Goal: Task Accomplishment & Management: Complete application form

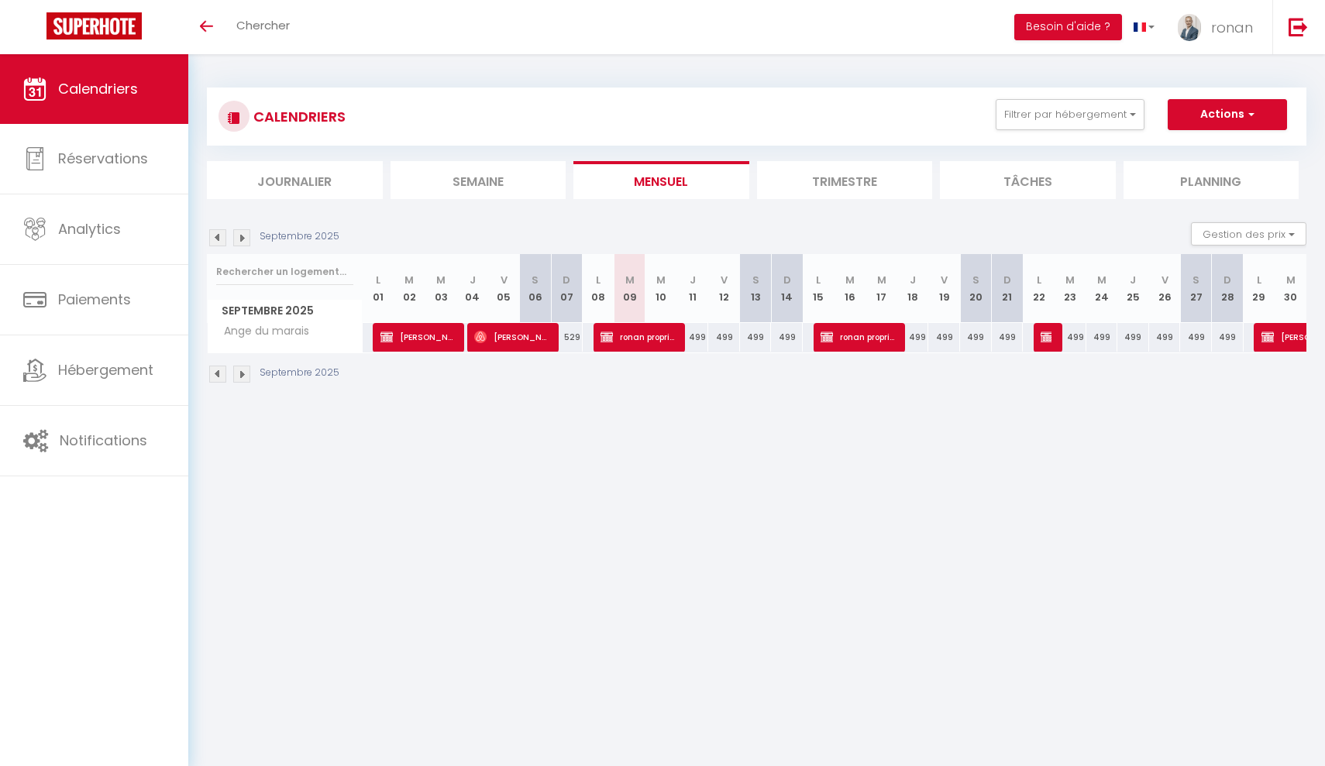
click at [499, 334] on span "[PERSON_NAME]" at bounding box center [511, 336] width 74 height 29
select select "OK"
select select "0"
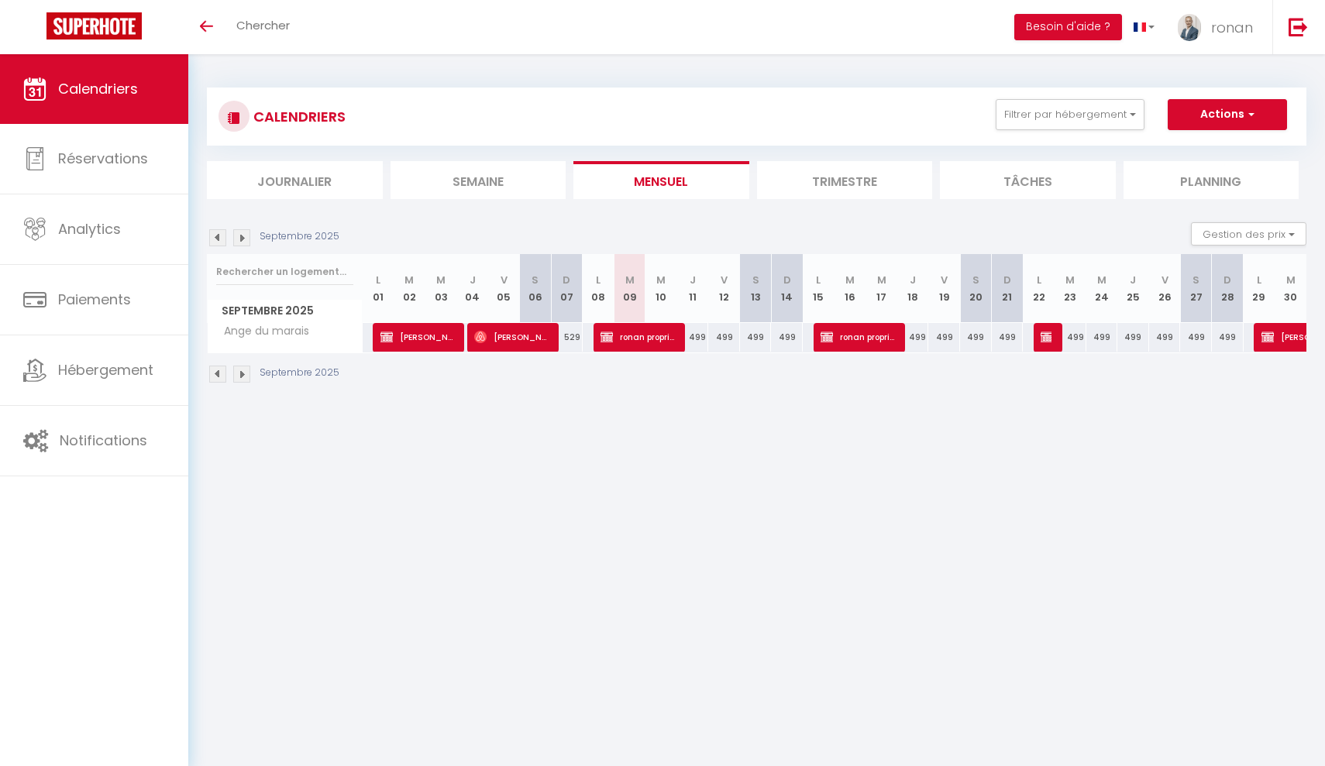
select select "1"
select select
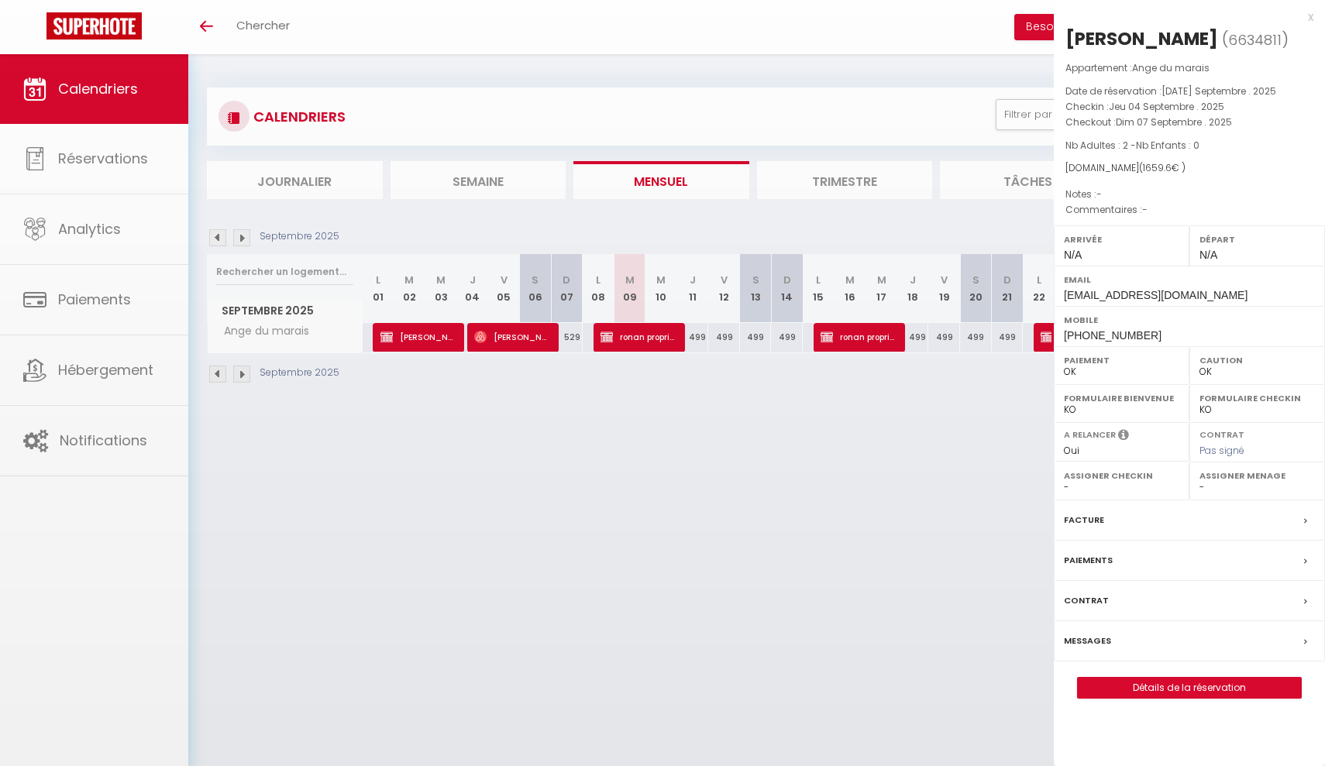
click at [499, 334] on div at bounding box center [662, 383] width 1325 height 766
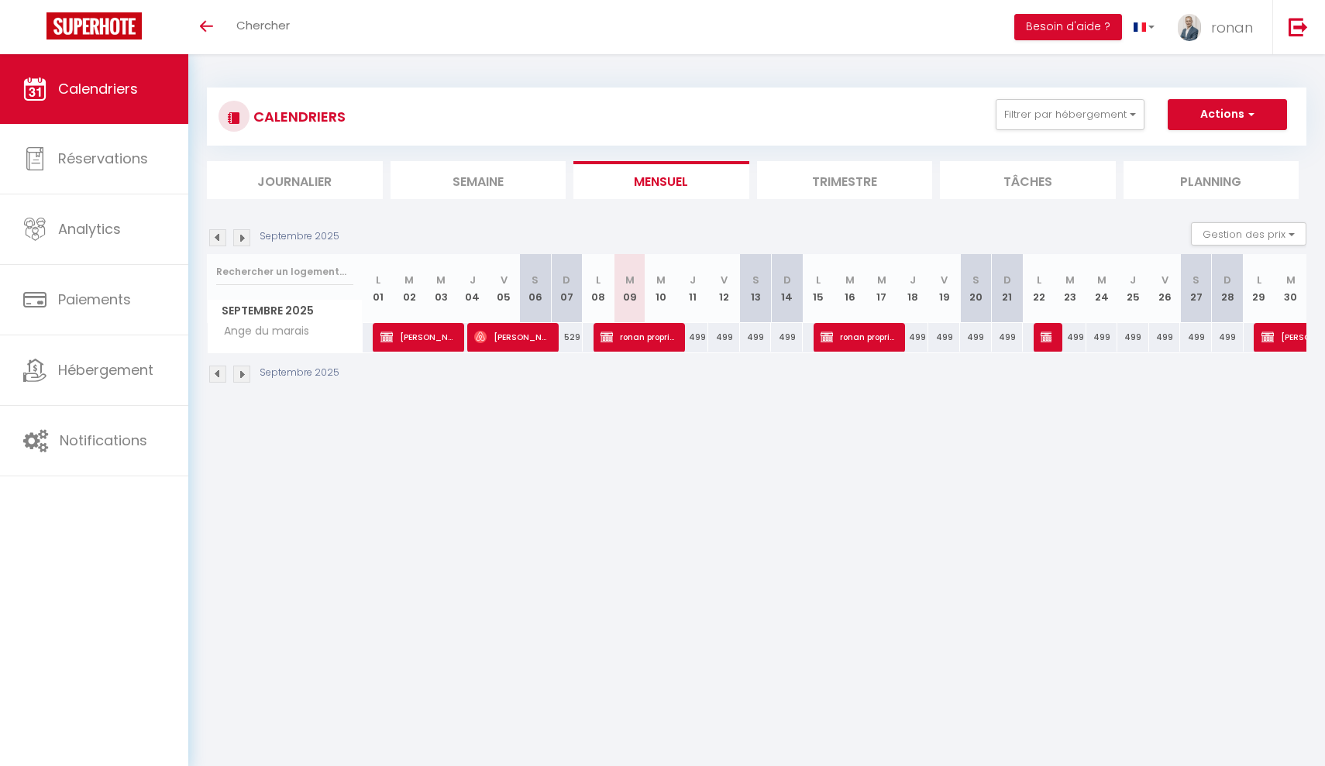
click at [499, 334] on span "[PERSON_NAME]" at bounding box center [511, 336] width 74 height 29
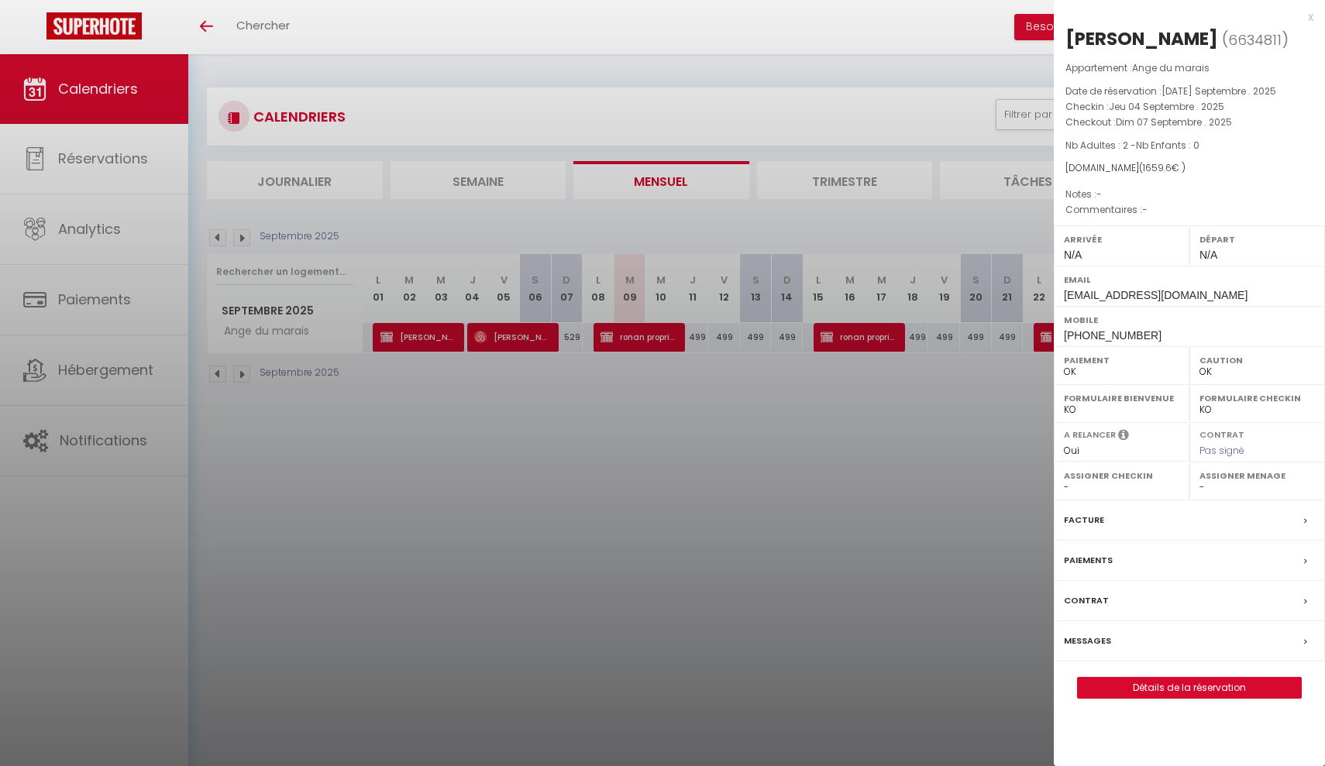
click at [543, 464] on div at bounding box center [662, 383] width 1325 height 766
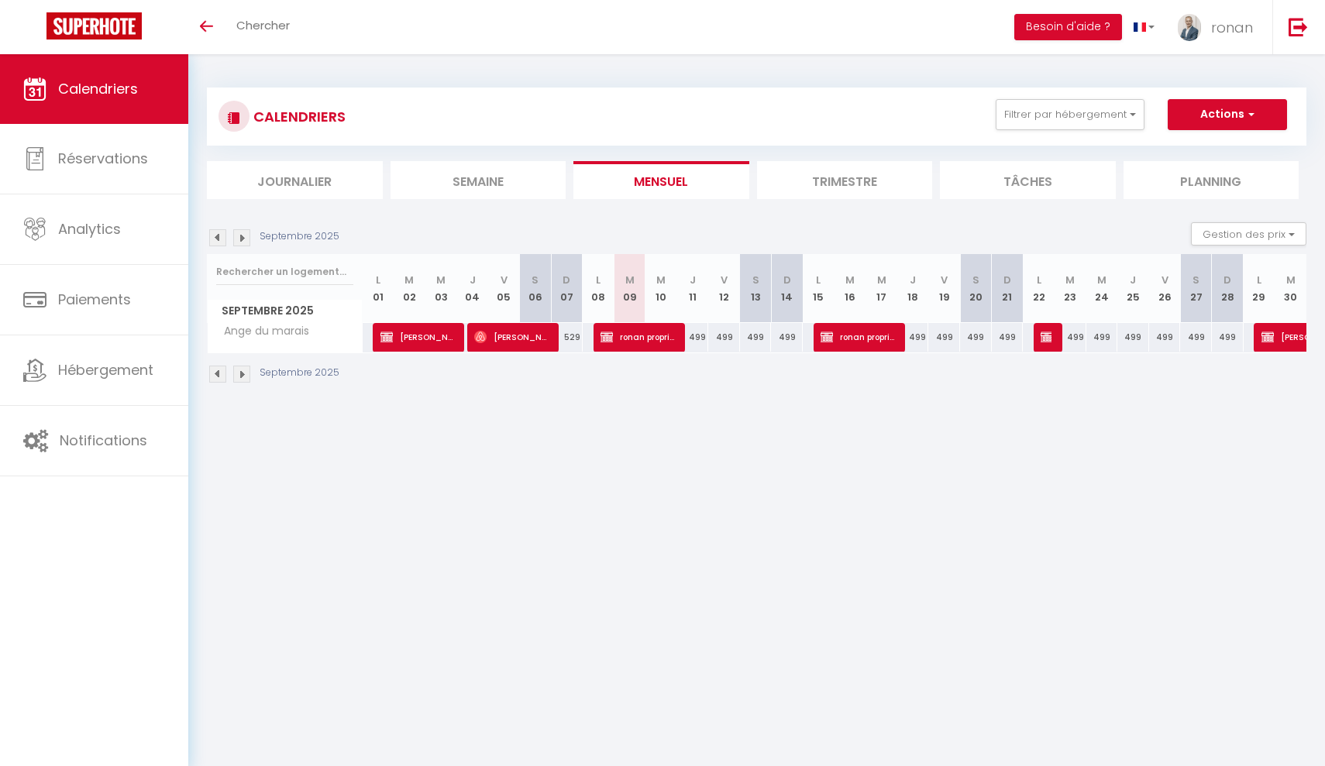
click at [246, 235] on img at bounding box center [241, 237] width 17 height 17
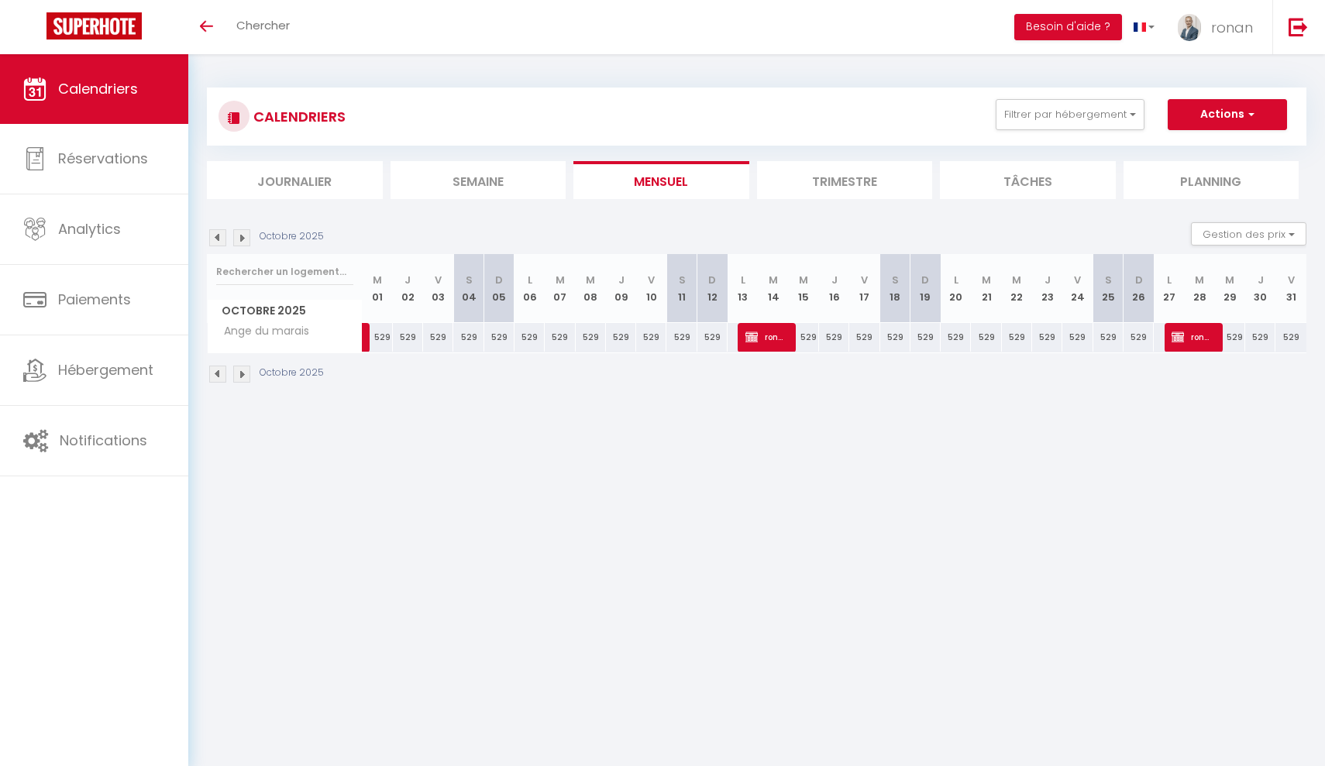
click at [246, 235] on img at bounding box center [241, 237] width 17 height 17
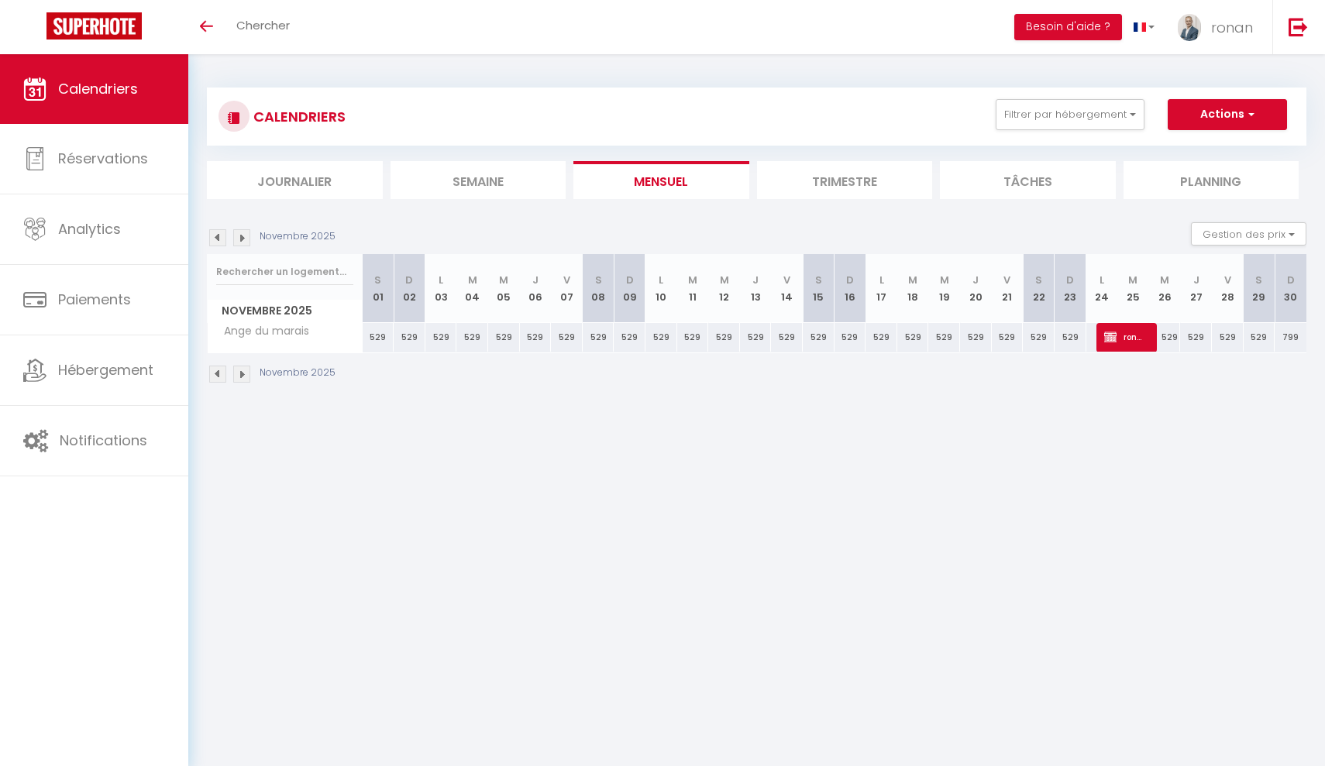
click at [1197, 114] on button "Actions" at bounding box center [1226, 114] width 119 height 31
click at [1186, 149] on link "Nouvelle réservation" at bounding box center [1210, 150] width 135 height 23
select select
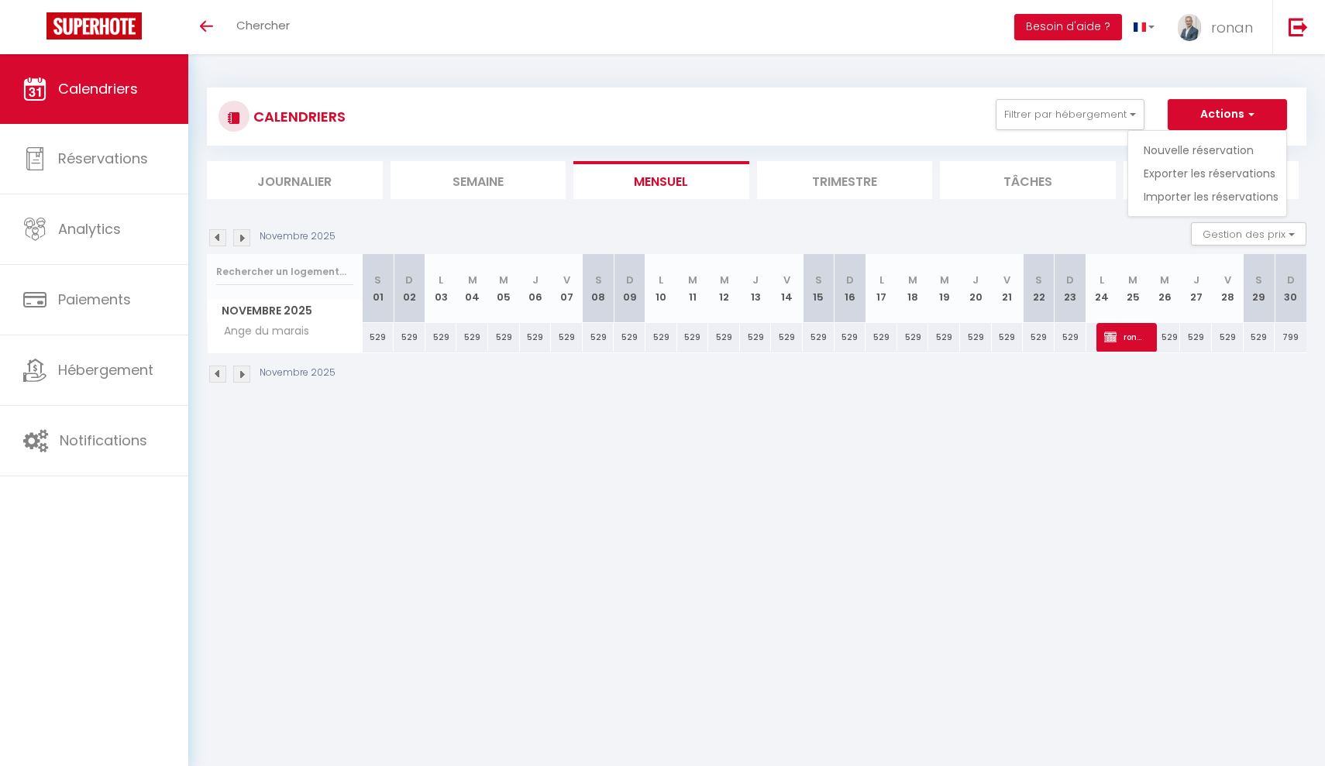
select select
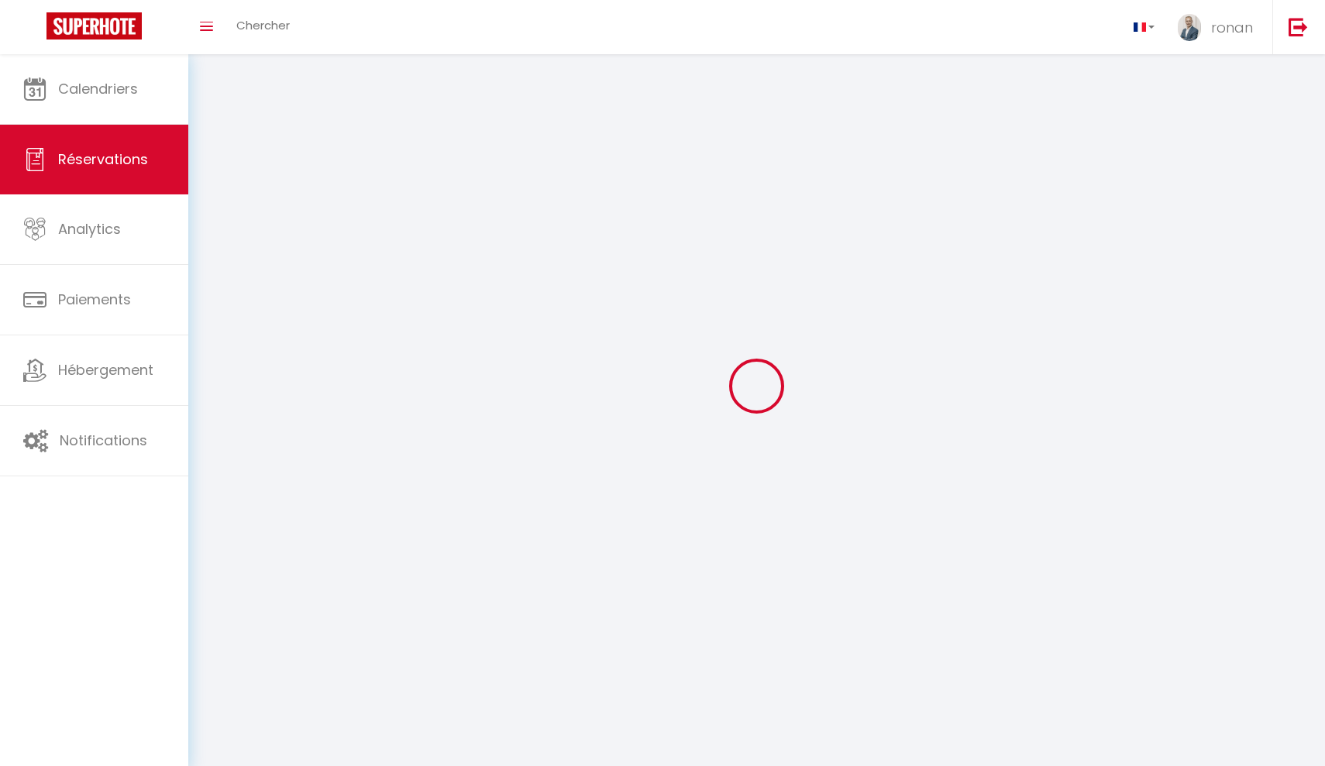
select select
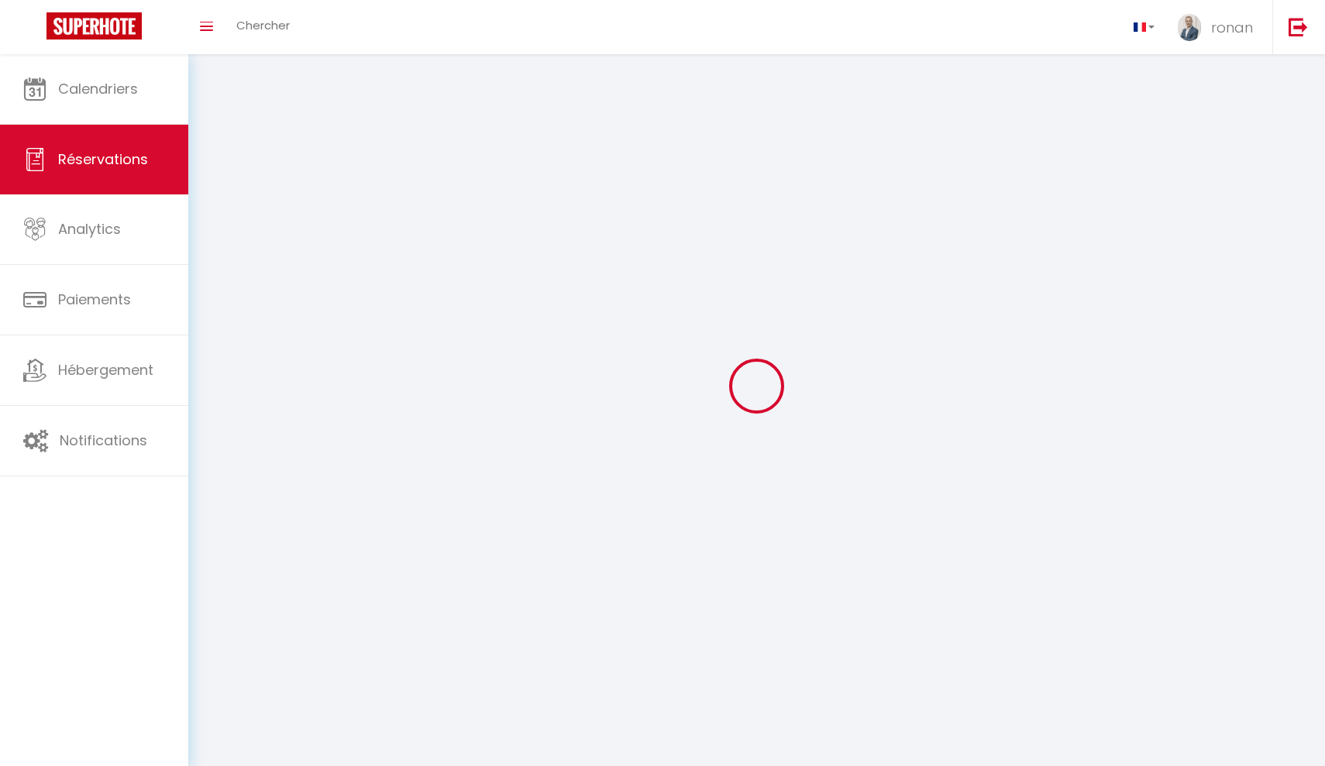
select select
checkbox input "false"
select select
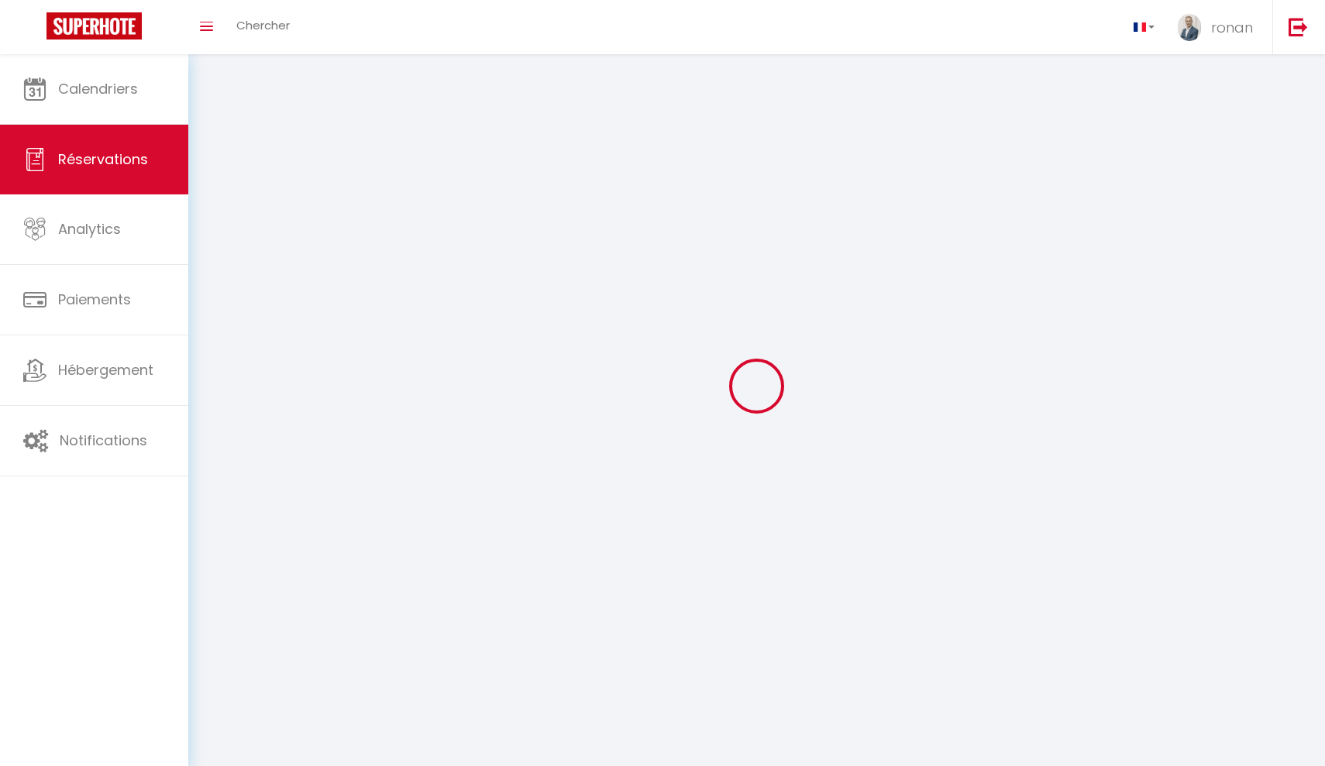
select select
checkbox input "false"
select select
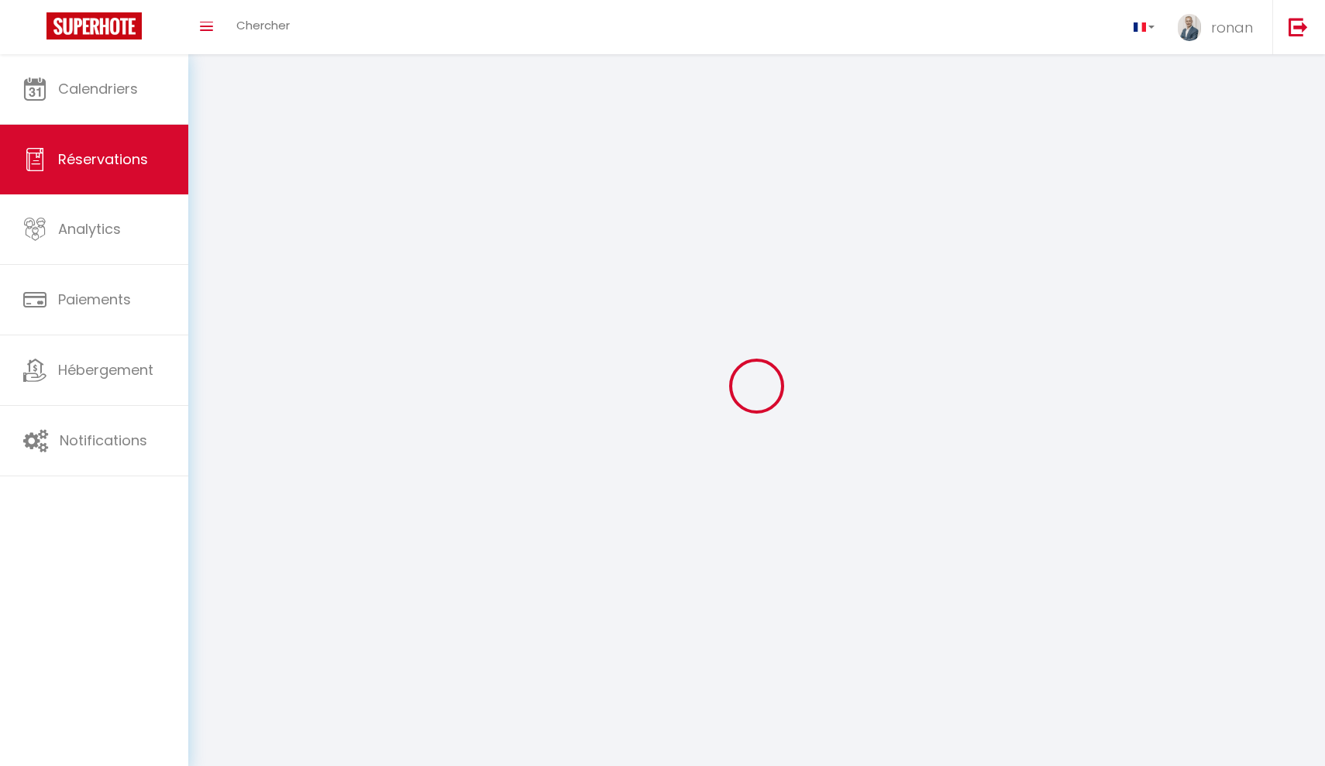
select select
checkbox input "false"
select select
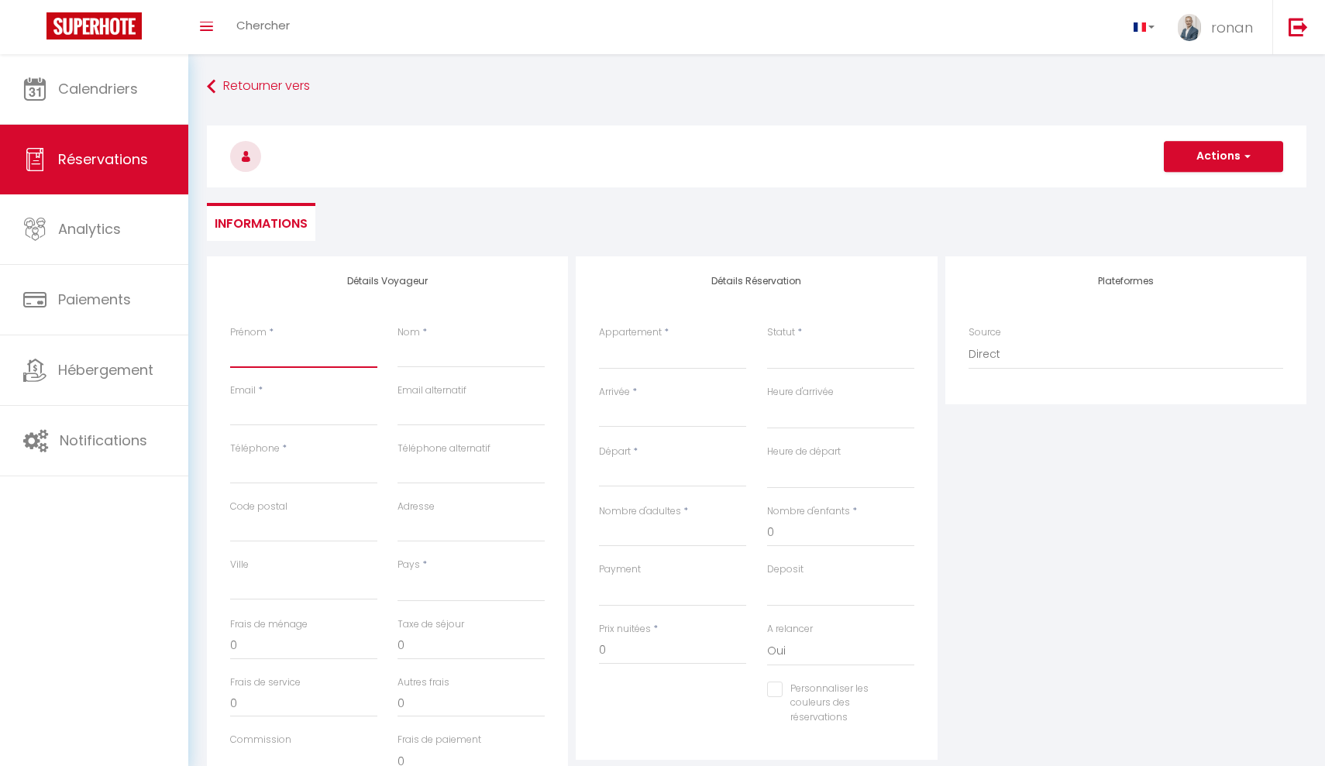
type input "r"
select select
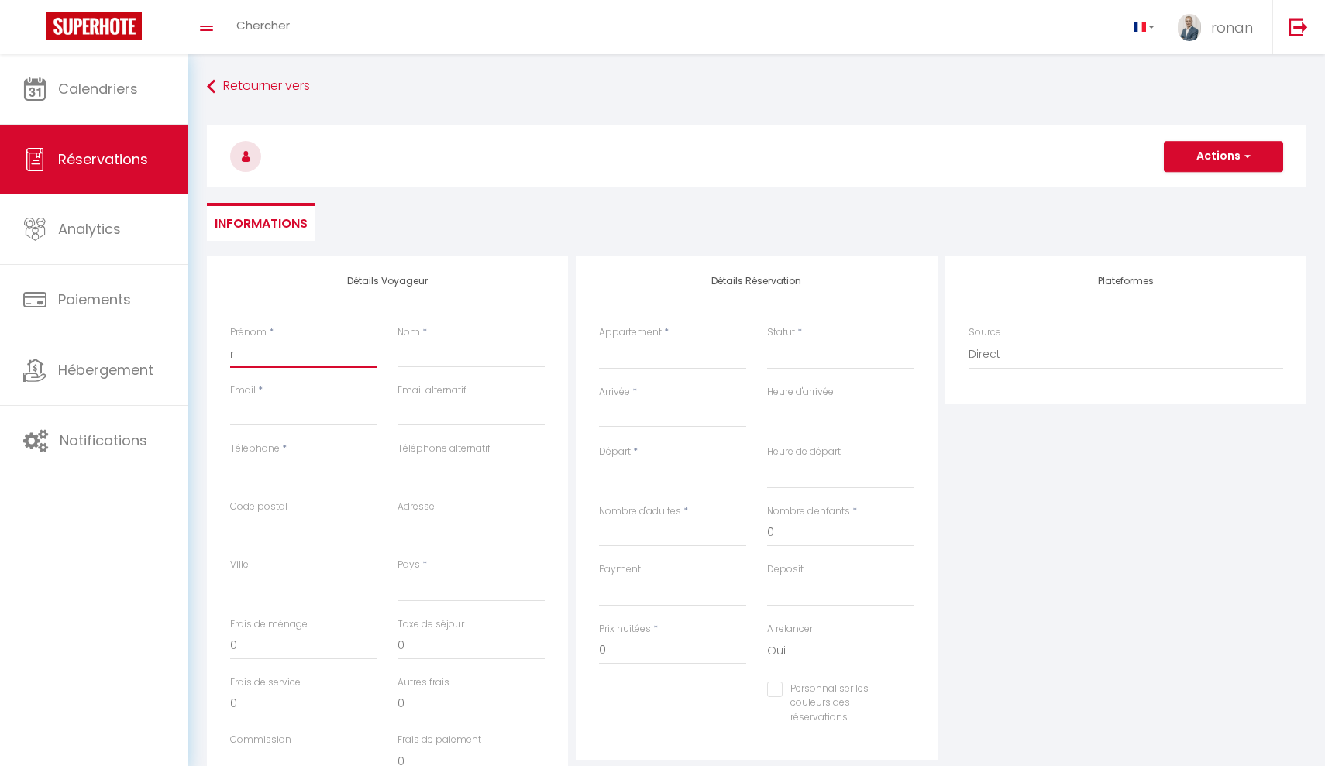
select select
checkbox input "false"
type input "ro"
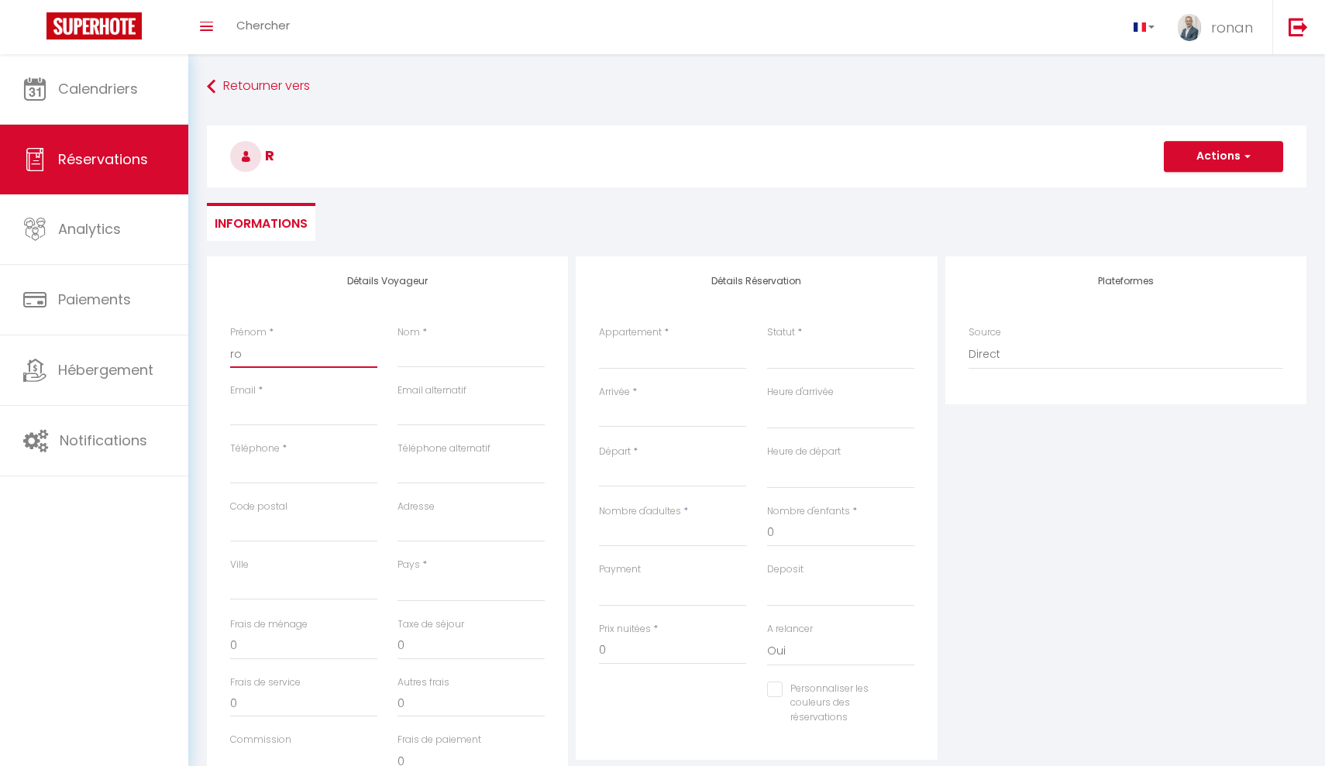
select select
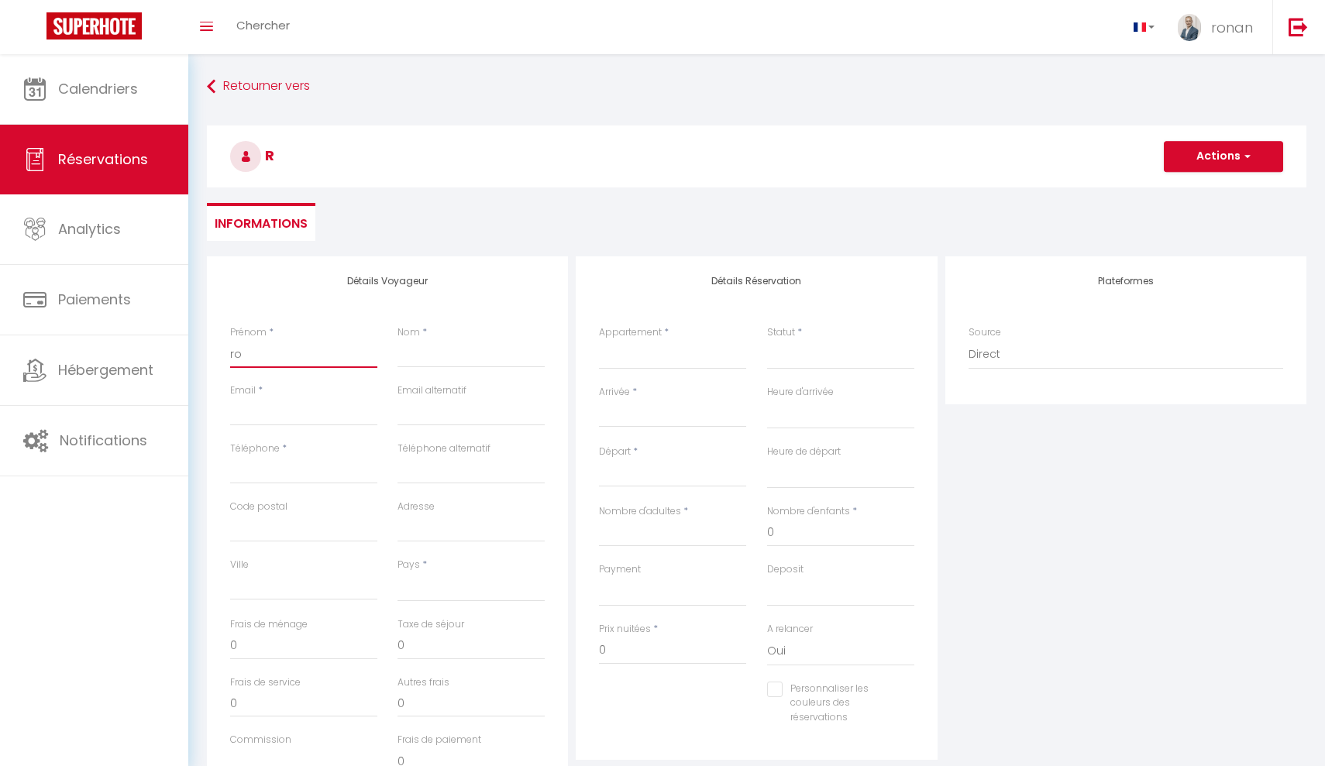
select select
checkbox input "false"
type input "[PERSON_NAME]"
select select
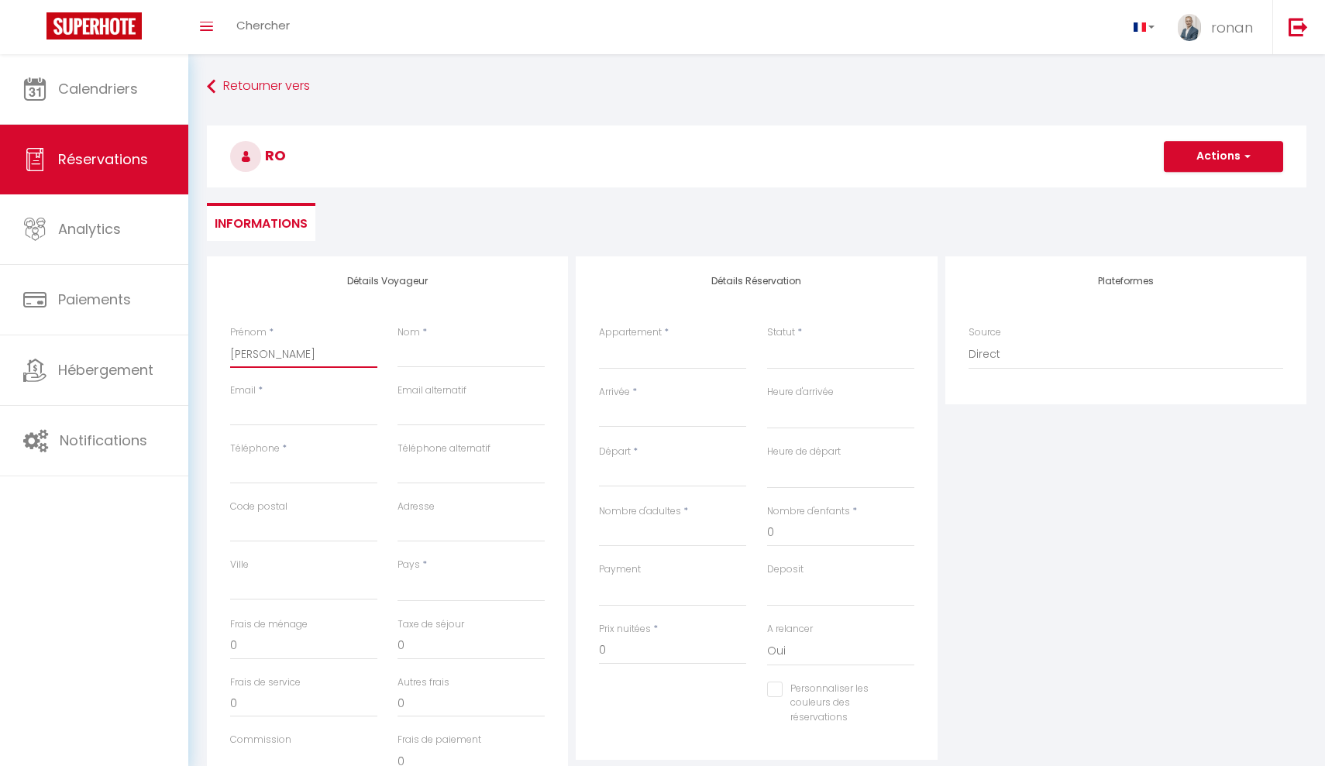
select select
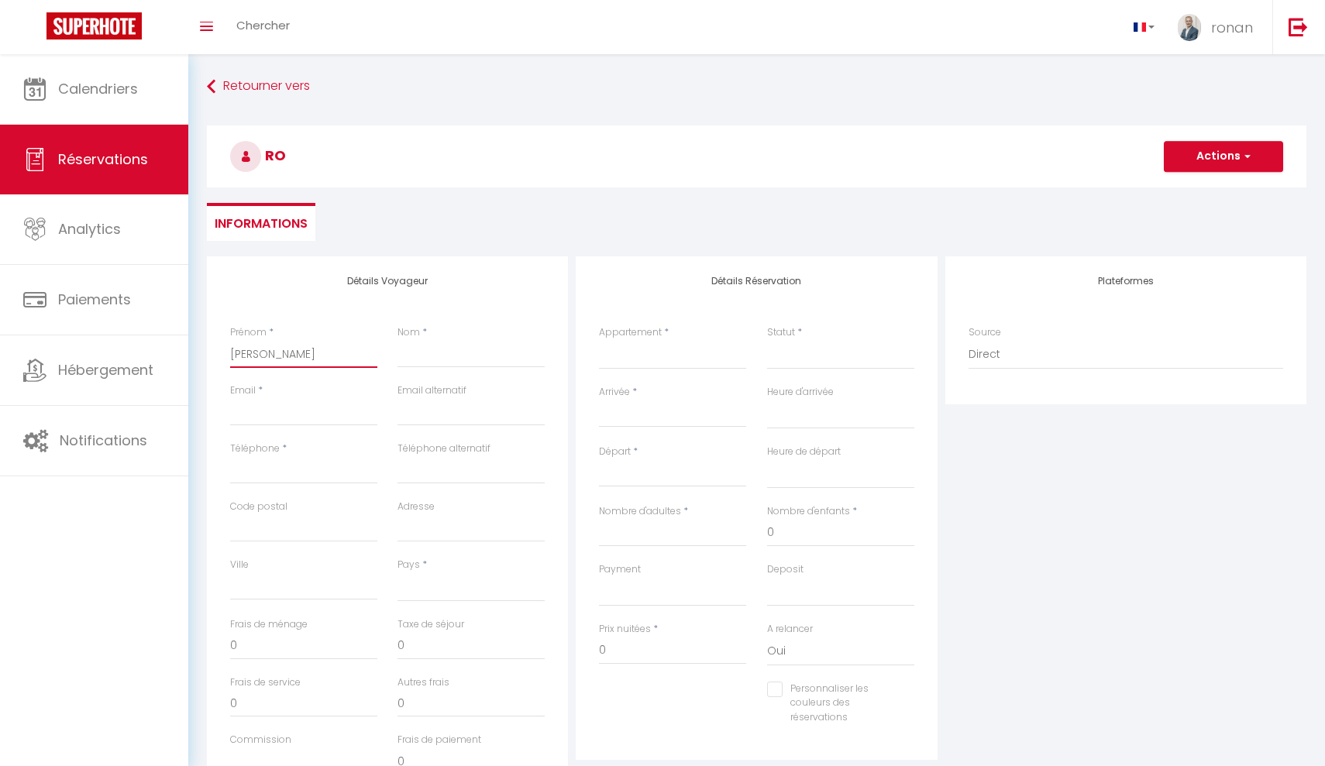
select select
checkbox input "false"
type input "rona"
select select
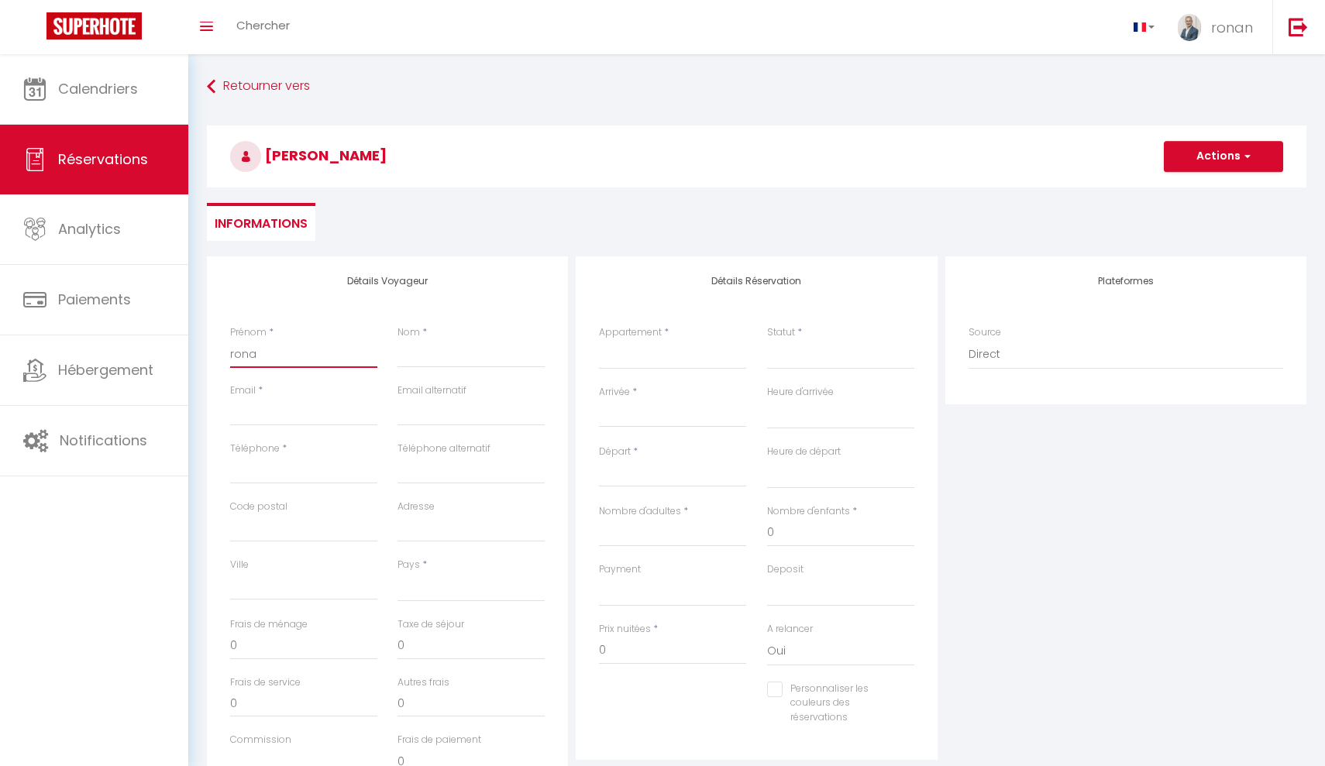
select select
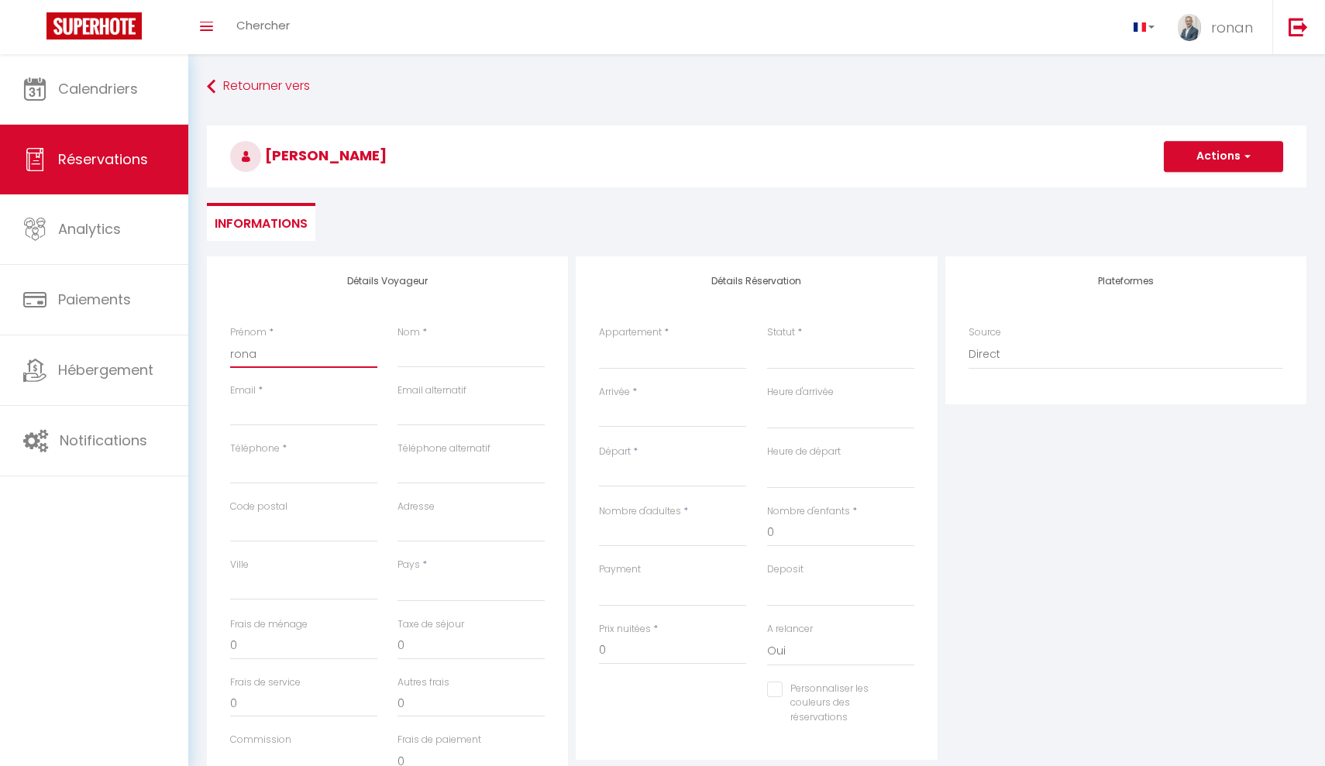
checkbox input "false"
type input "ronan"
select select
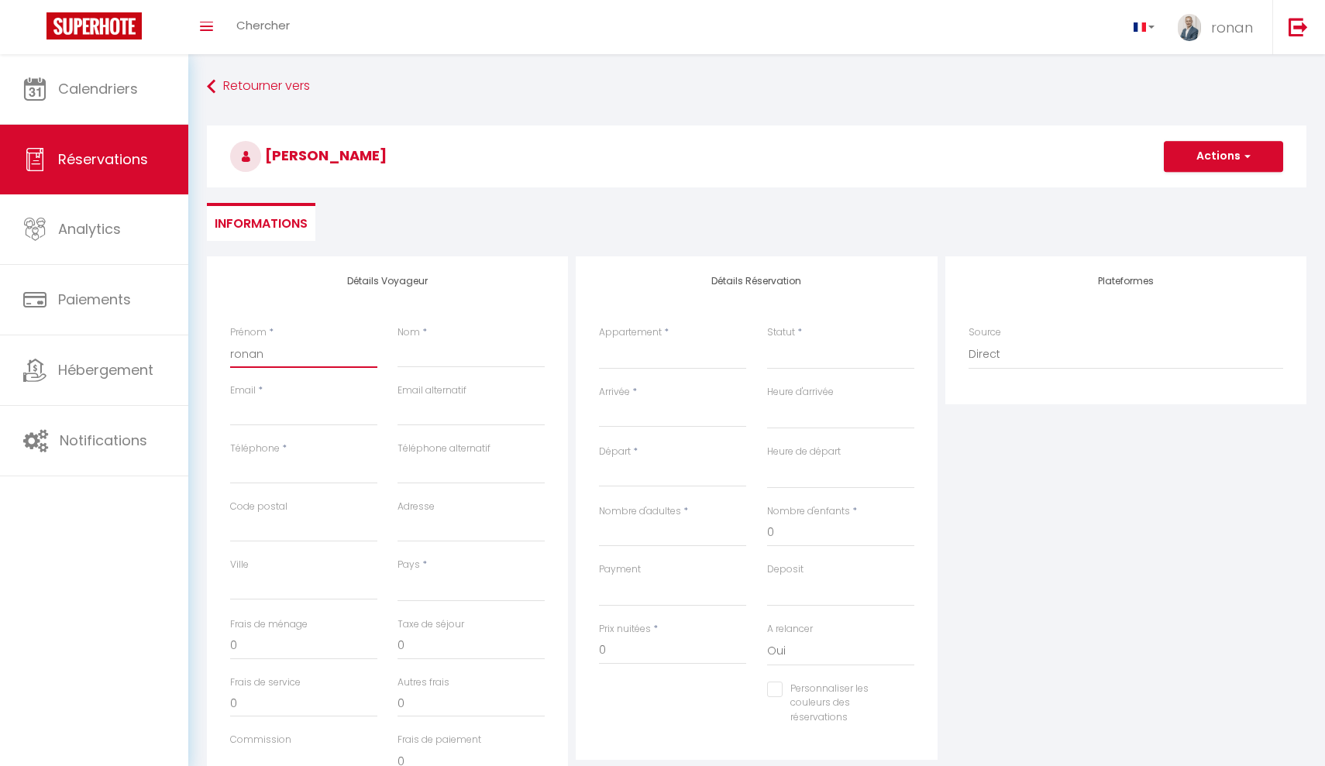
select select
checkbox input "false"
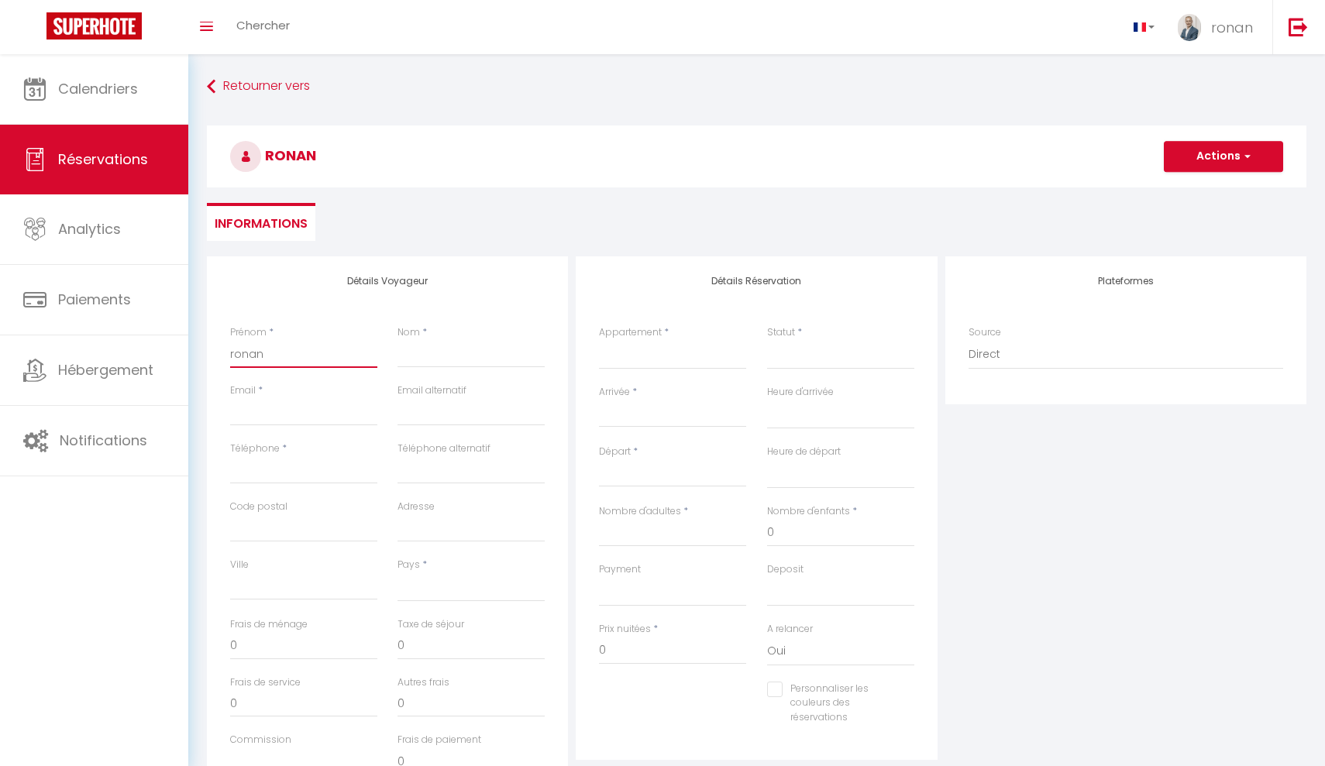
type input "ronan"
type input "l"
select select
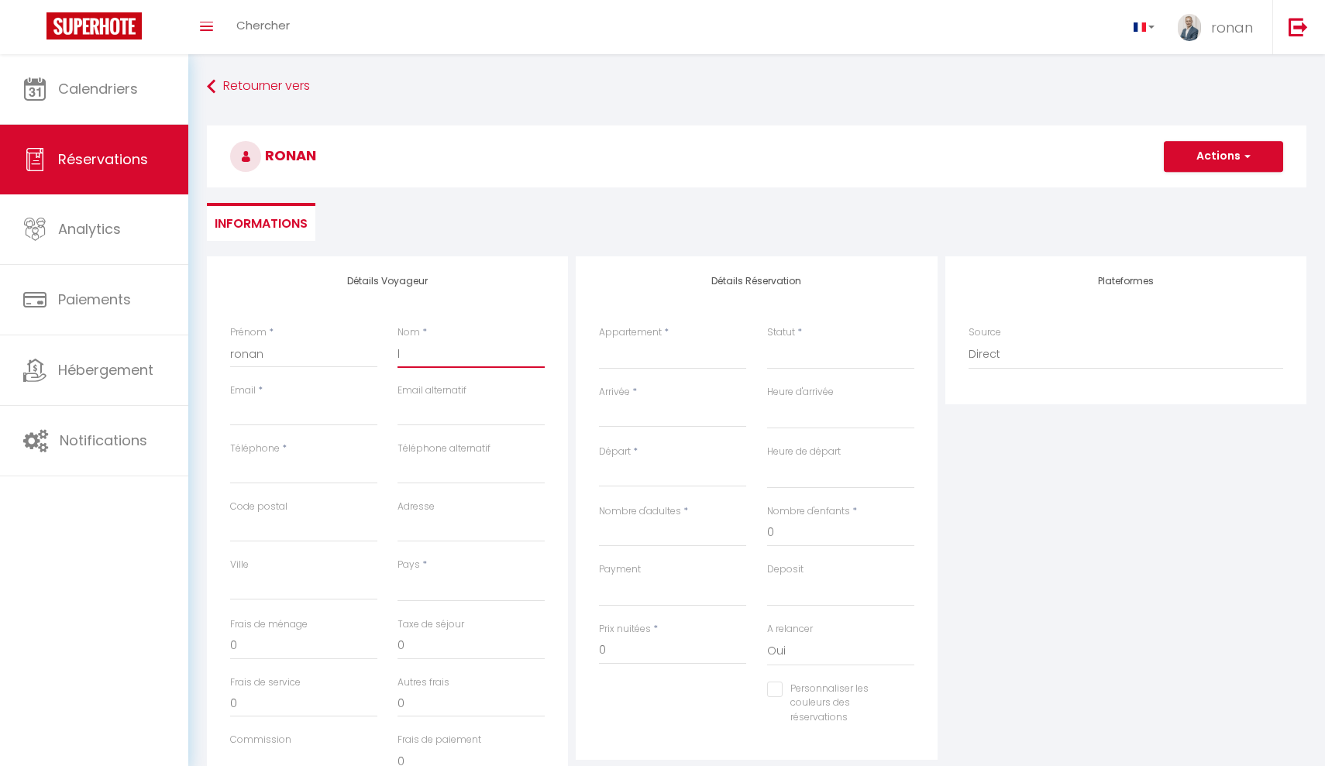
select select
checkbox input "false"
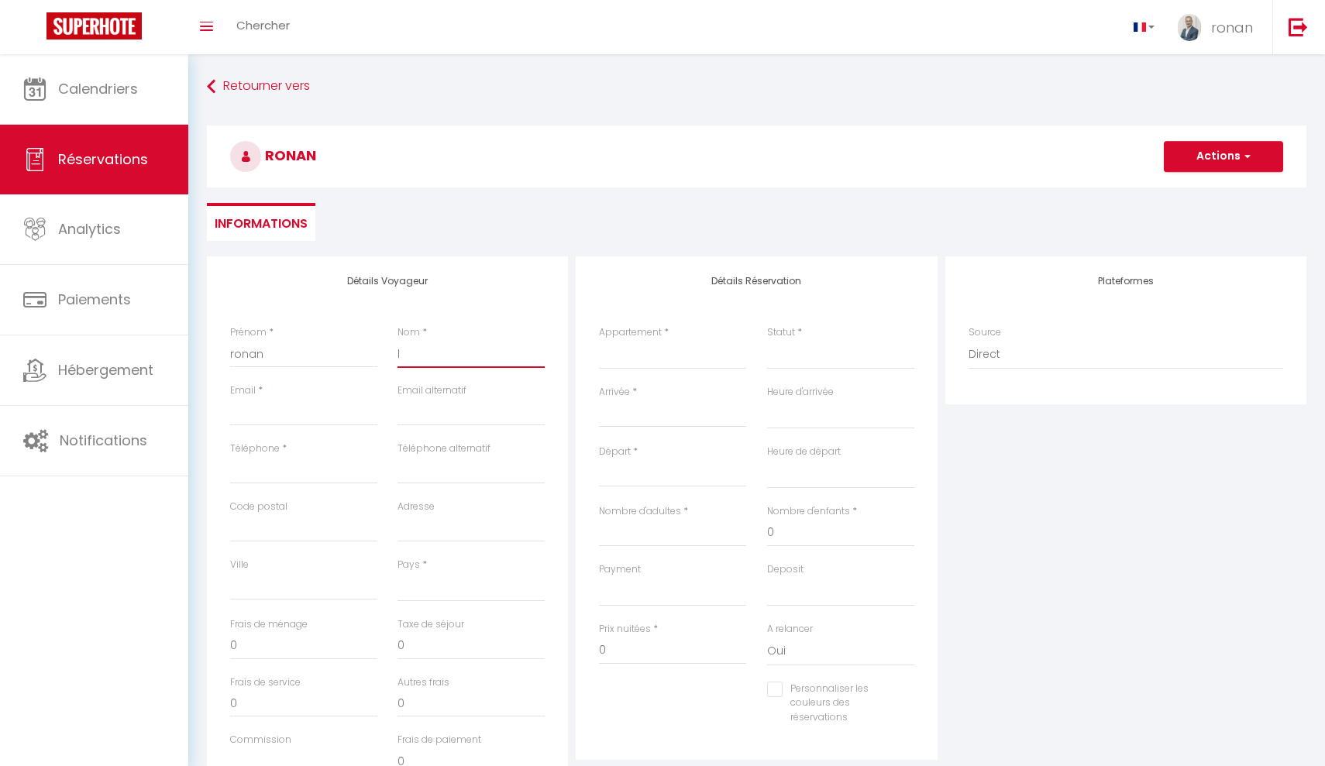
type input "le"
select select
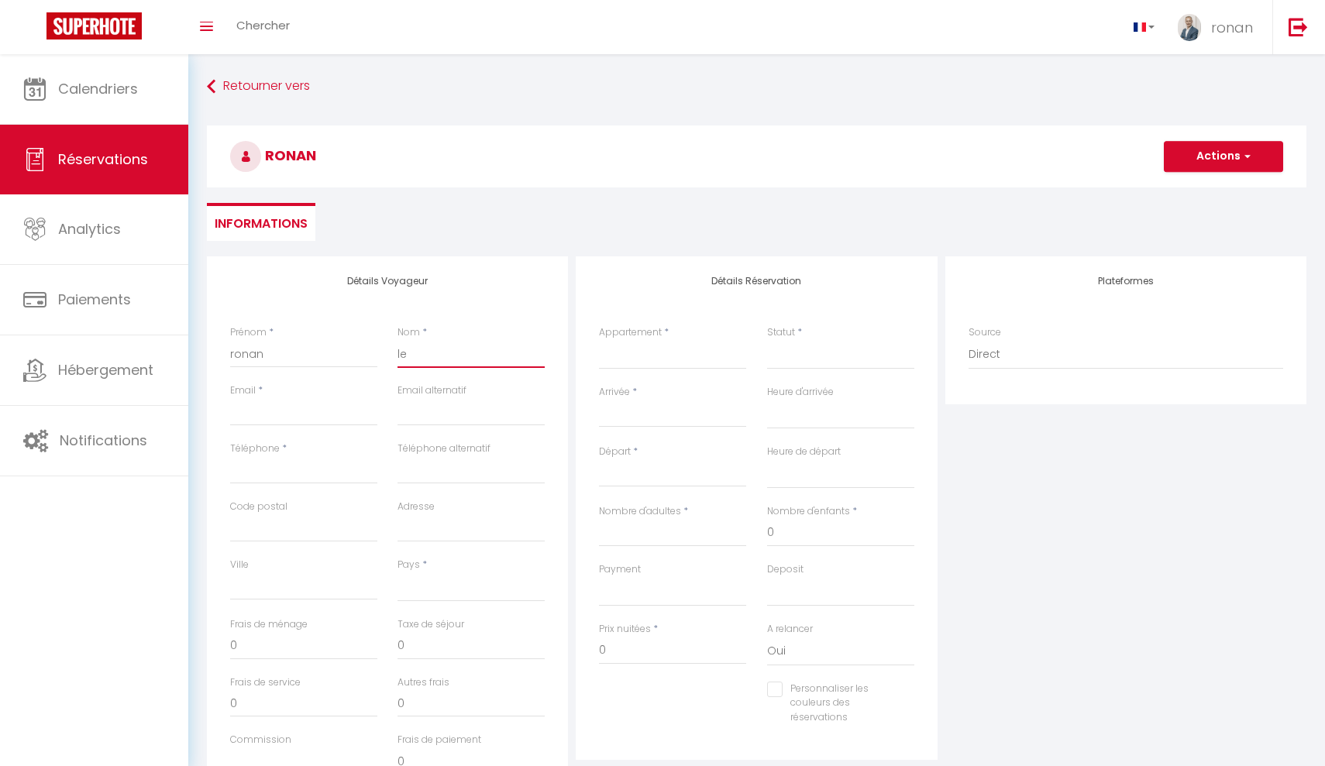
select select
checkbox input "false"
type input "le"
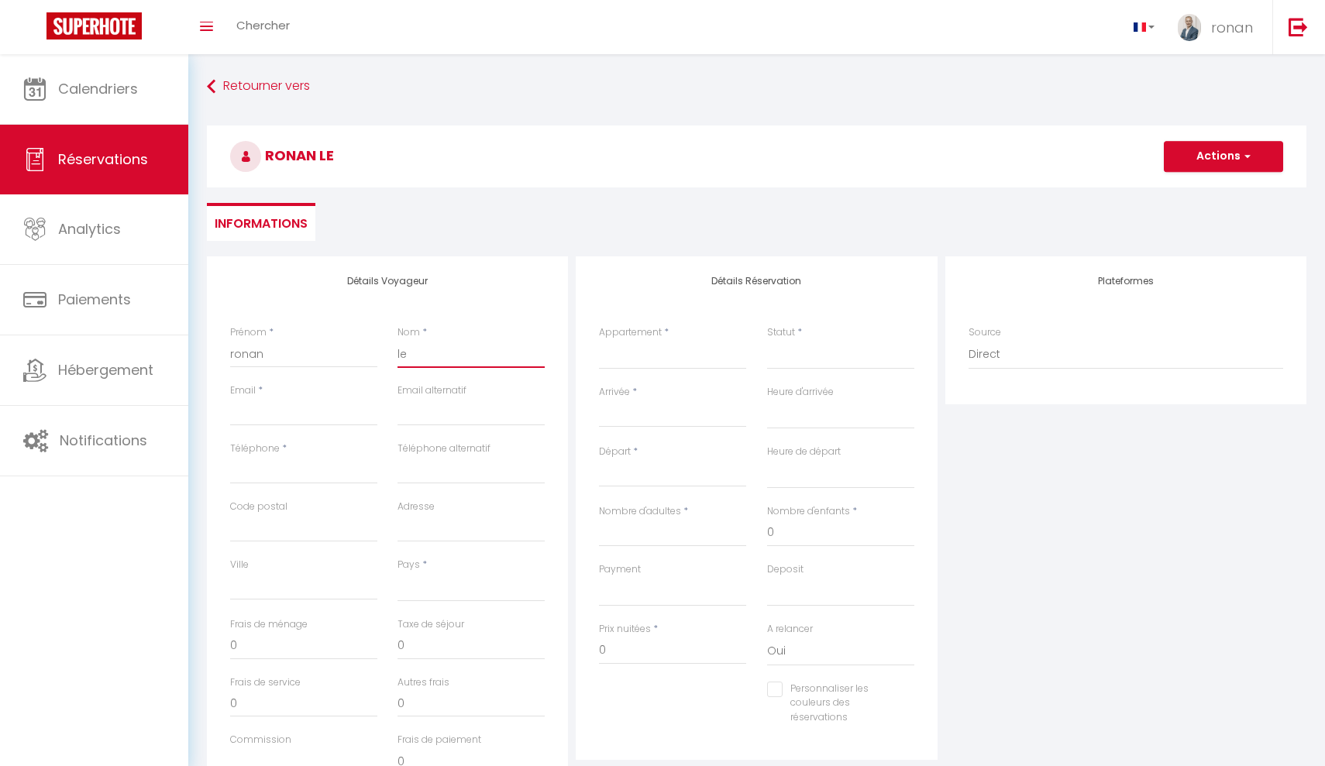
select select
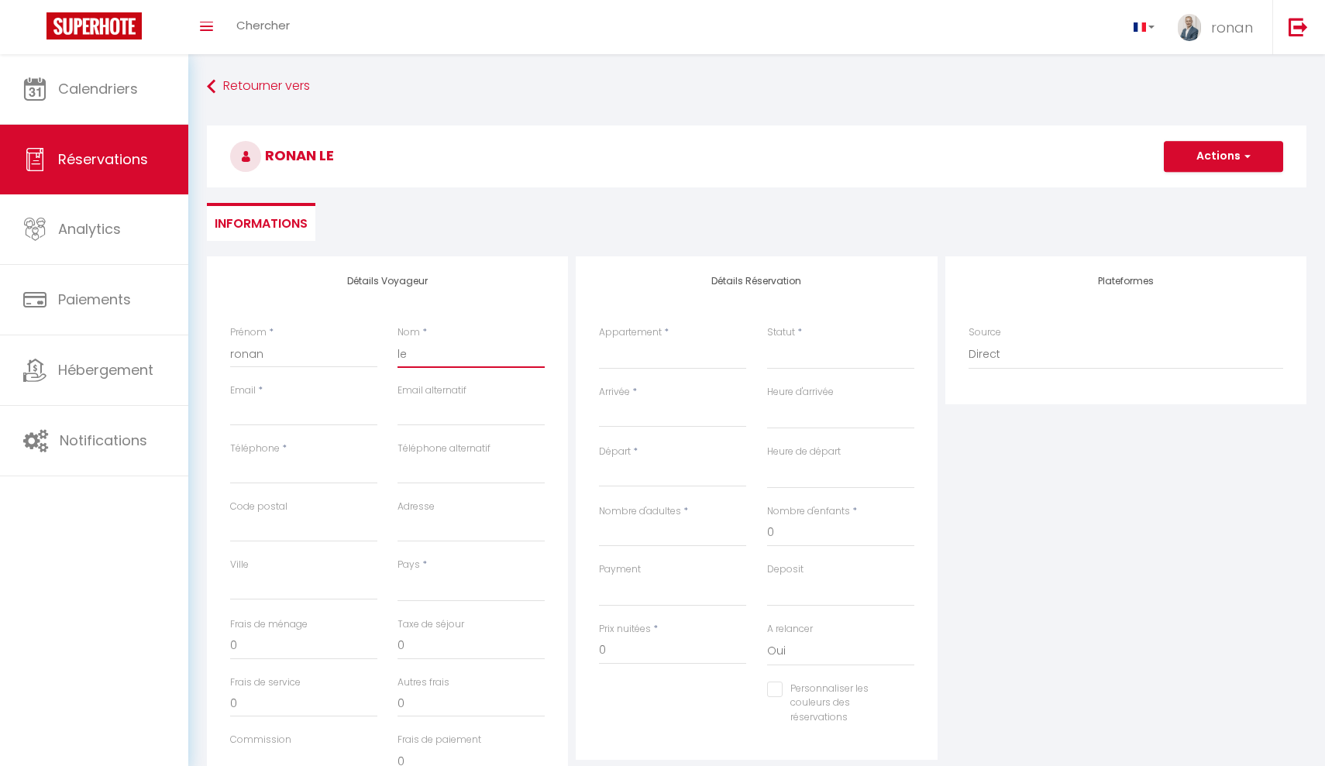
select select
checkbox input "false"
type input "le m"
select select
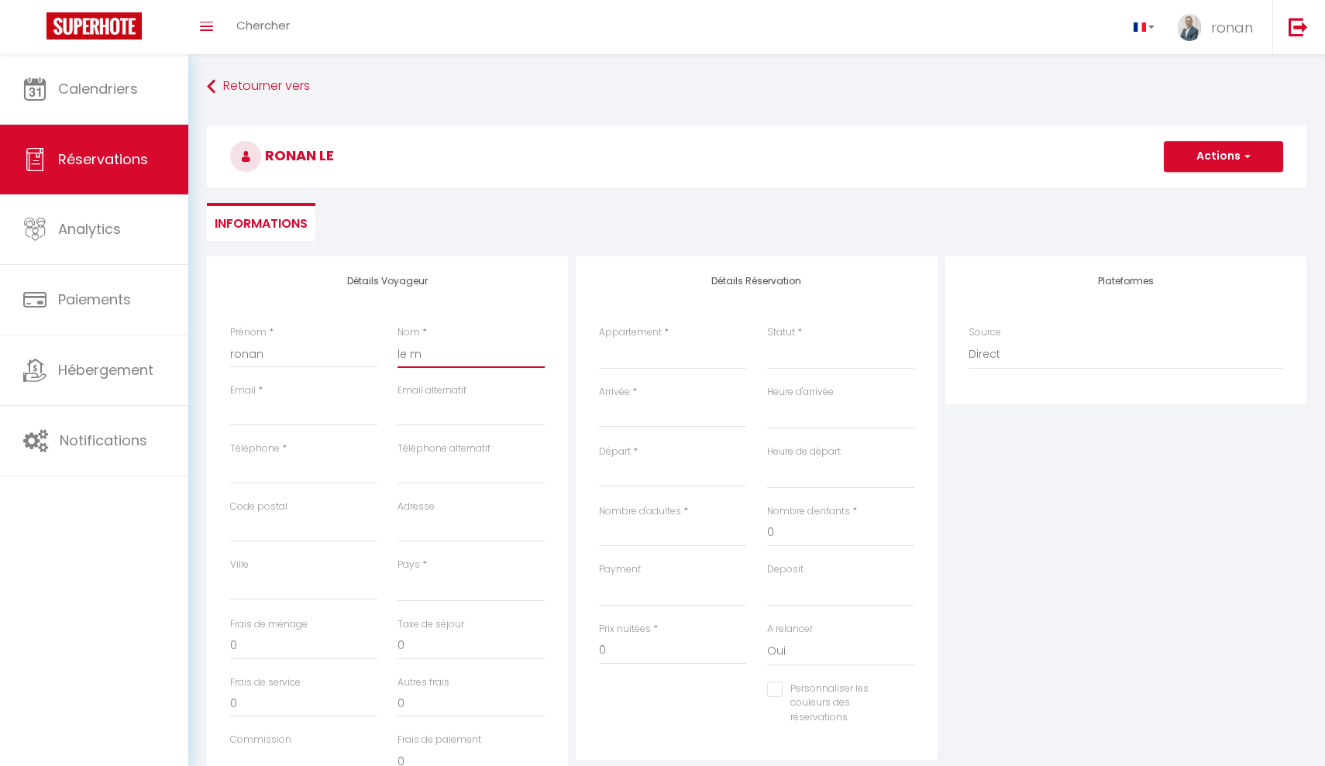
select select
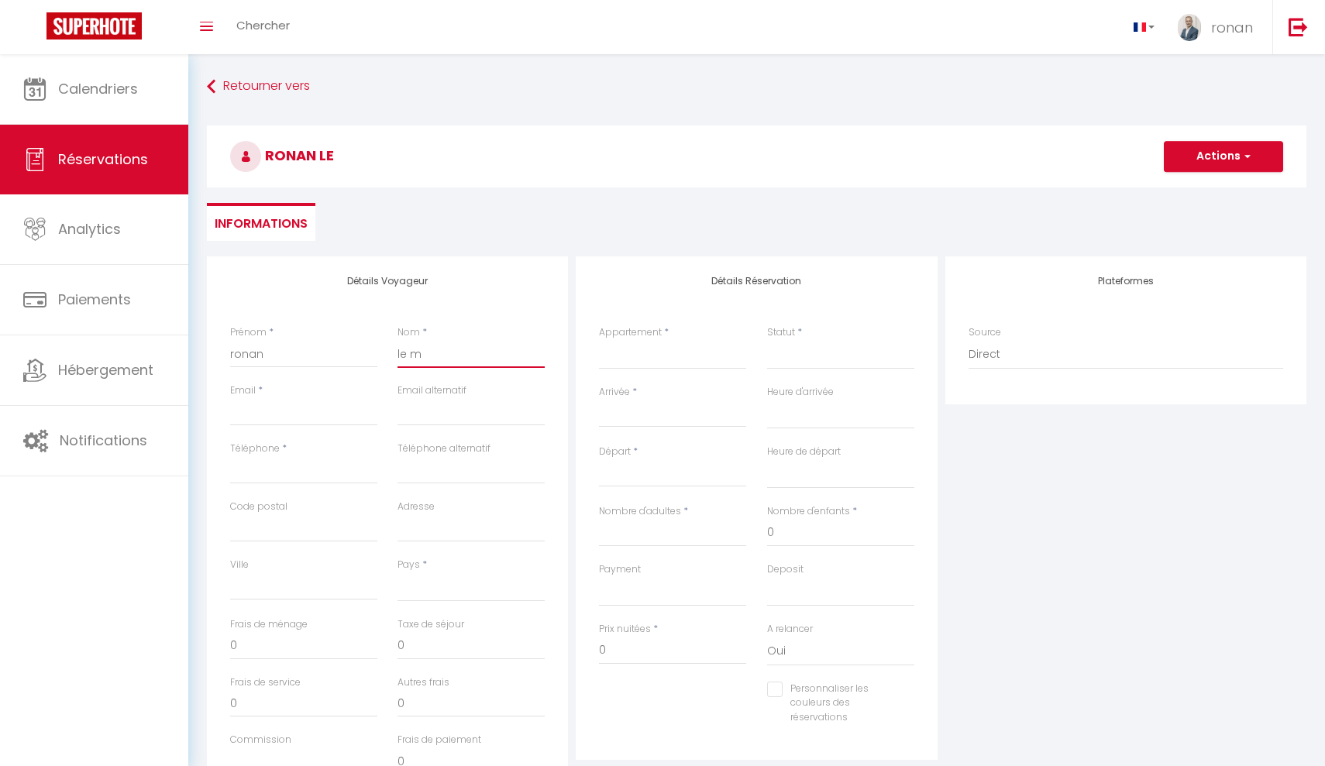
select select
checkbox input "false"
type input "le mo"
select select
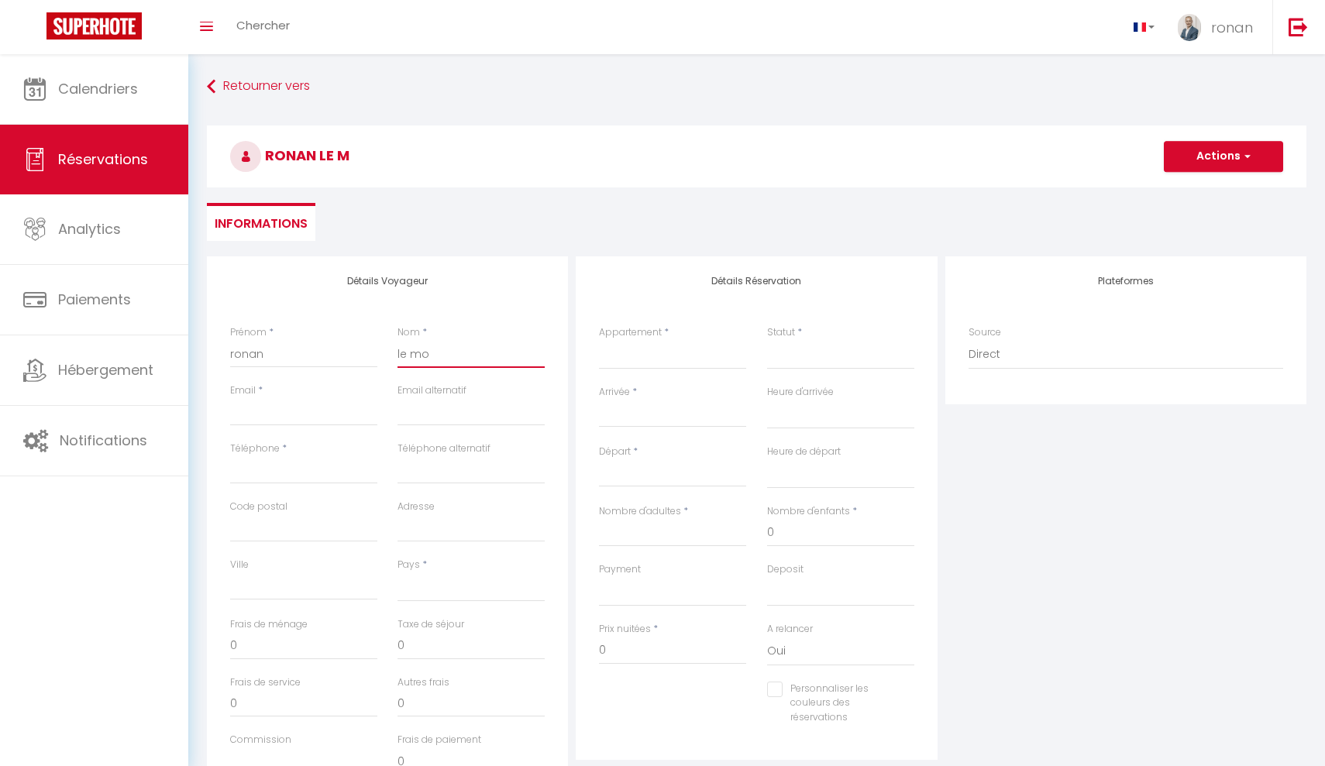
select select
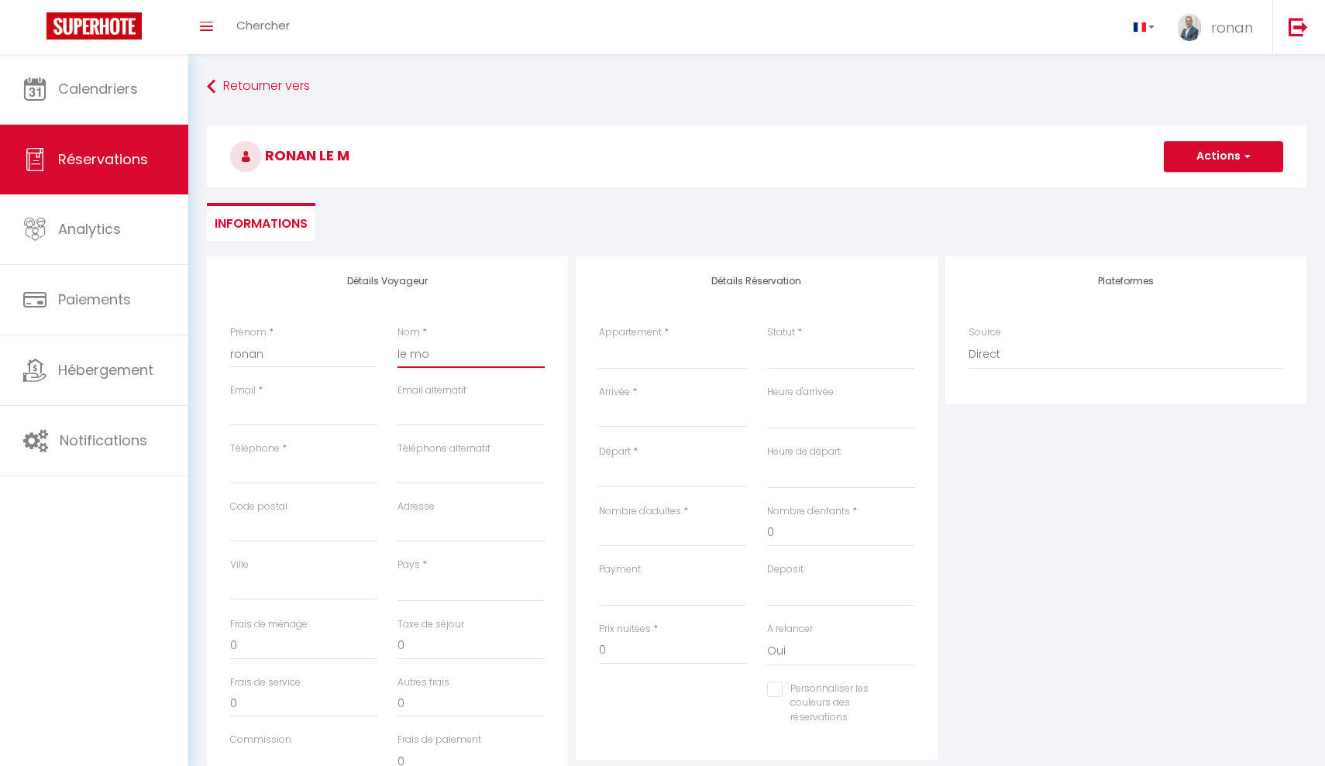
checkbox input "false"
type input "le moa"
select select
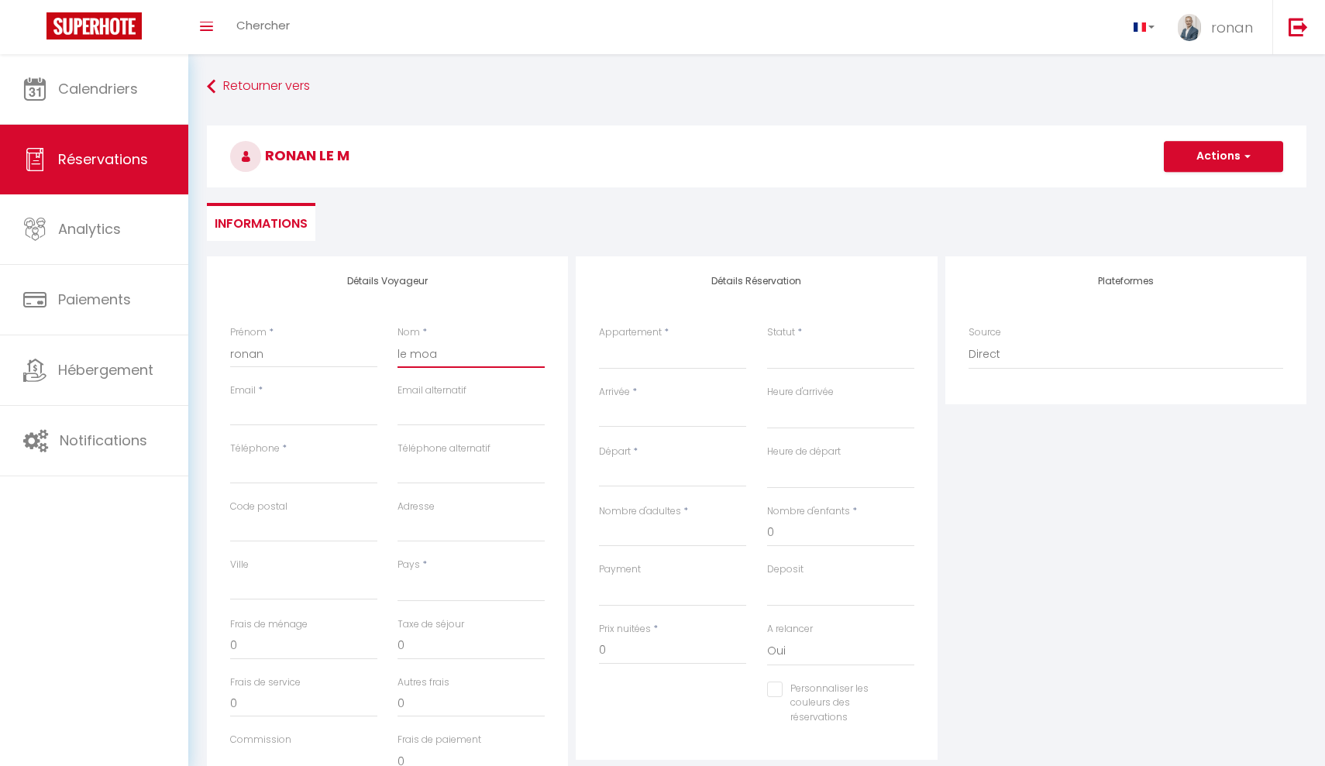
select select
checkbox input "false"
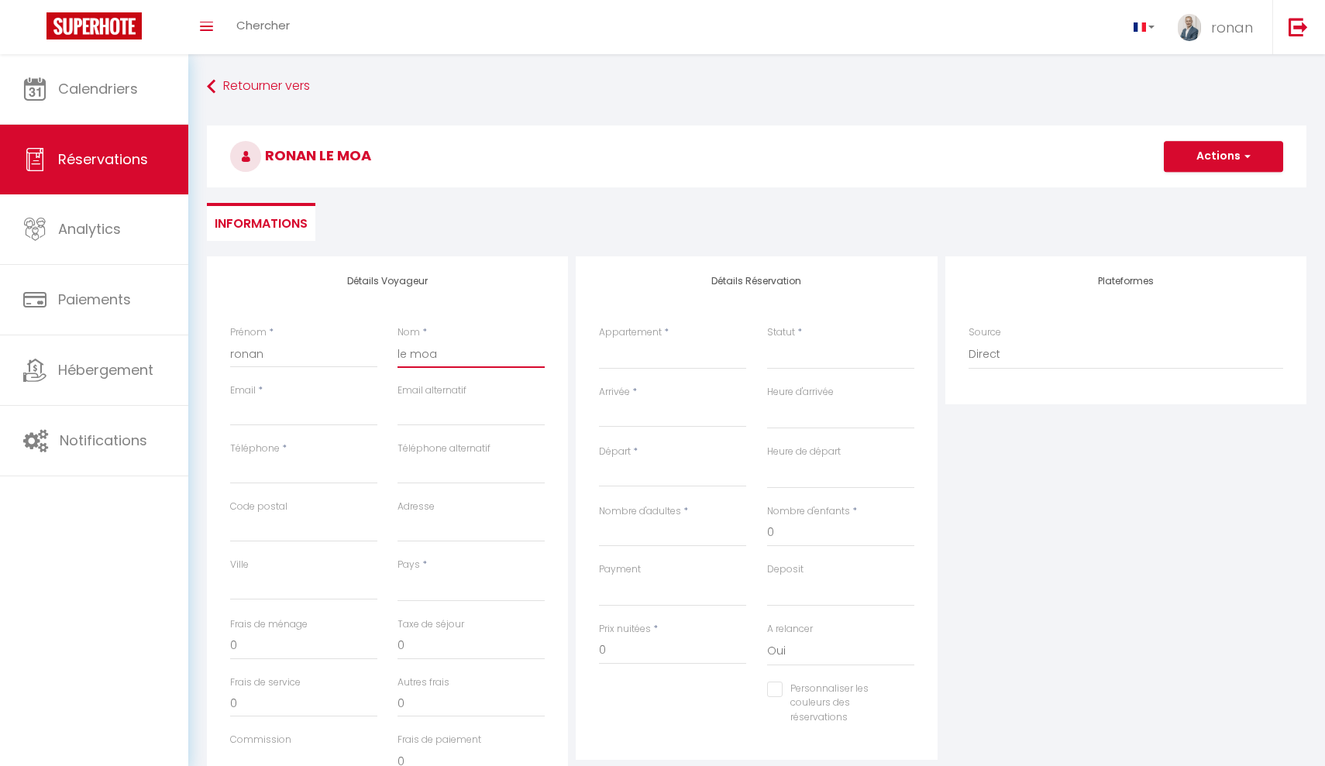
type input "le moal"
select select
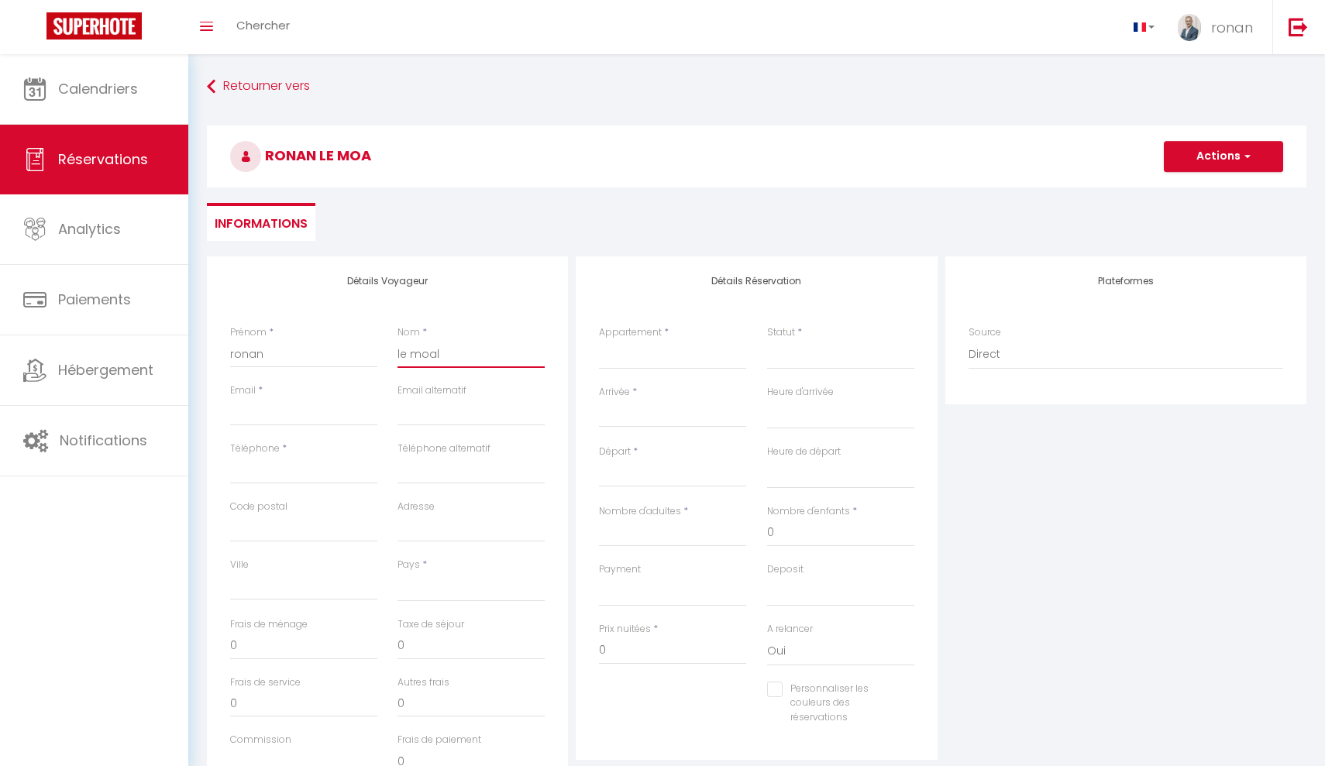
select select
checkbox input "false"
type input "le moal"
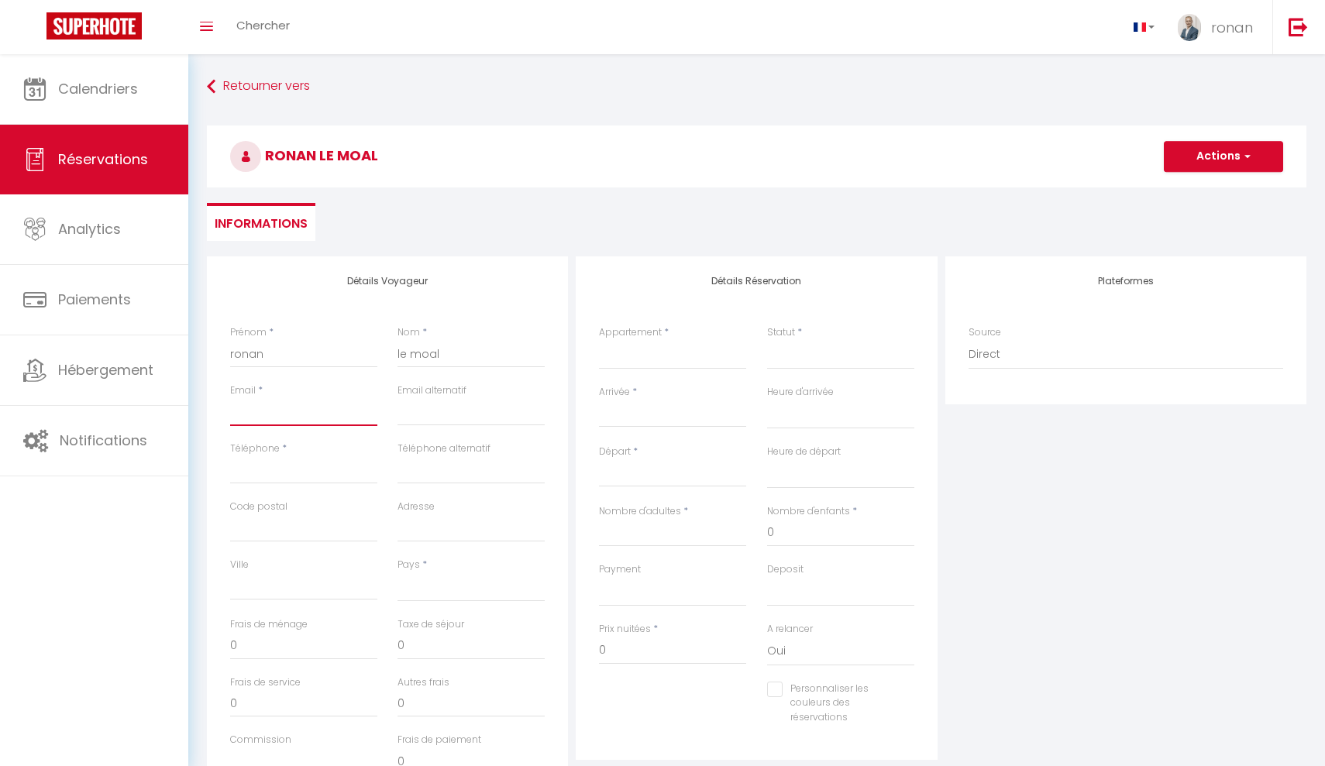
type input "r"
select select
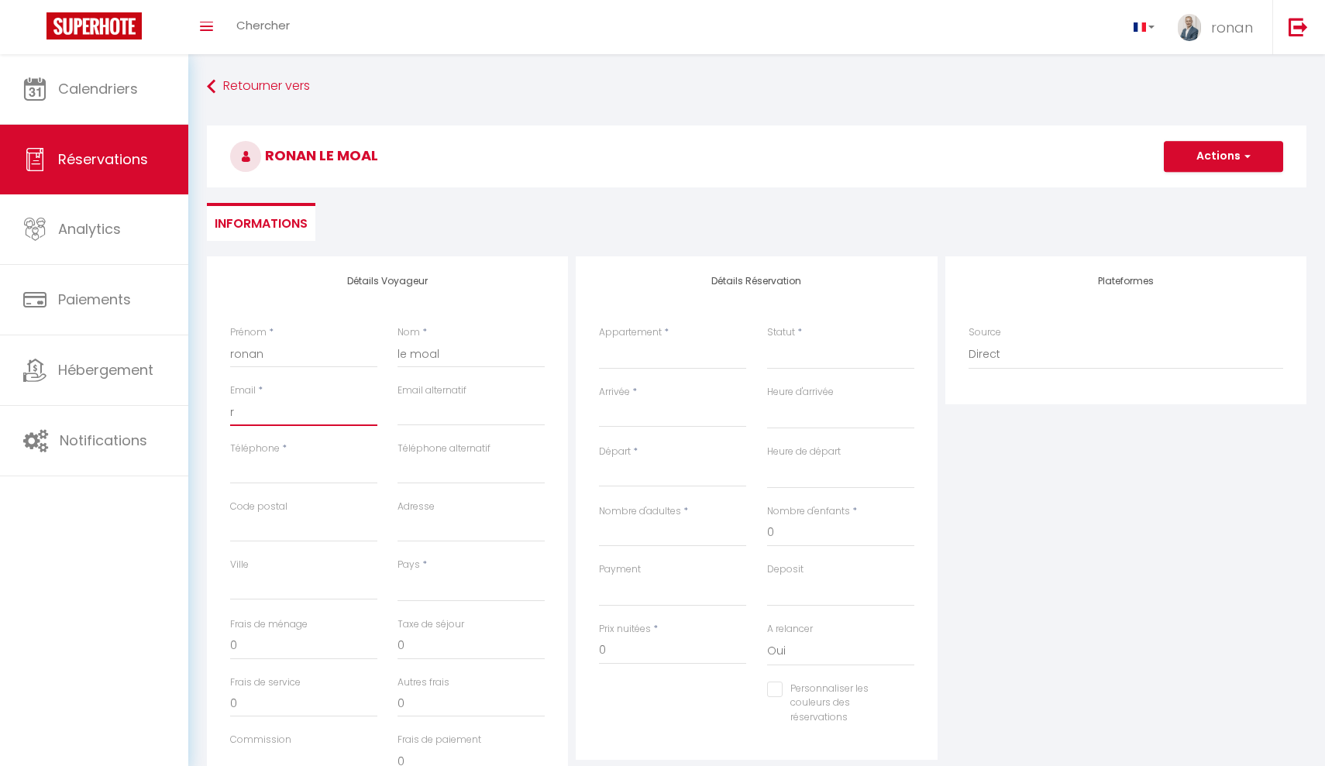
select select
checkbox input "false"
type input "ro"
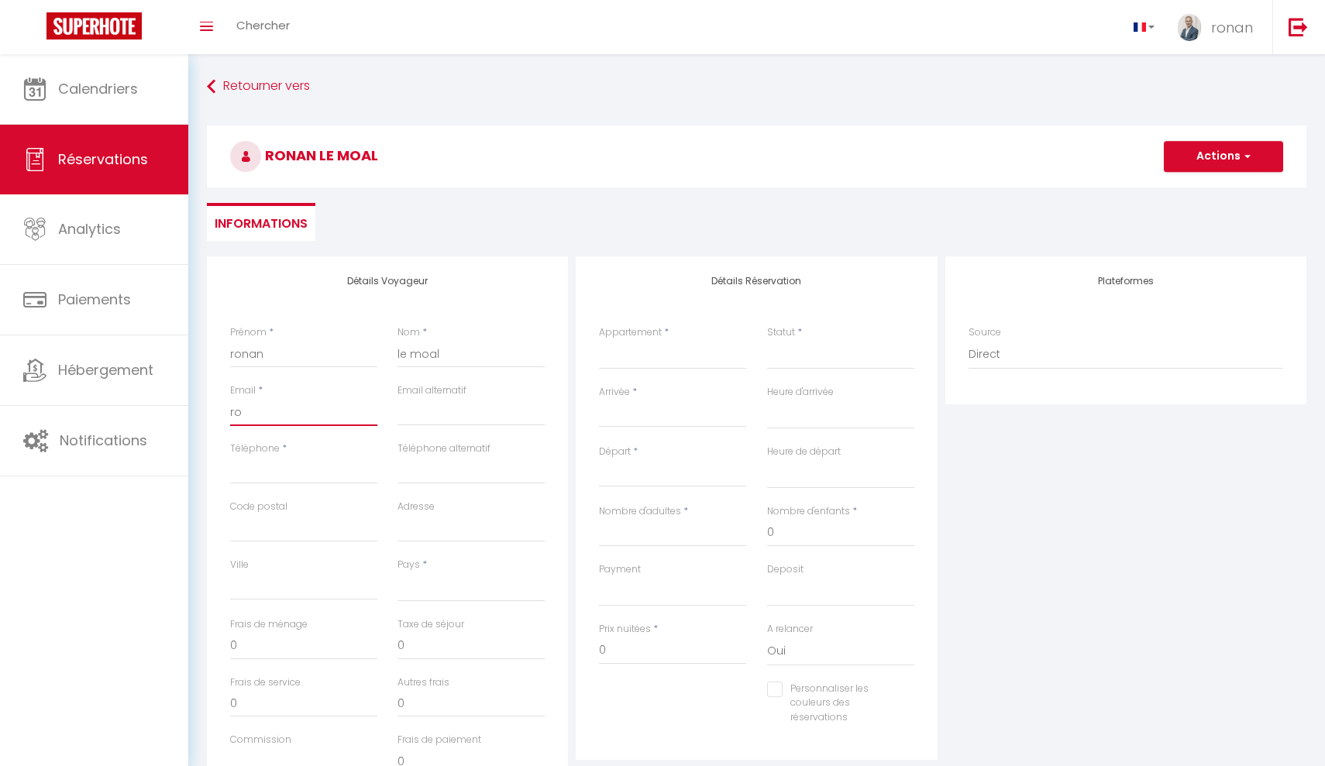
select select
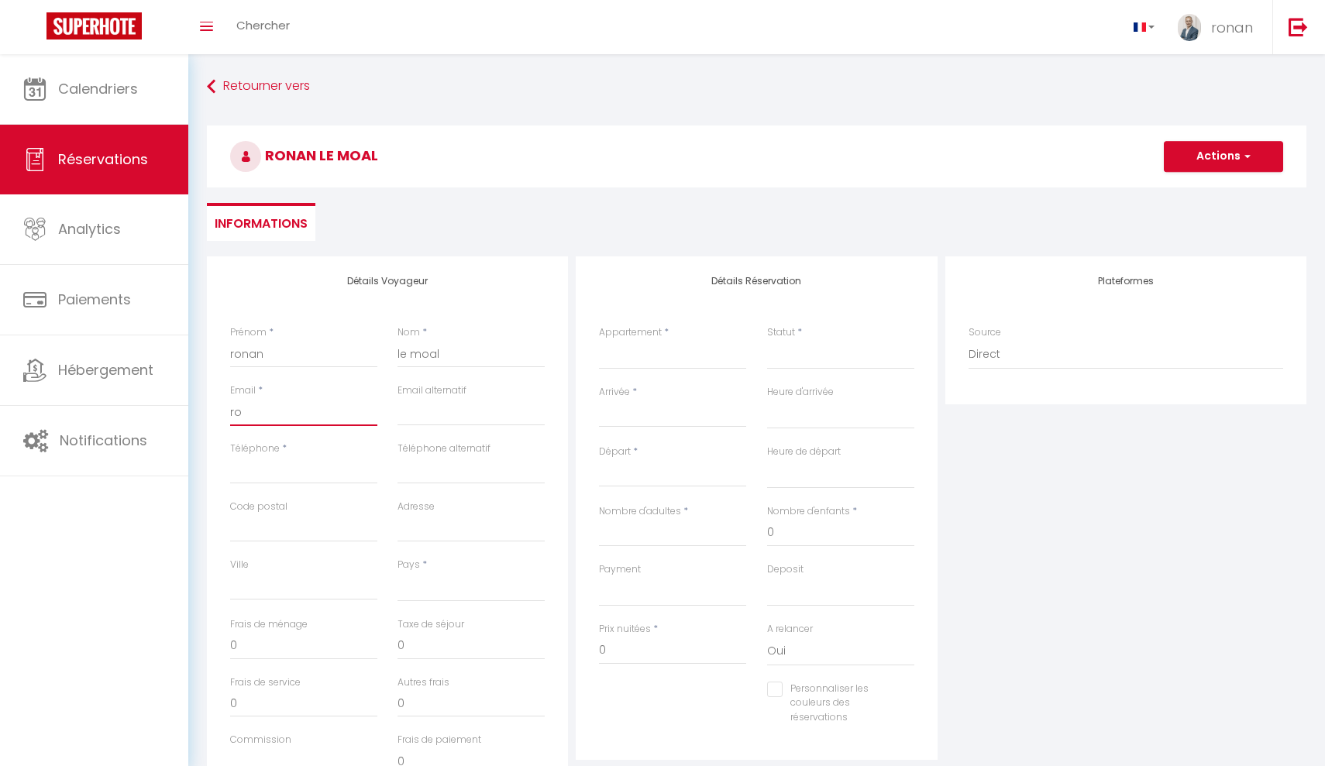
select select
checkbox input "false"
type input "[PERSON_NAME]"
select select
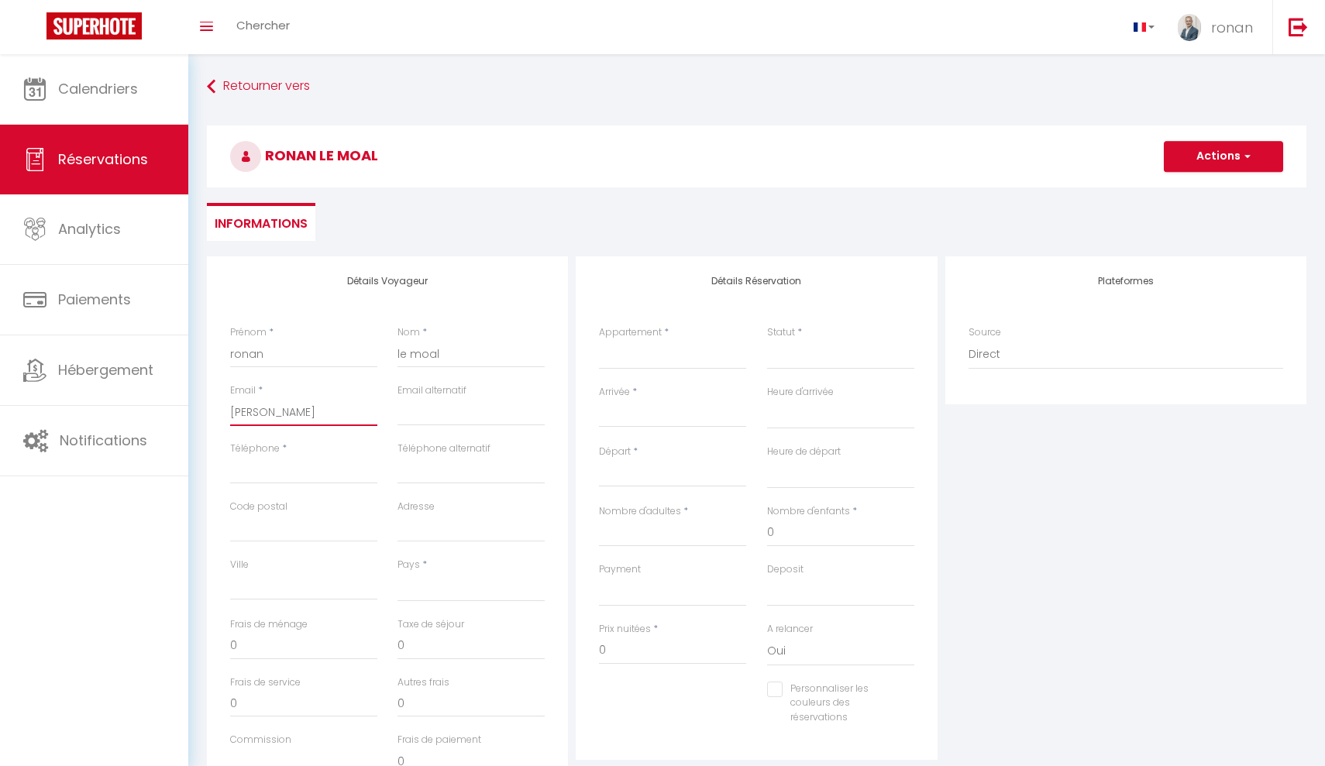
select select
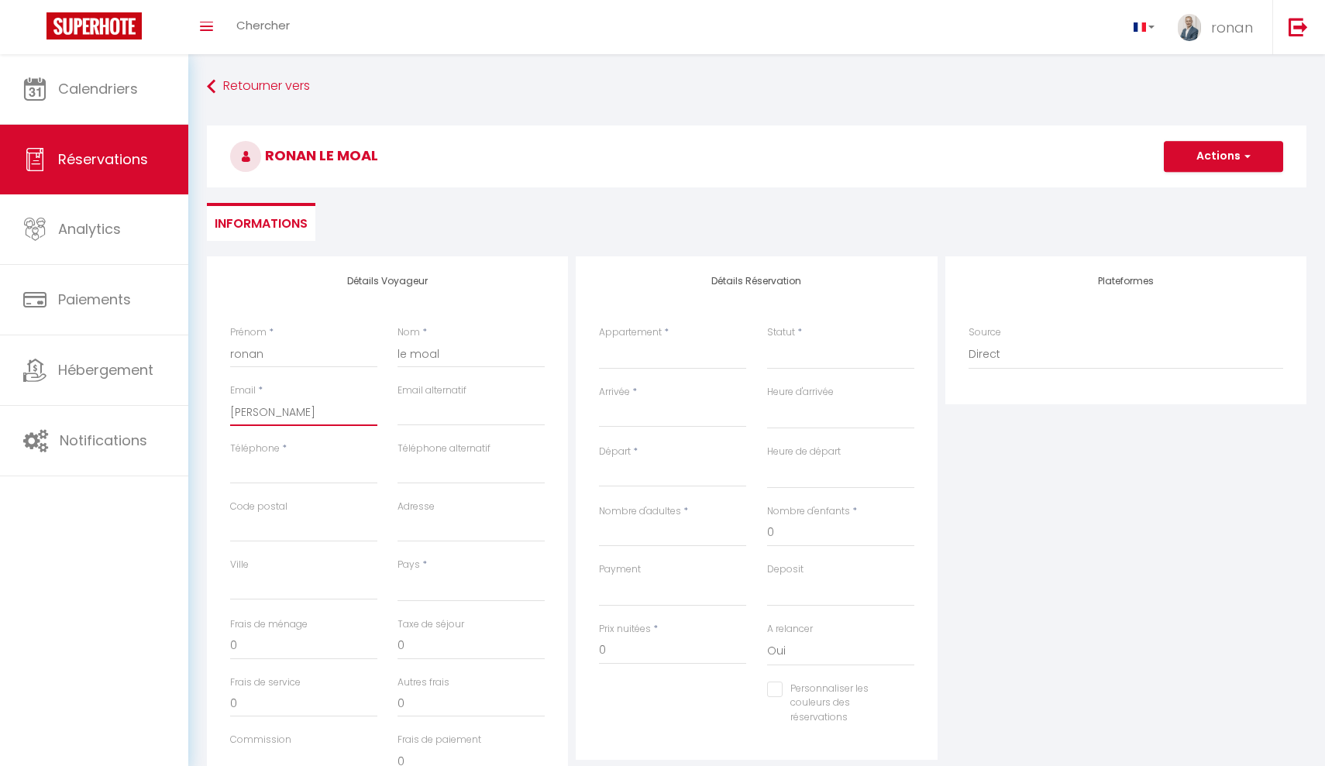
select select
checkbox input "false"
type input "rona"
select select
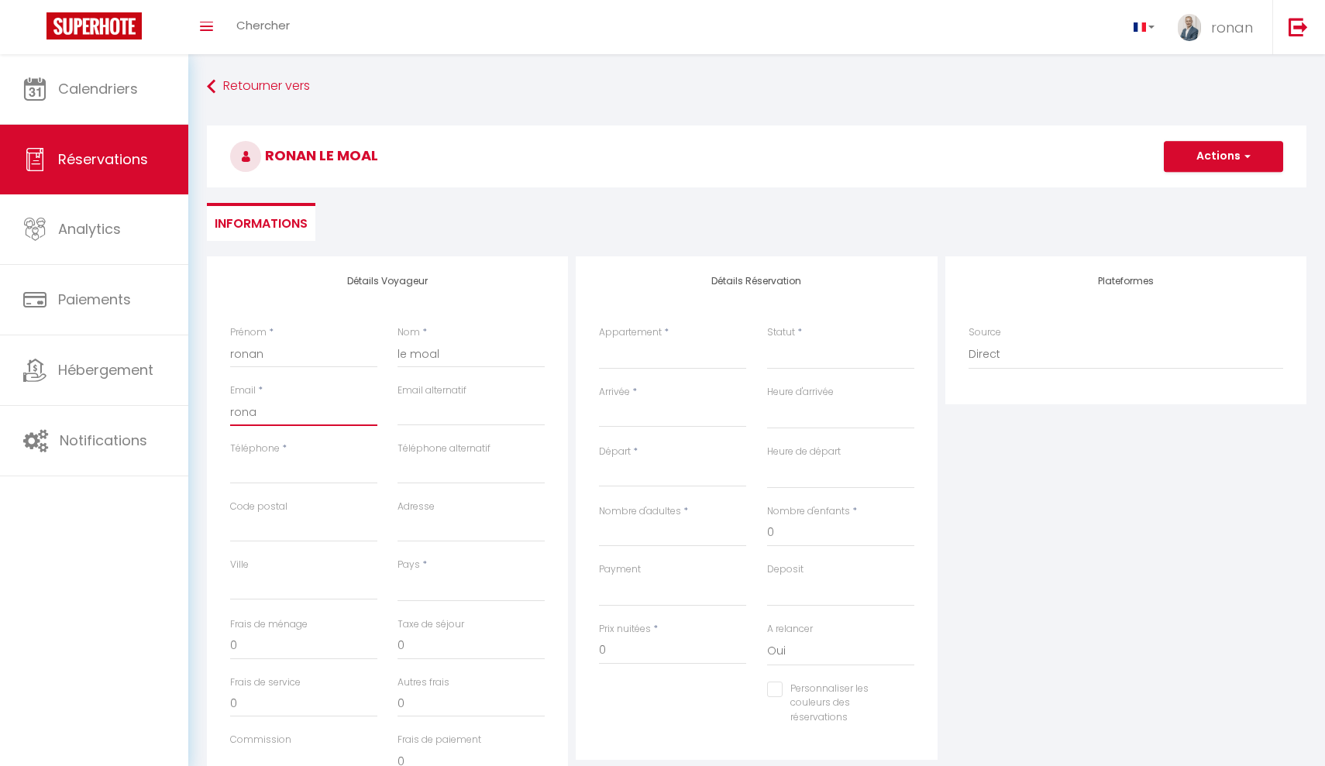
select select
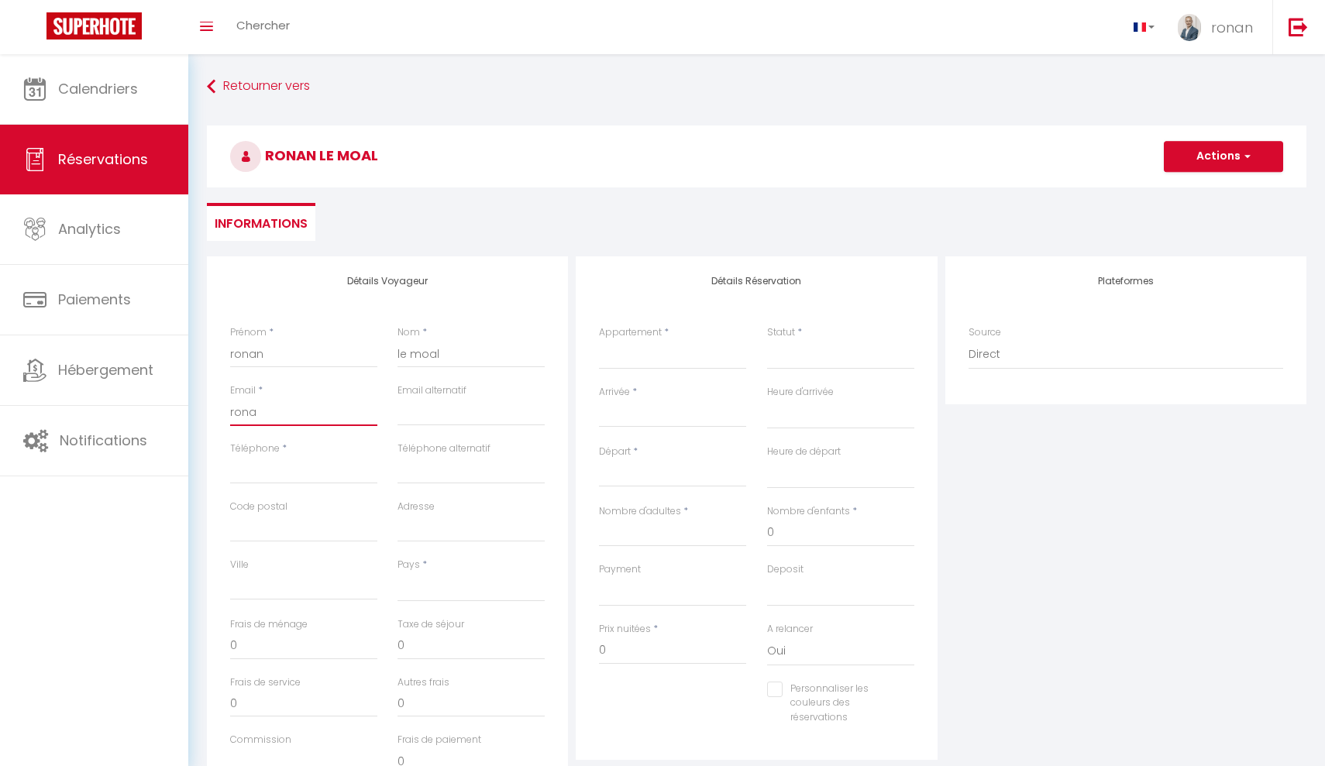
checkbox input "false"
type input "ronan"
select select
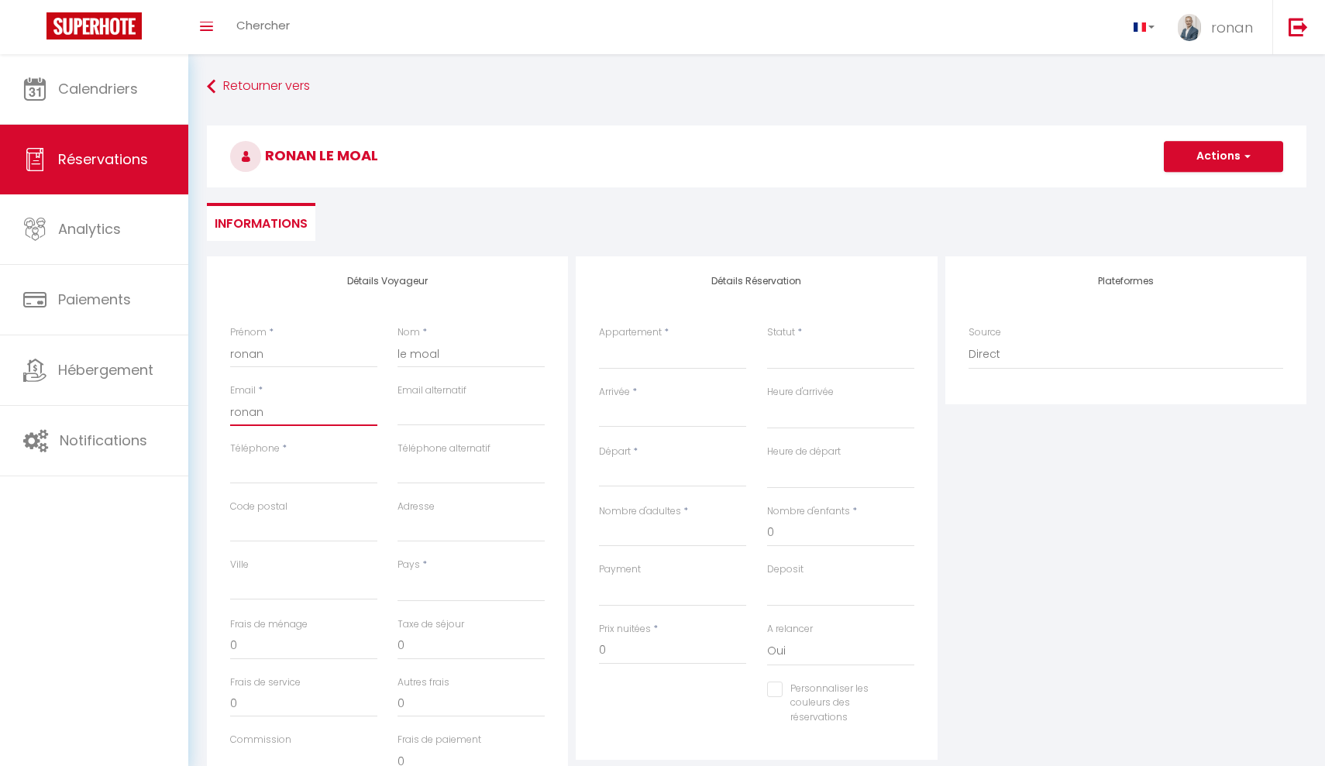
select select
checkbox input "false"
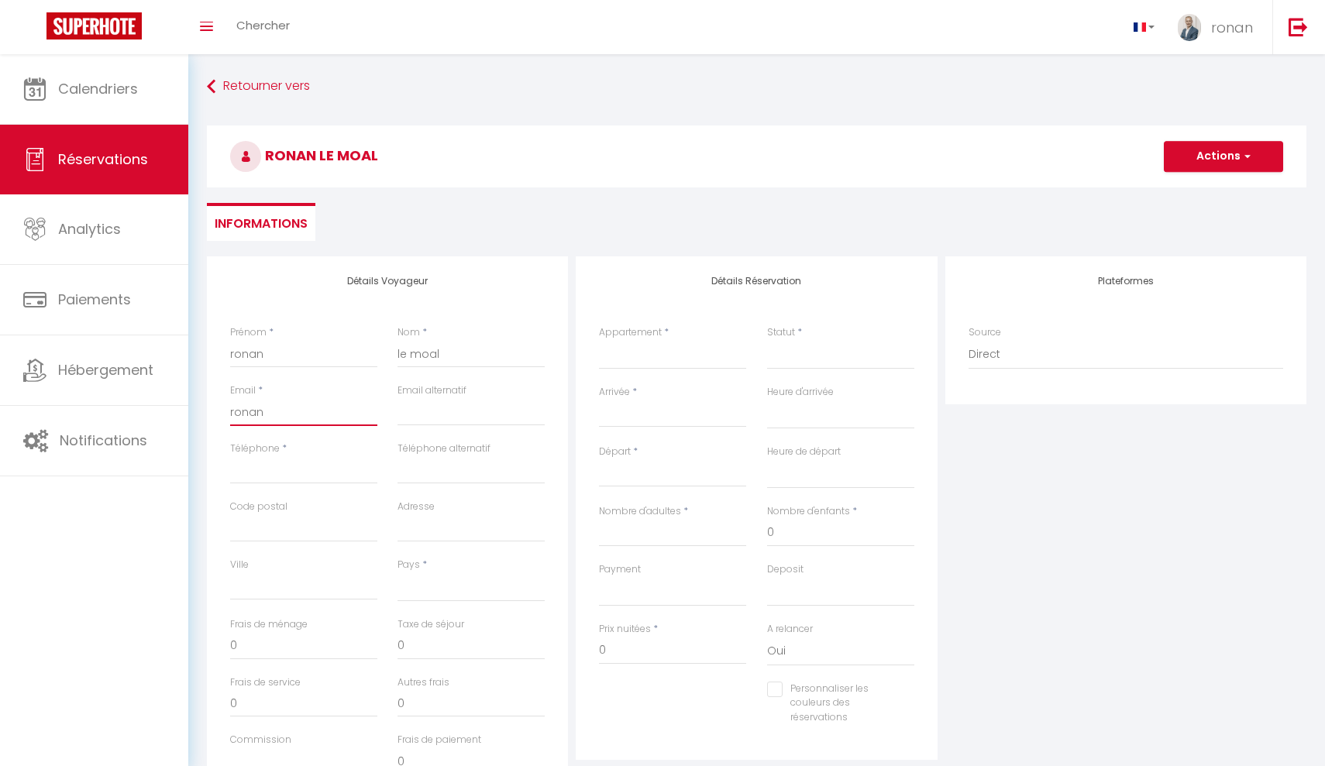
type input "ronan@"
select select
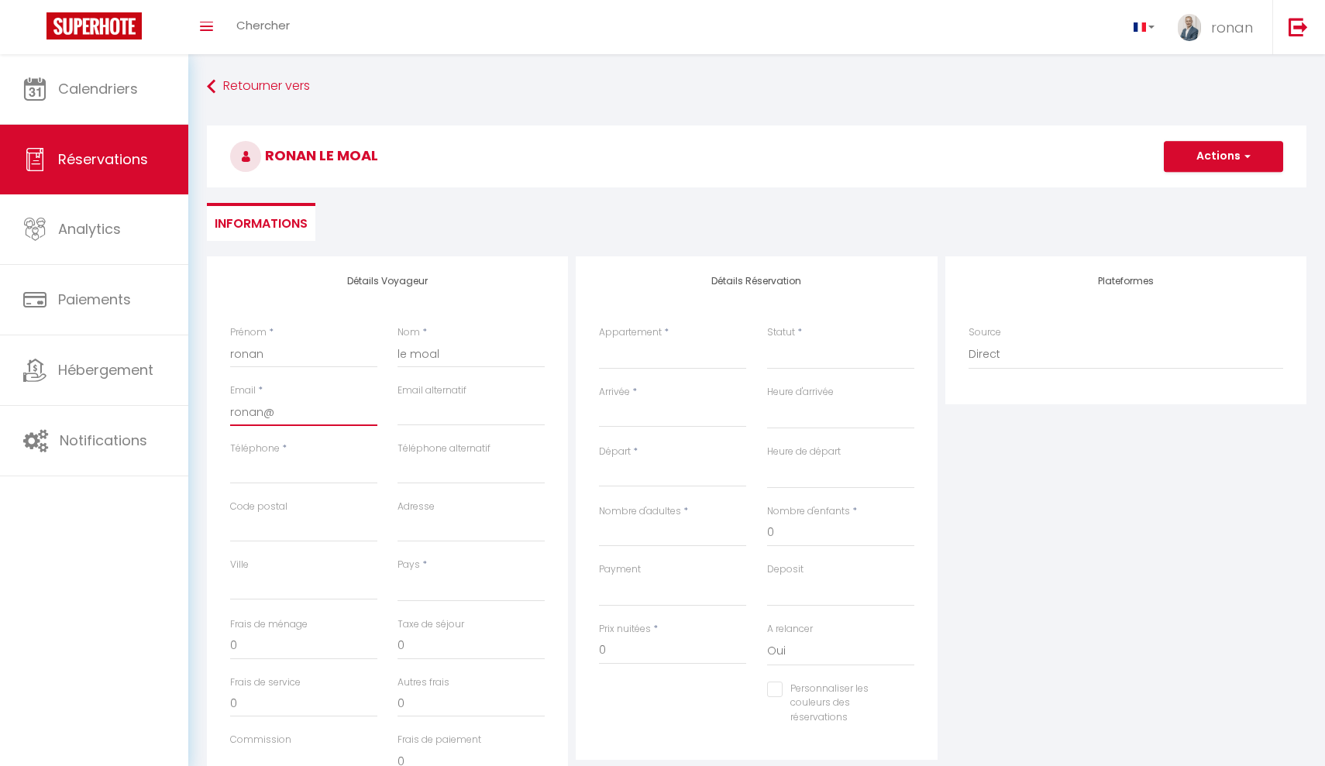
select select
checkbox input "false"
type input "ronan@l"
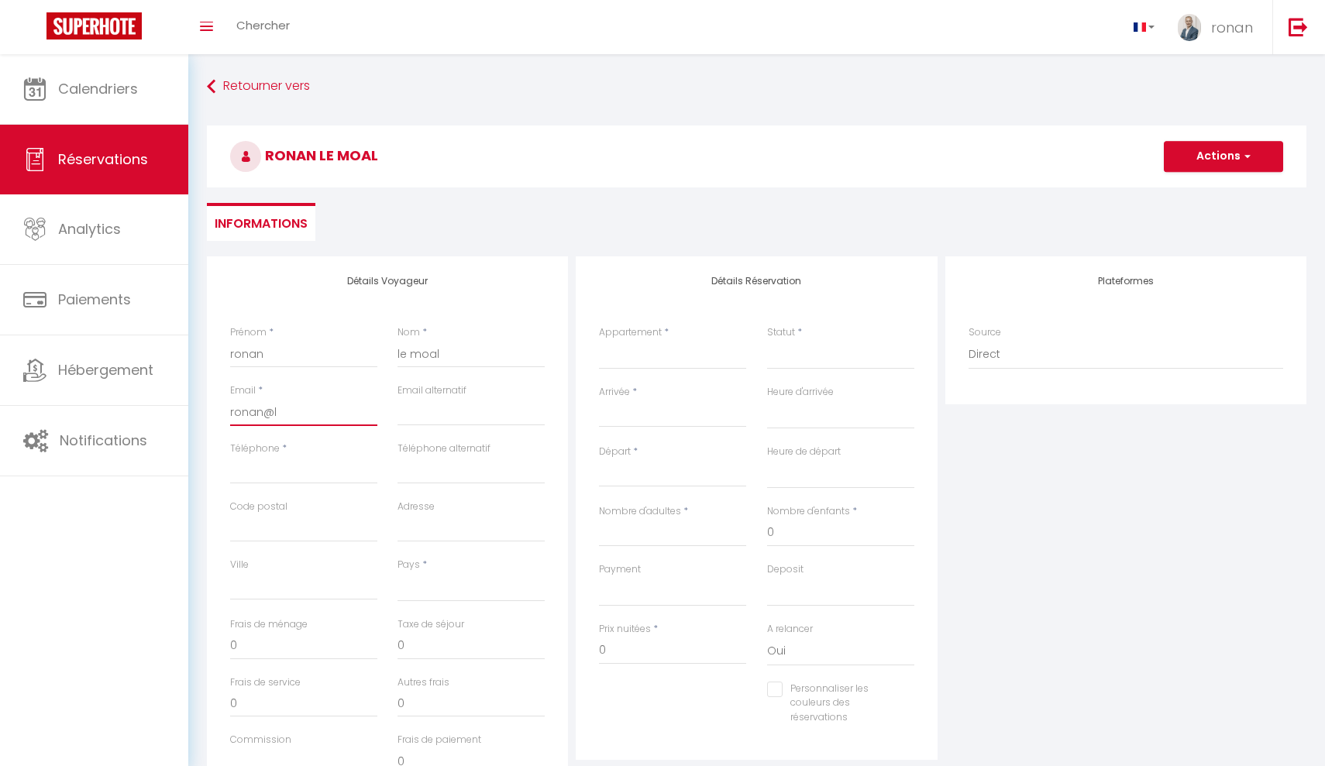
select select
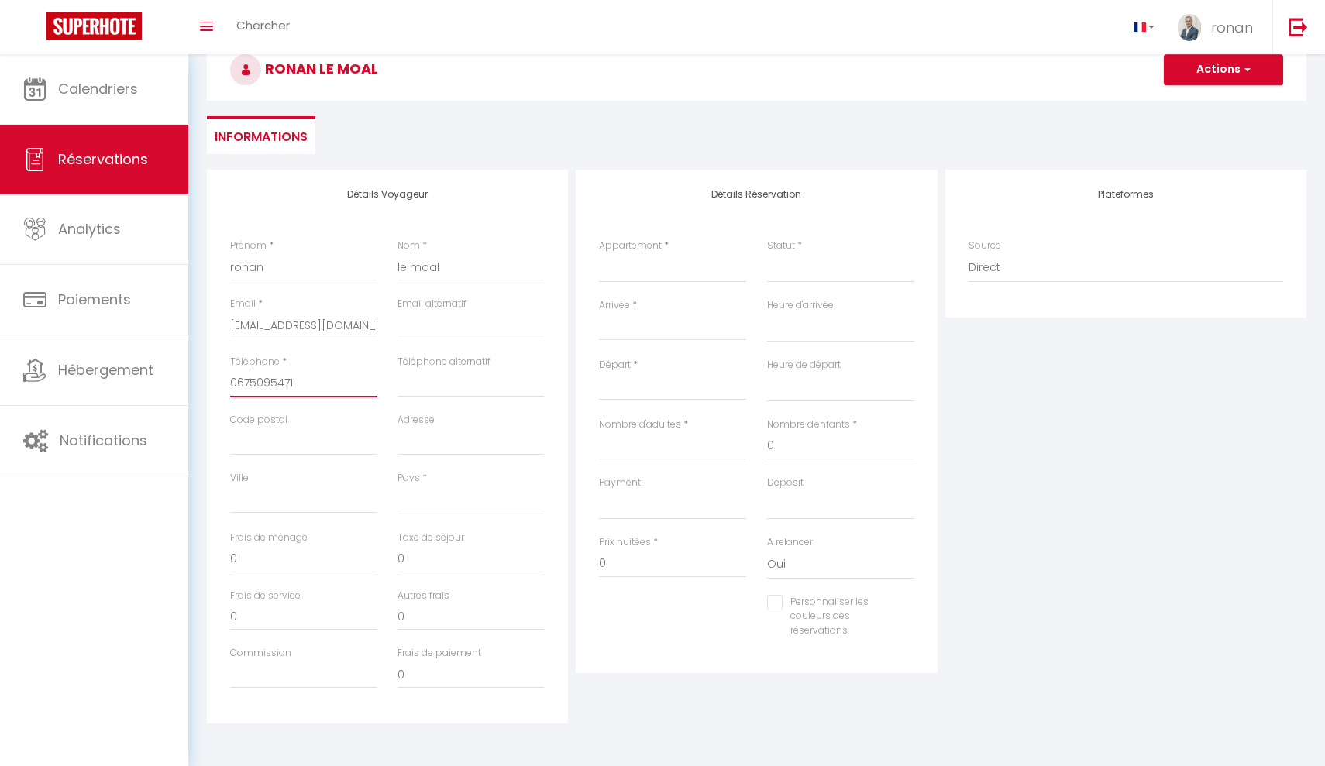
scroll to position [85, 0]
click at [781, 266] on select "Confirmé Non Confirmé [PERSON_NAME] par le voyageur No Show Request" at bounding box center [840, 269] width 147 height 29
click at [612, 311] on label "Arrivée" at bounding box center [614, 307] width 31 height 15
click at [612, 320] on input "Arrivée" at bounding box center [672, 330] width 147 height 20
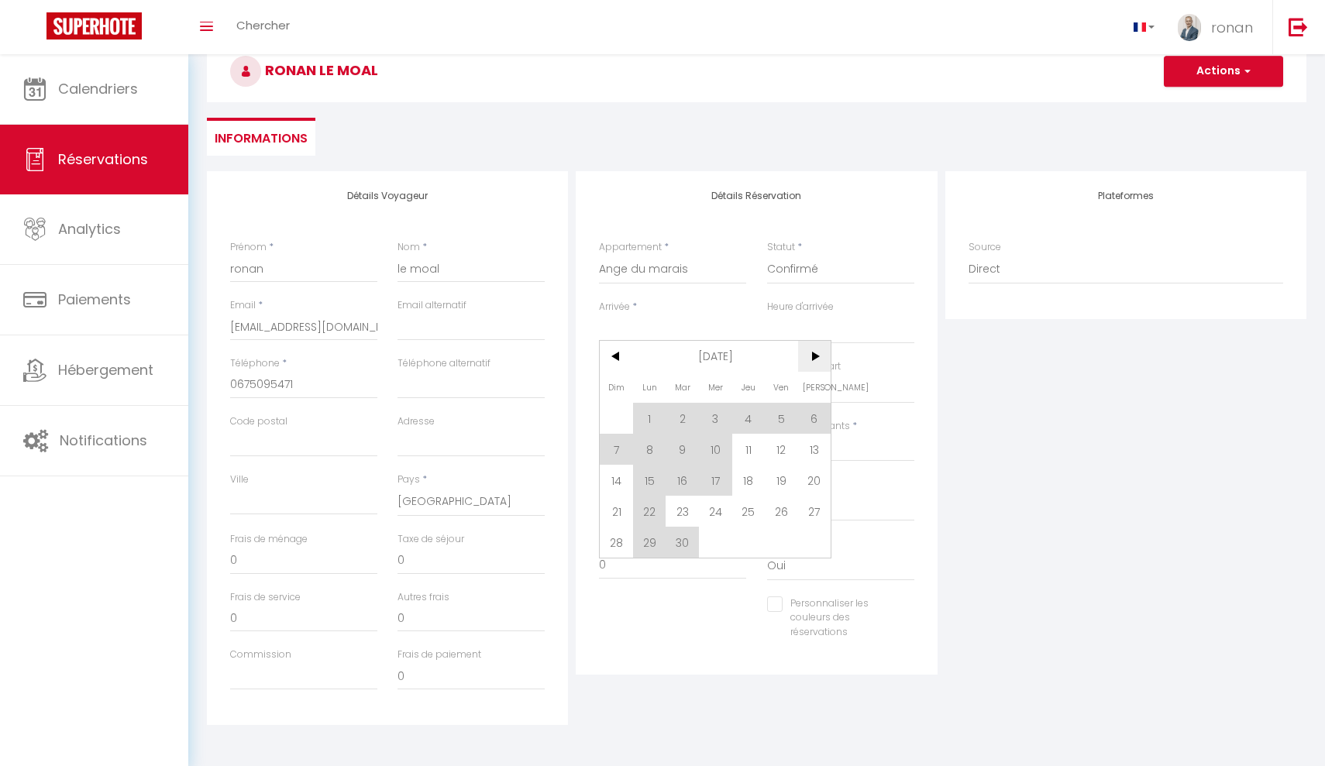
click at [821, 362] on span ">" at bounding box center [814, 356] width 33 height 31
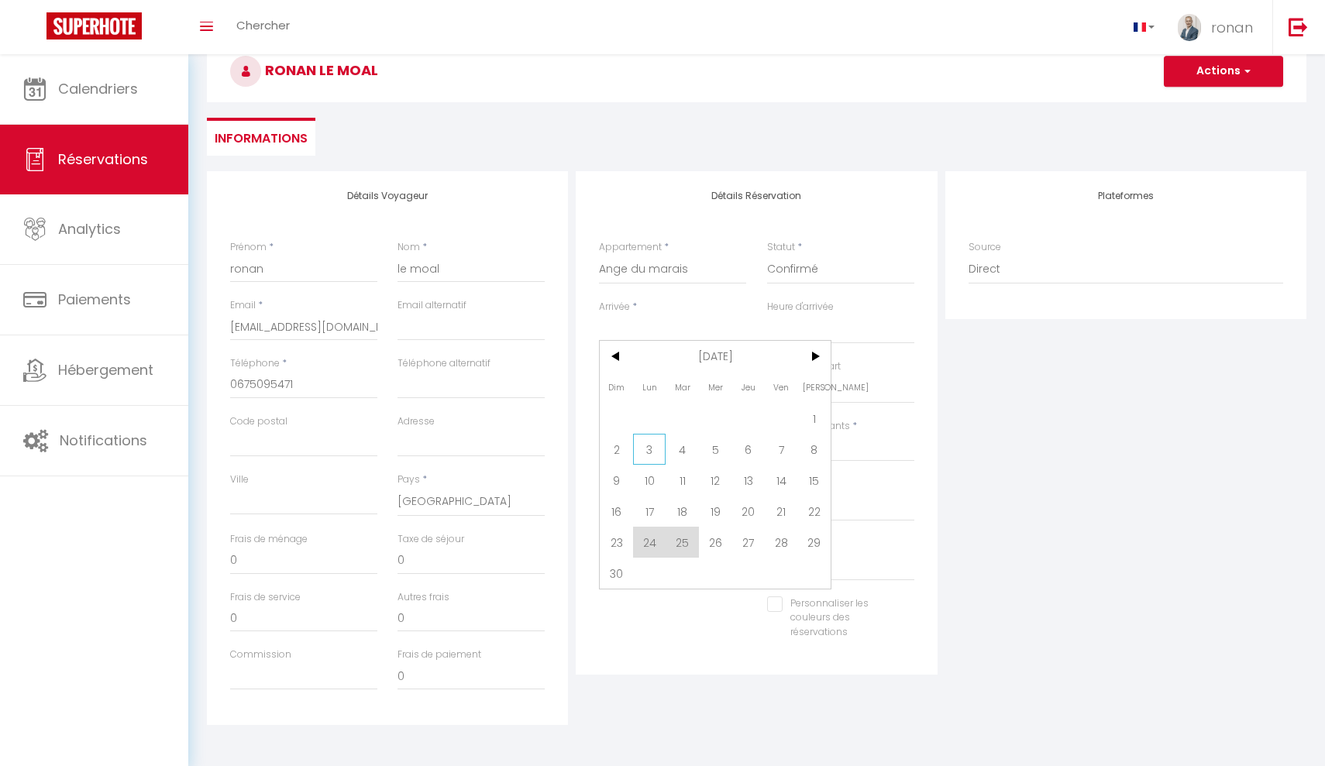
click at [648, 455] on span "3" at bounding box center [649, 449] width 33 height 31
click at [641, 388] on input "[DATE] Novembre 2025" at bounding box center [672, 390] width 147 height 20
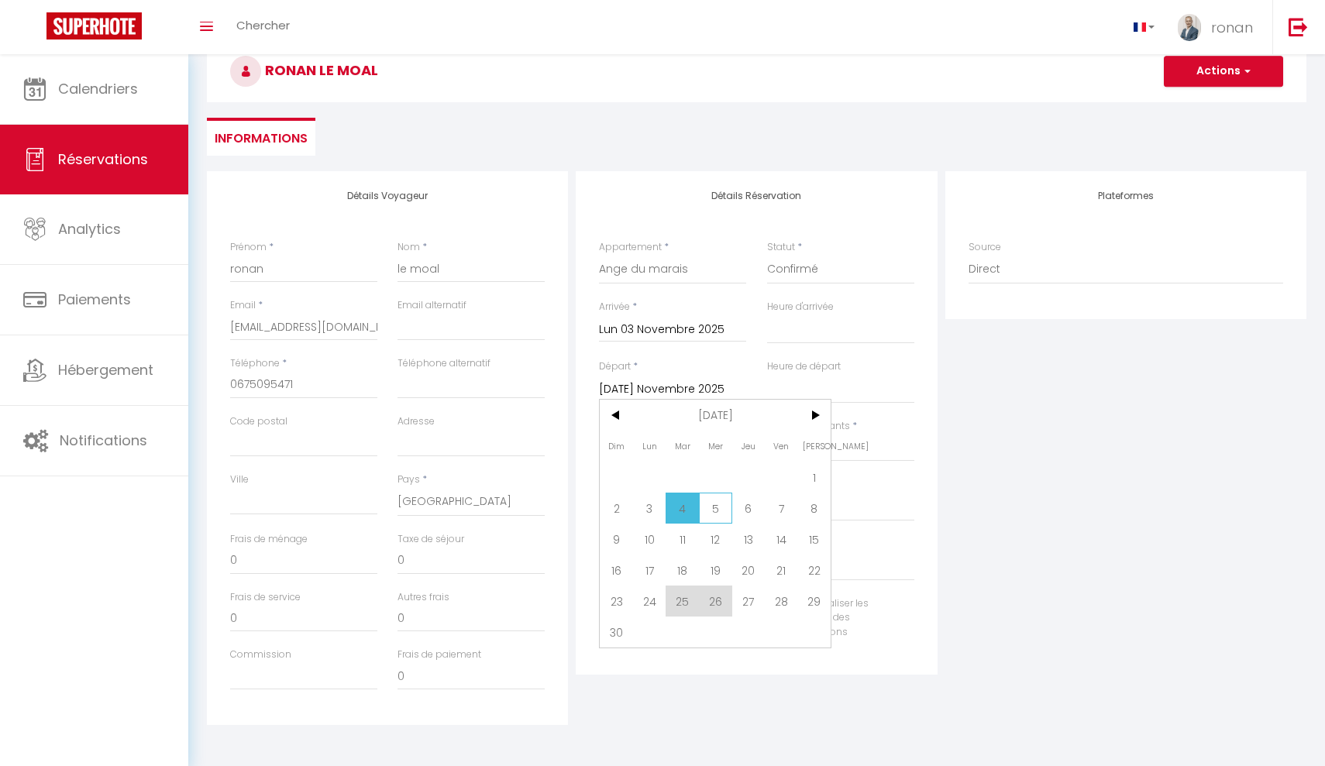
click at [718, 514] on span "5" at bounding box center [715, 508] width 33 height 31
click at [1194, 81] on button "Actions" at bounding box center [1222, 71] width 119 height 31
click at [1189, 107] on link "Enregistrer" at bounding box center [1207, 105] width 122 height 20
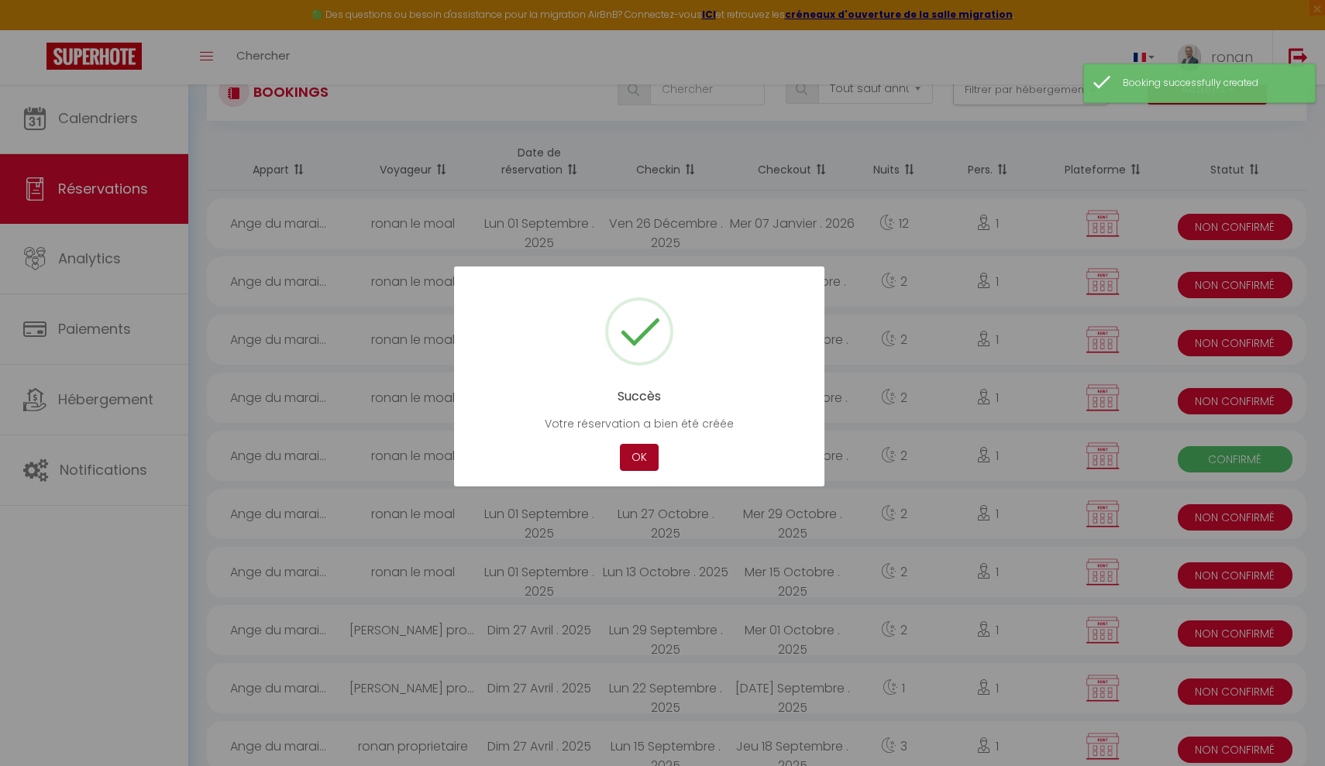
click at [655, 463] on button "OK" at bounding box center [639, 457] width 39 height 27
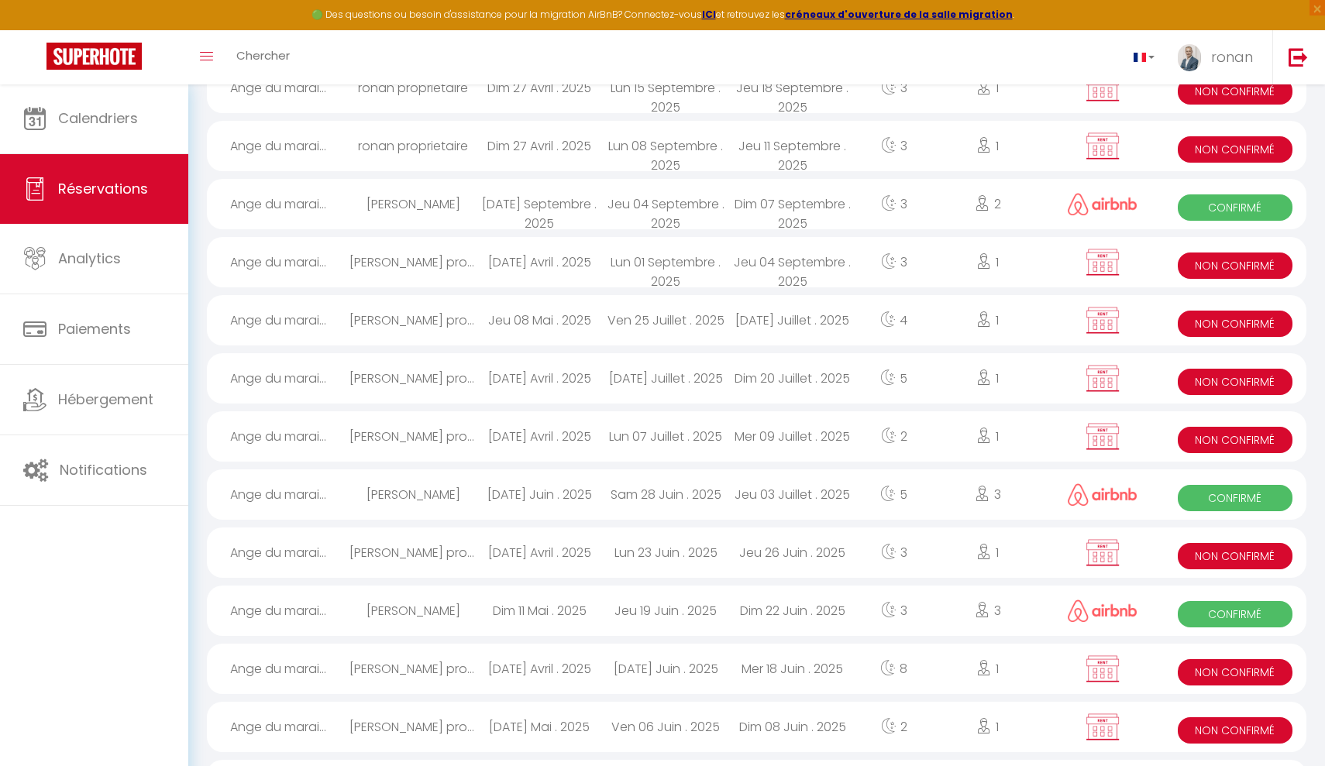
scroll to position [713, 0]
click at [772, 209] on div "Dim 07 Septembre . 2025" at bounding box center [792, 204] width 126 height 50
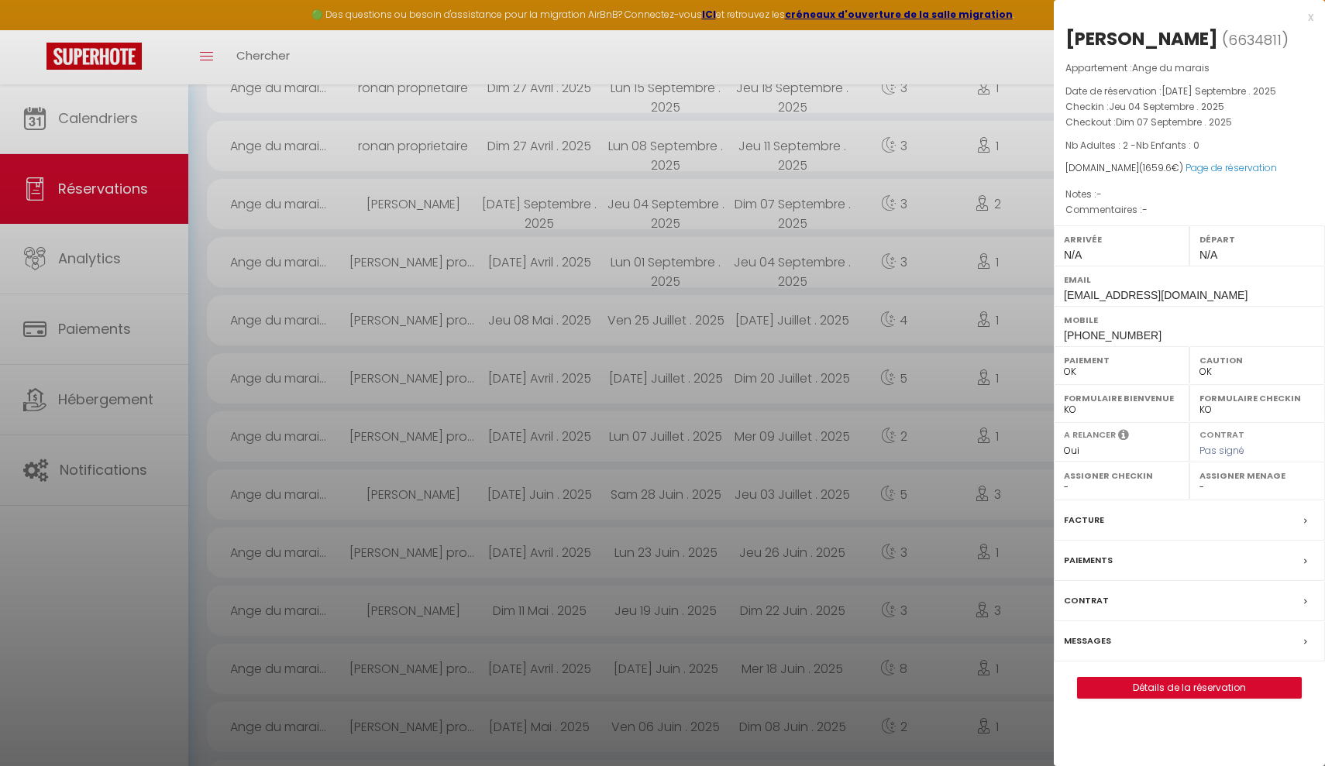
click at [109, 125] on div at bounding box center [662, 383] width 1325 height 766
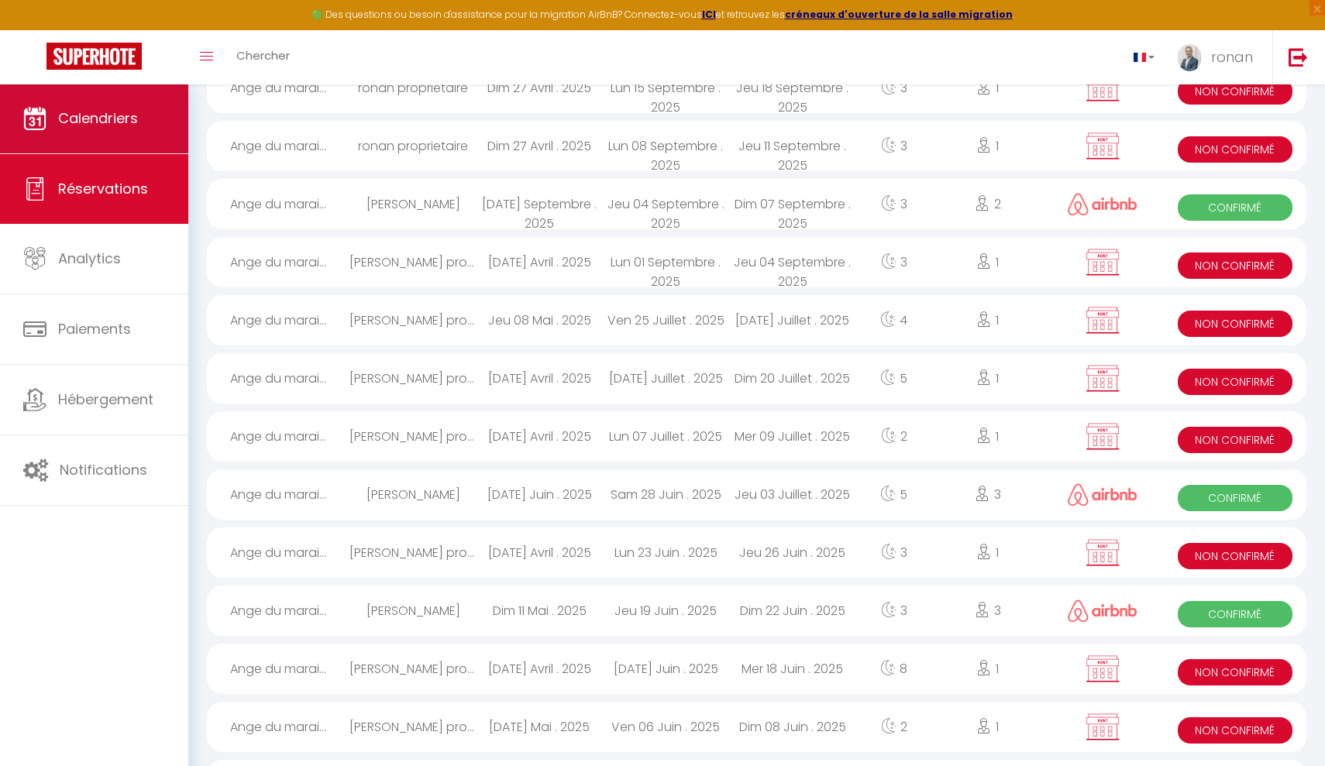
click at [109, 119] on span "Calendriers" at bounding box center [98, 117] width 80 height 19
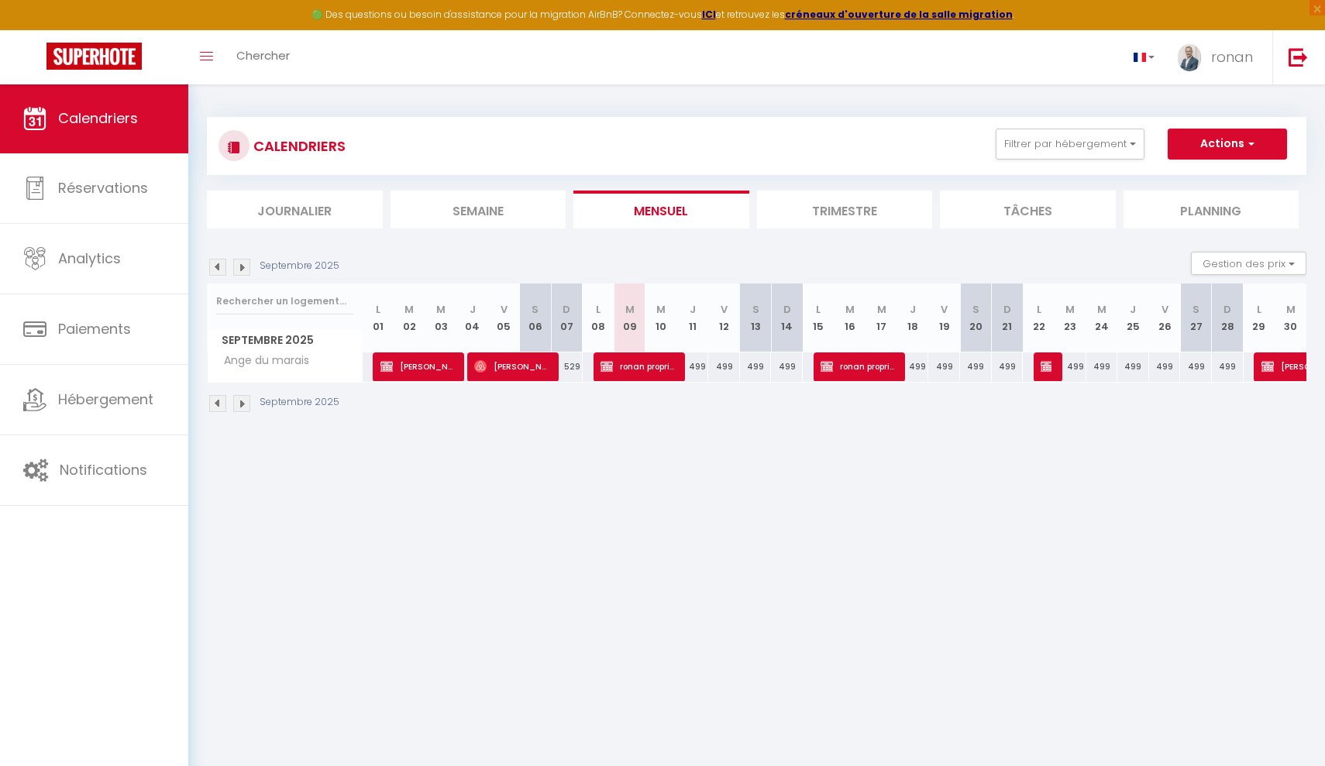
click at [620, 365] on span "ronan proprietaire" at bounding box center [637, 366] width 74 height 29
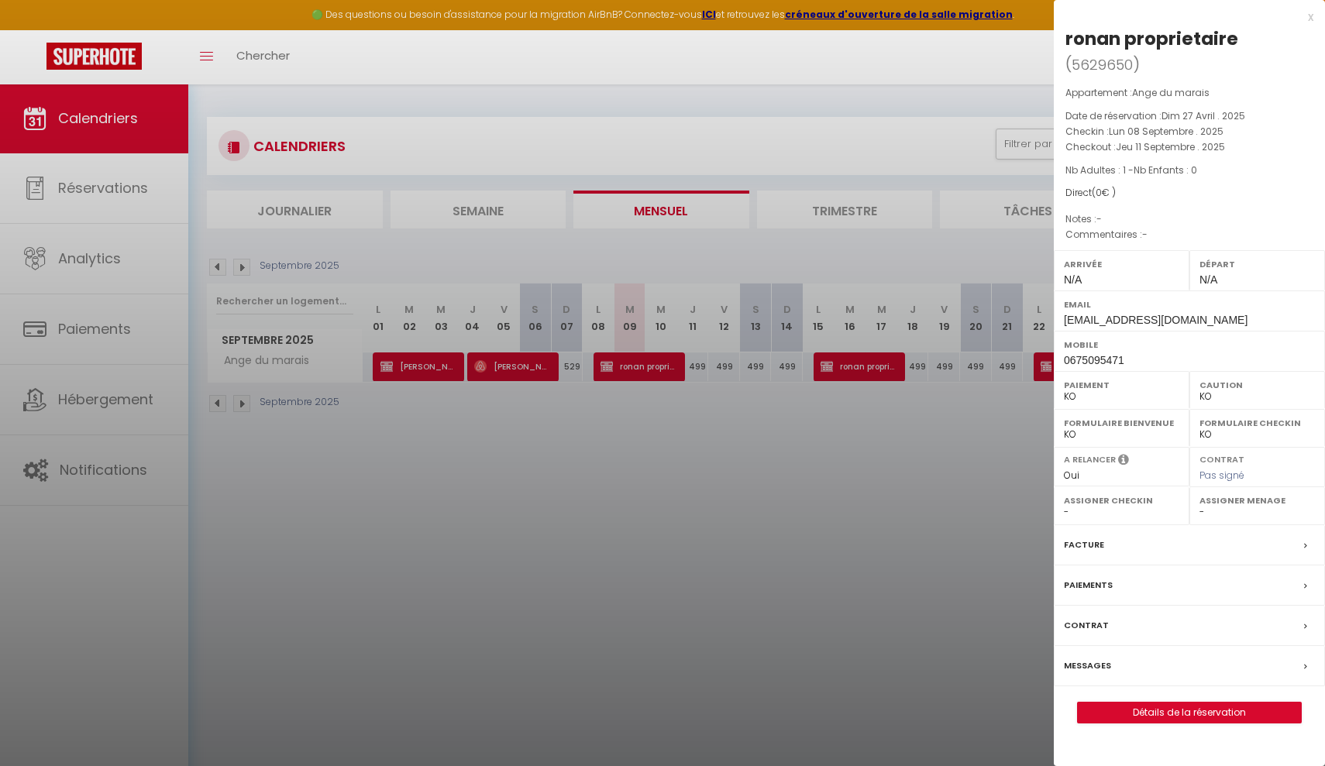
click at [728, 425] on div at bounding box center [662, 383] width 1325 height 766
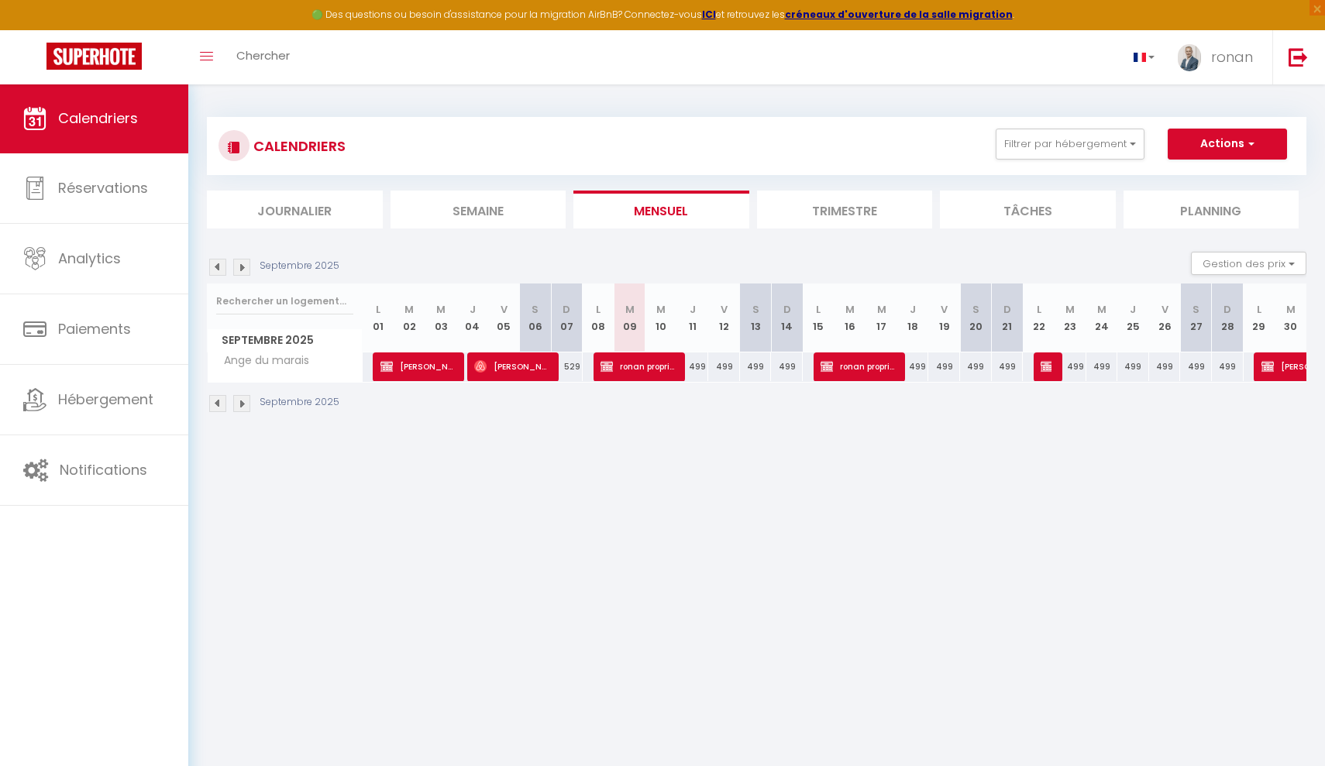
click at [248, 268] on img at bounding box center [241, 267] width 17 height 17
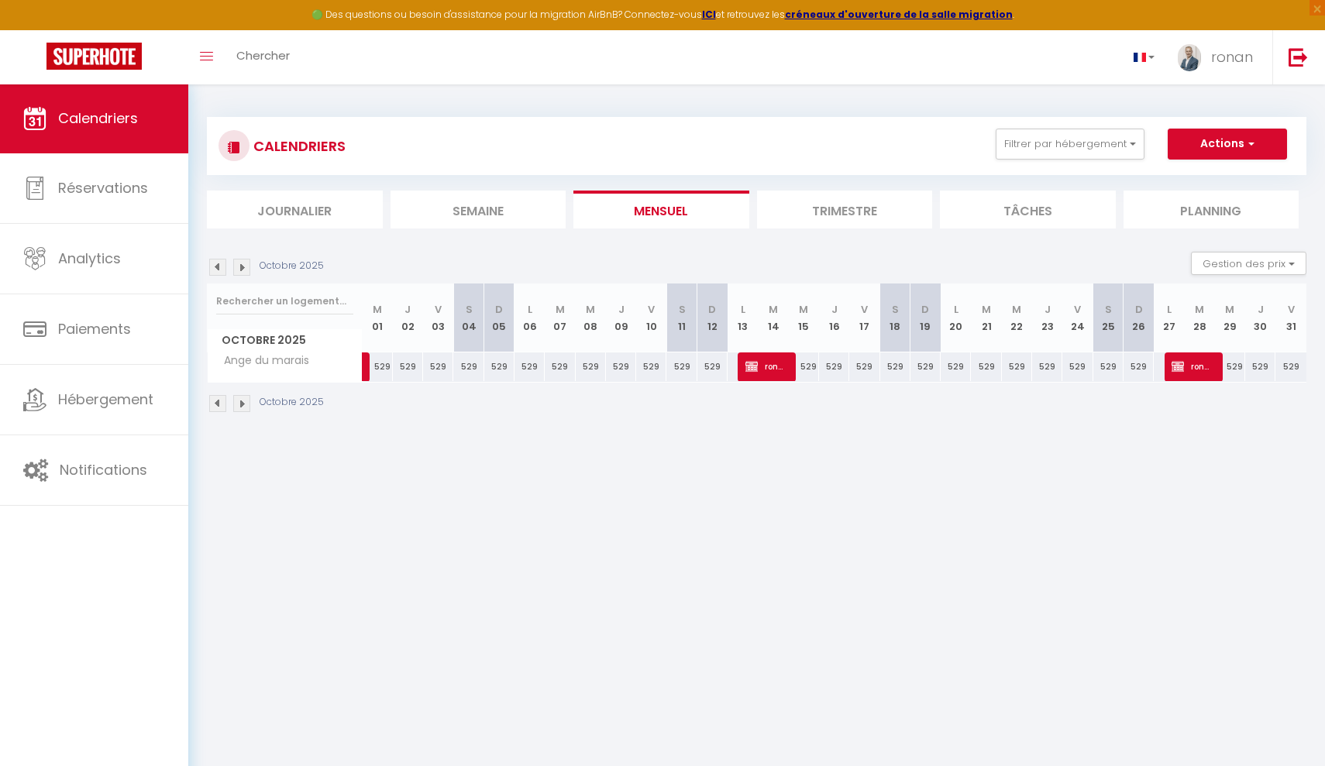
click at [248, 268] on img at bounding box center [241, 267] width 17 height 17
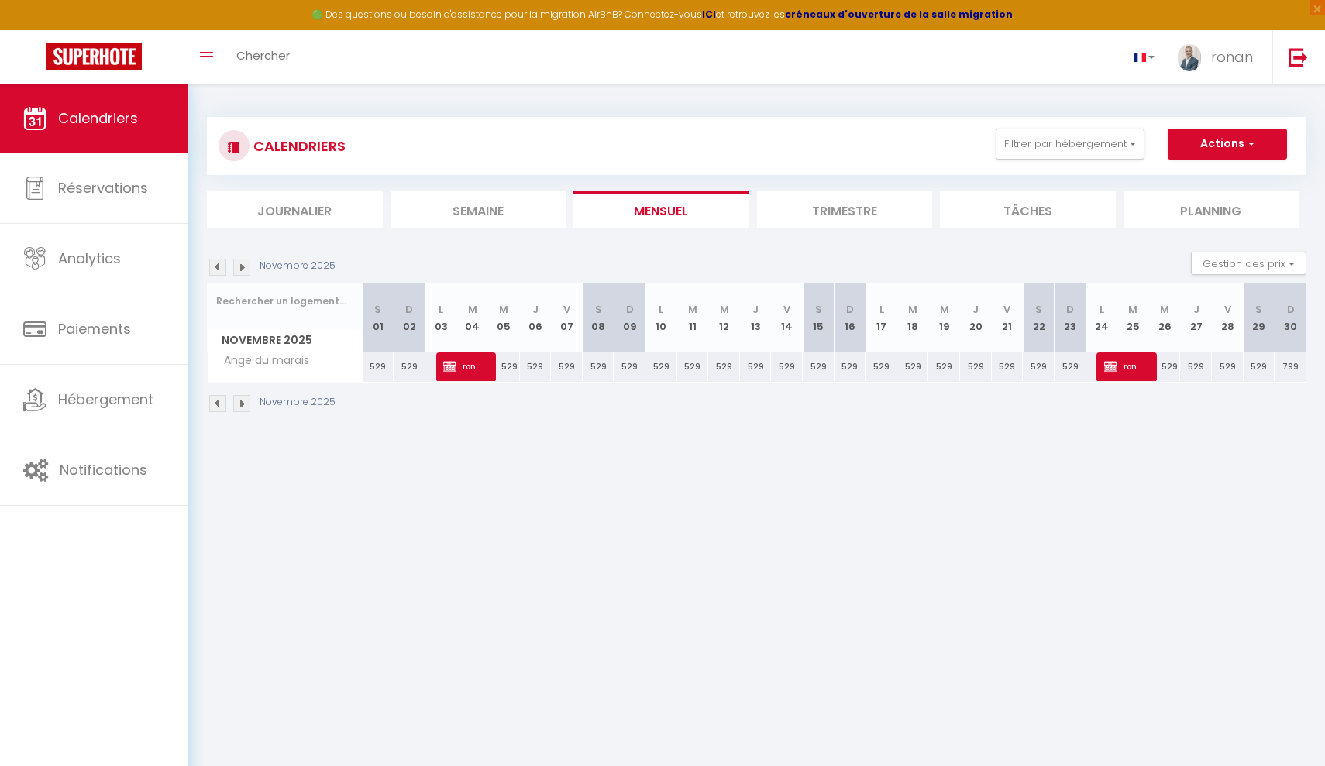
click at [248, 268] on img at bounding box center [241, 267] width 17 height 17
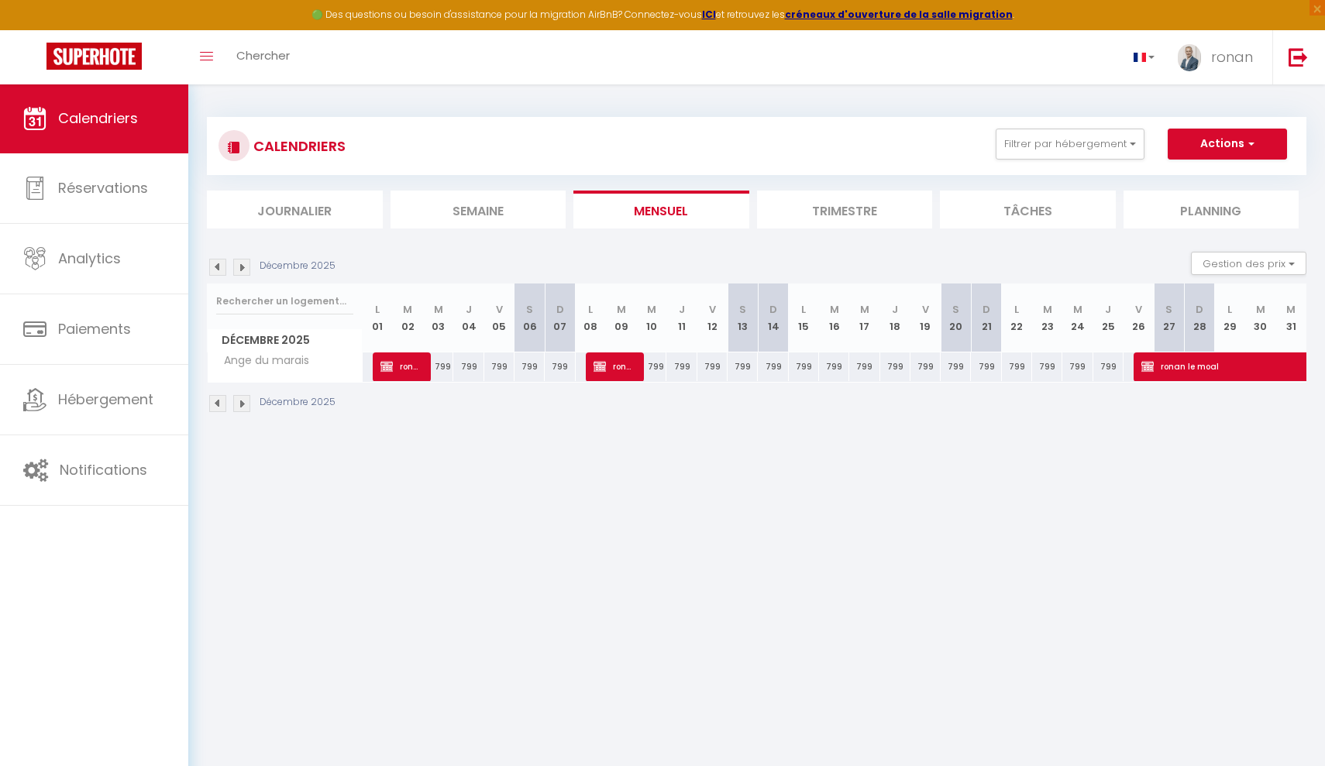
click at [218, 271] on img at bounding box center [217, 267] width 17 height 17
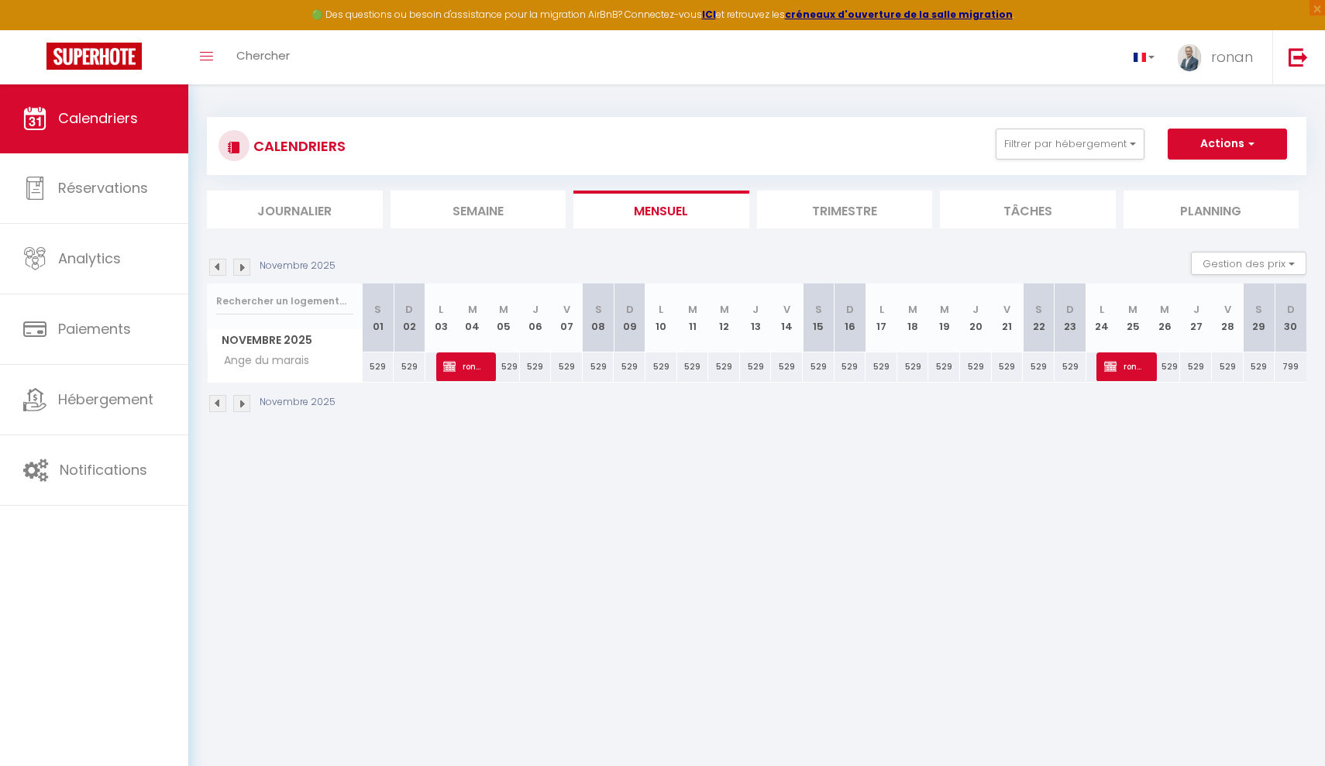
click at [218, 271] on img at bounding box center [217, 267] width 17 height 17
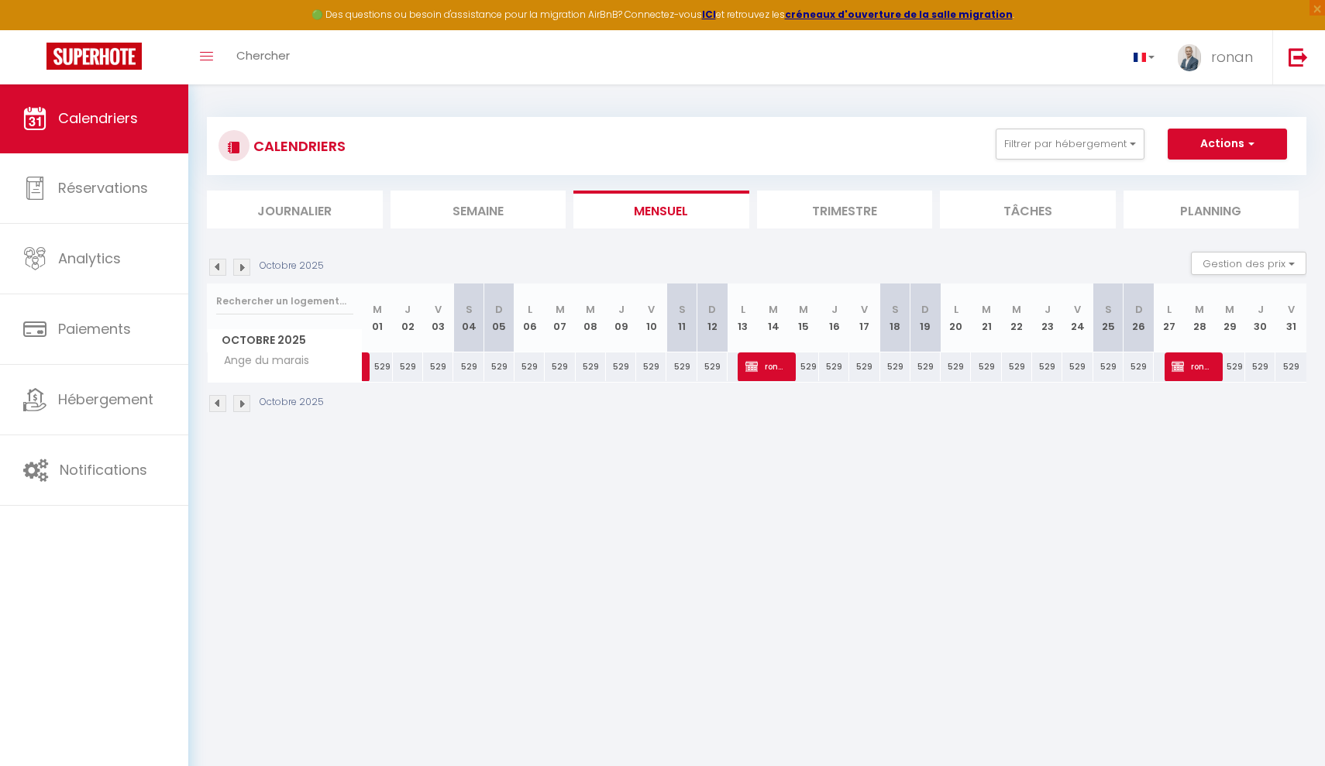
click at [217, 271] on img at bounding box center [217, 267] width 17 height 17
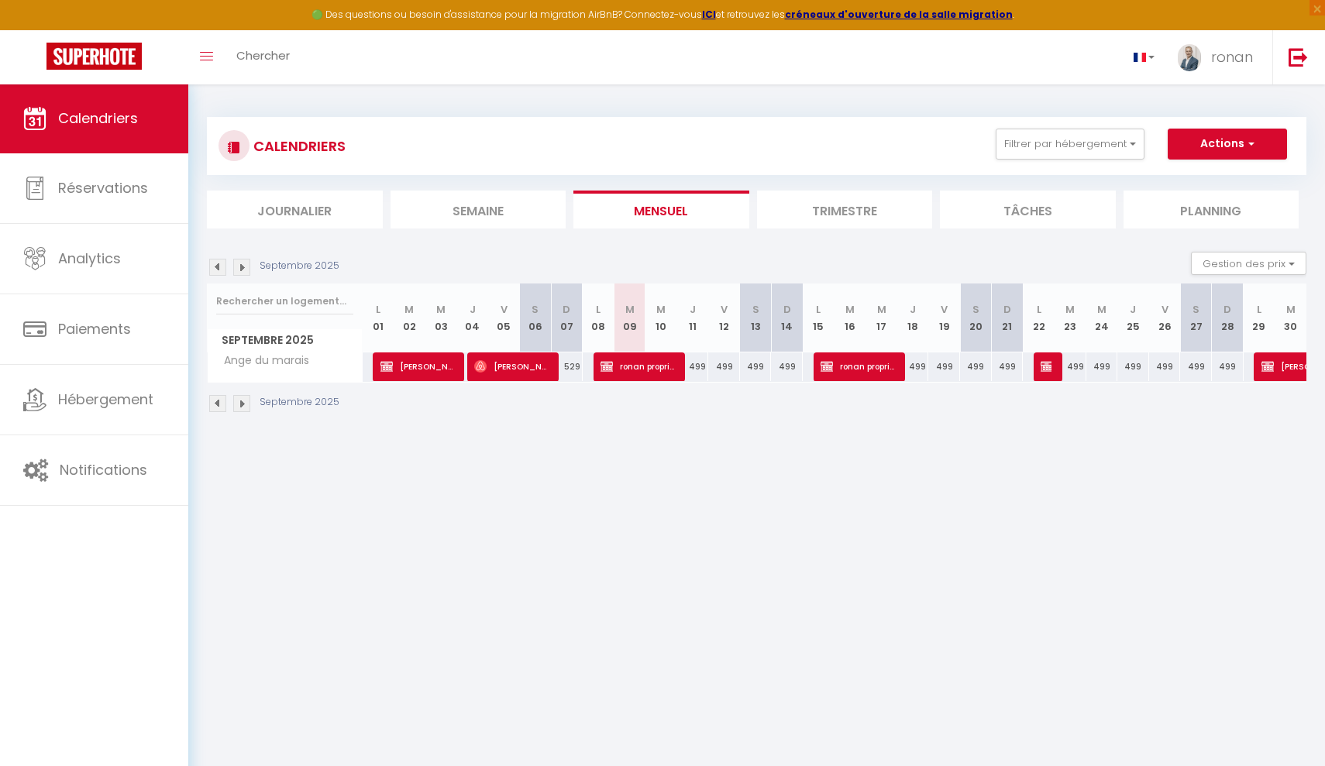
click at [1041, 369] on img at bounding box center [1046, 366] width 12 height 12
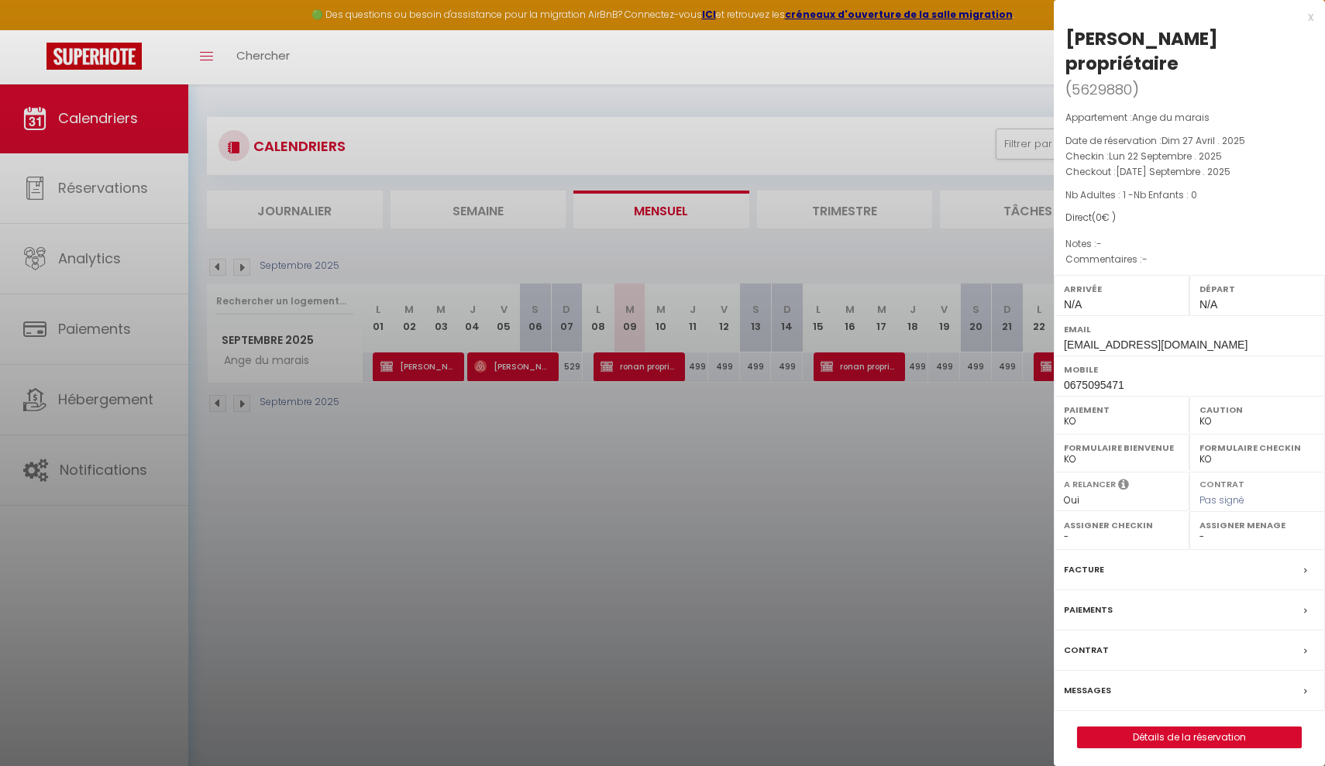
click at [912, 615] on div at bounding box center [662, 383] width 1325 height 766
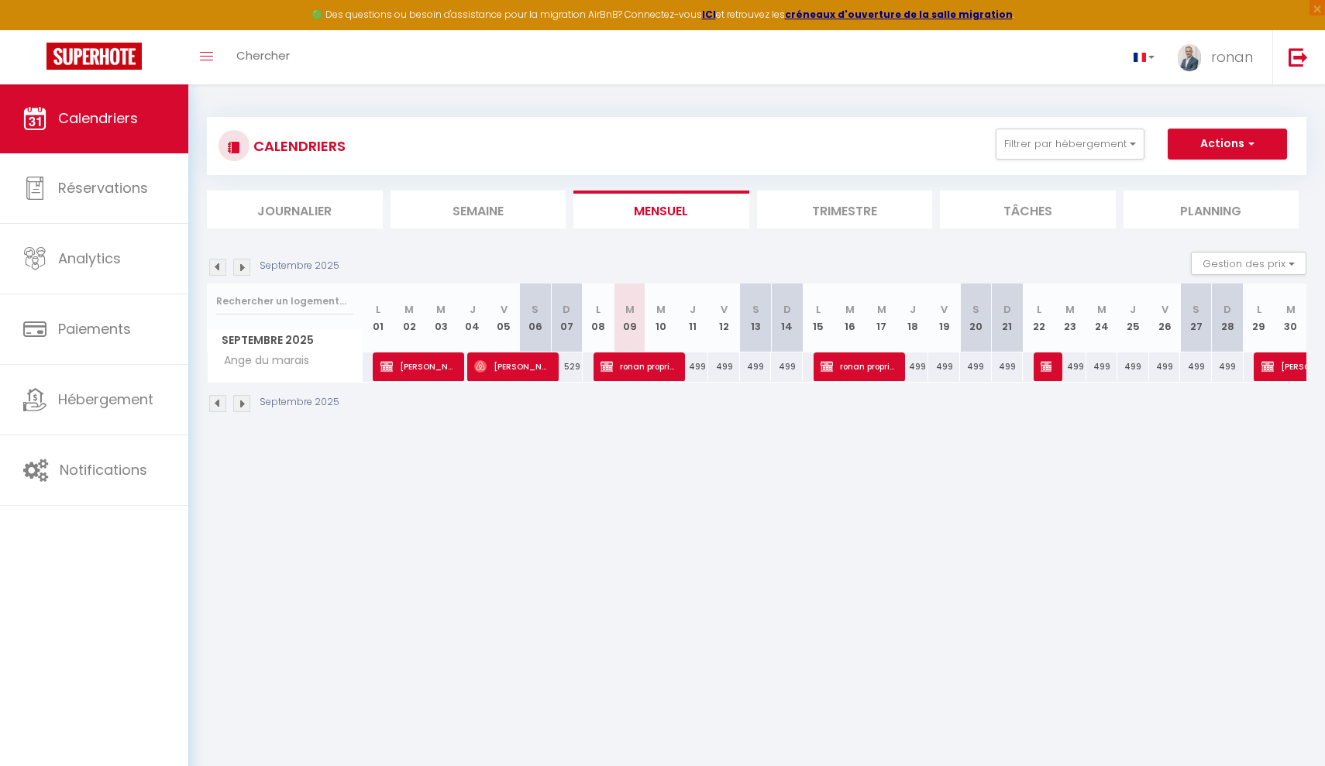
click at [1010, 205] on li "Tâches" at bounding box center [1028, 210] width 176 height 38
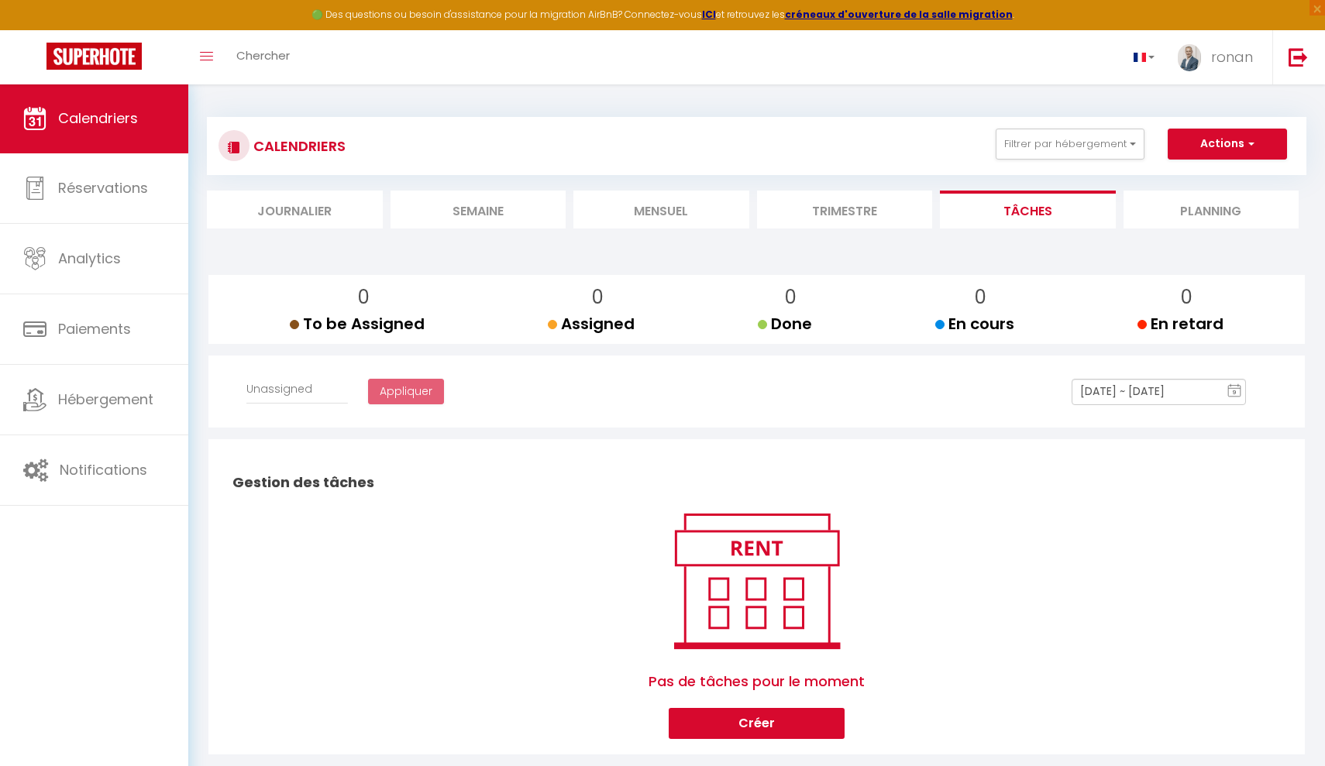
click at [1197, 201] on li "Planning" at bounding box center [1211, 210] width 176 height 38
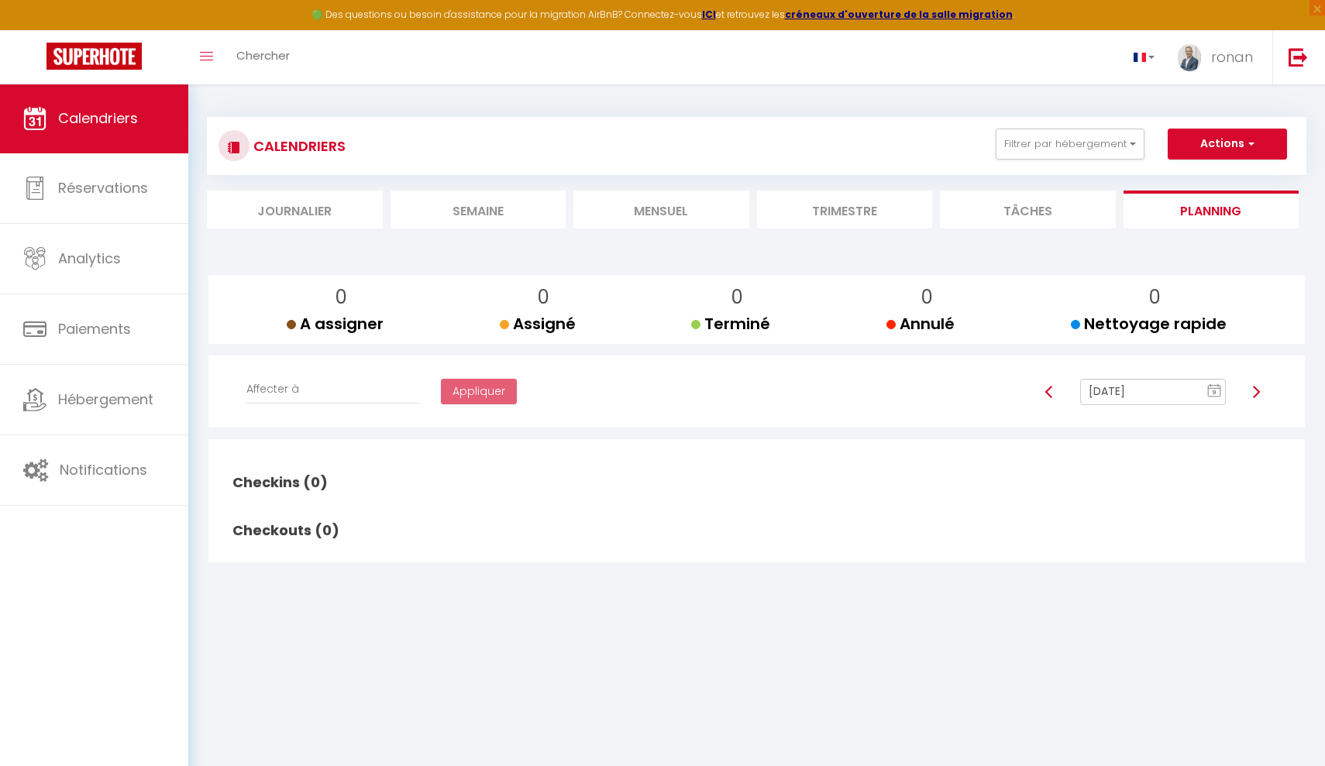
click at [268, 207] on li "Journalier" at bounding box center [295, 210] width 176 height 38
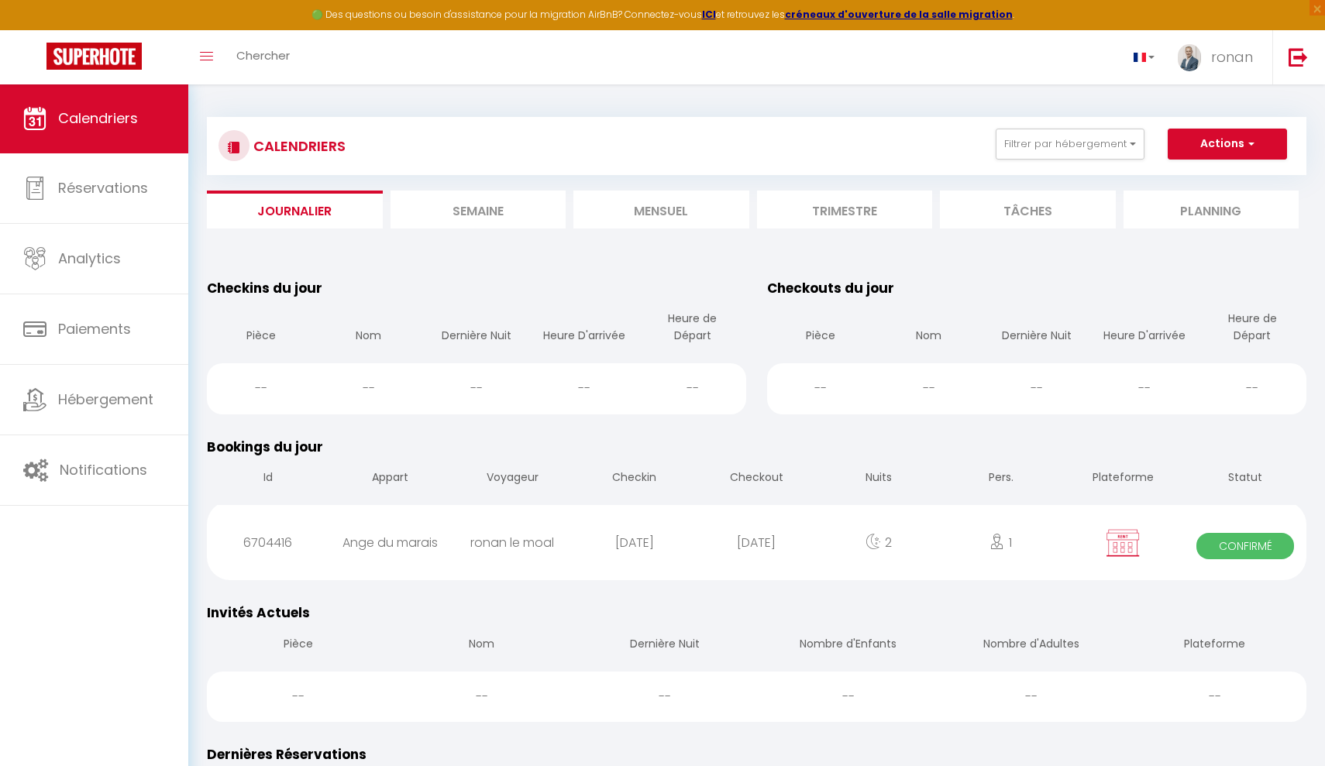
click at [465, 208] on li "Semaine" at bounding box center [478, 210] width 176 height 38
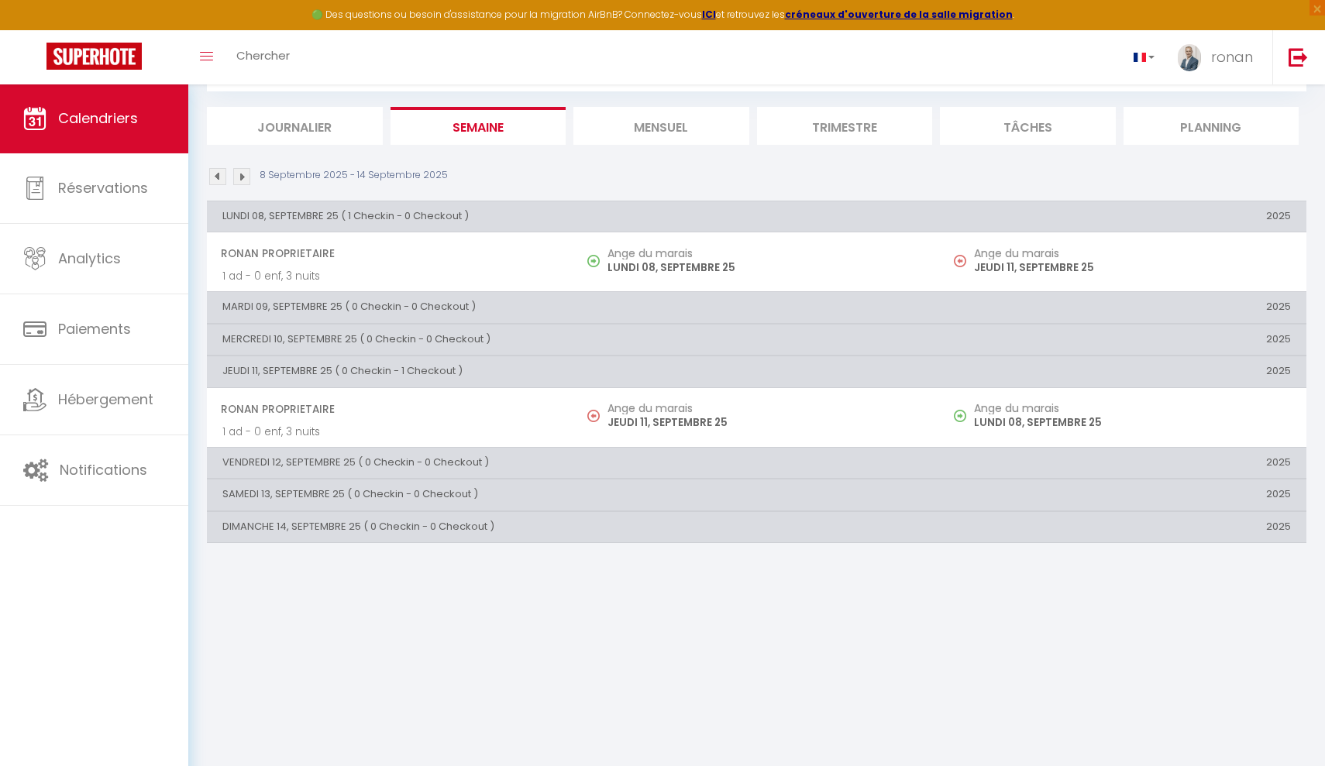
scroll to position [84, 0]
click at [214, 175] on img at bounding box center [217, 176] width 17 height 17
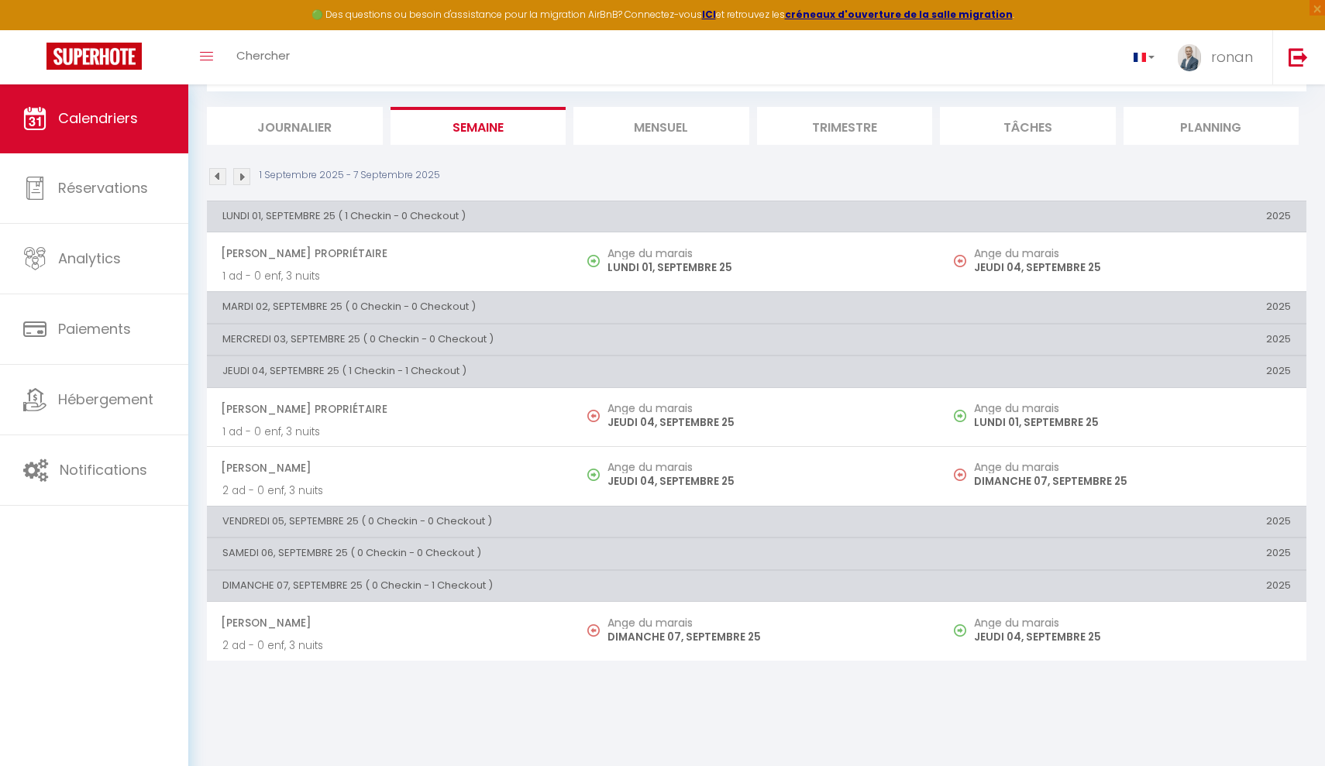
click at [1160, 115] on li "Planning" at bounding box center [1211, 126] width 176 height 38
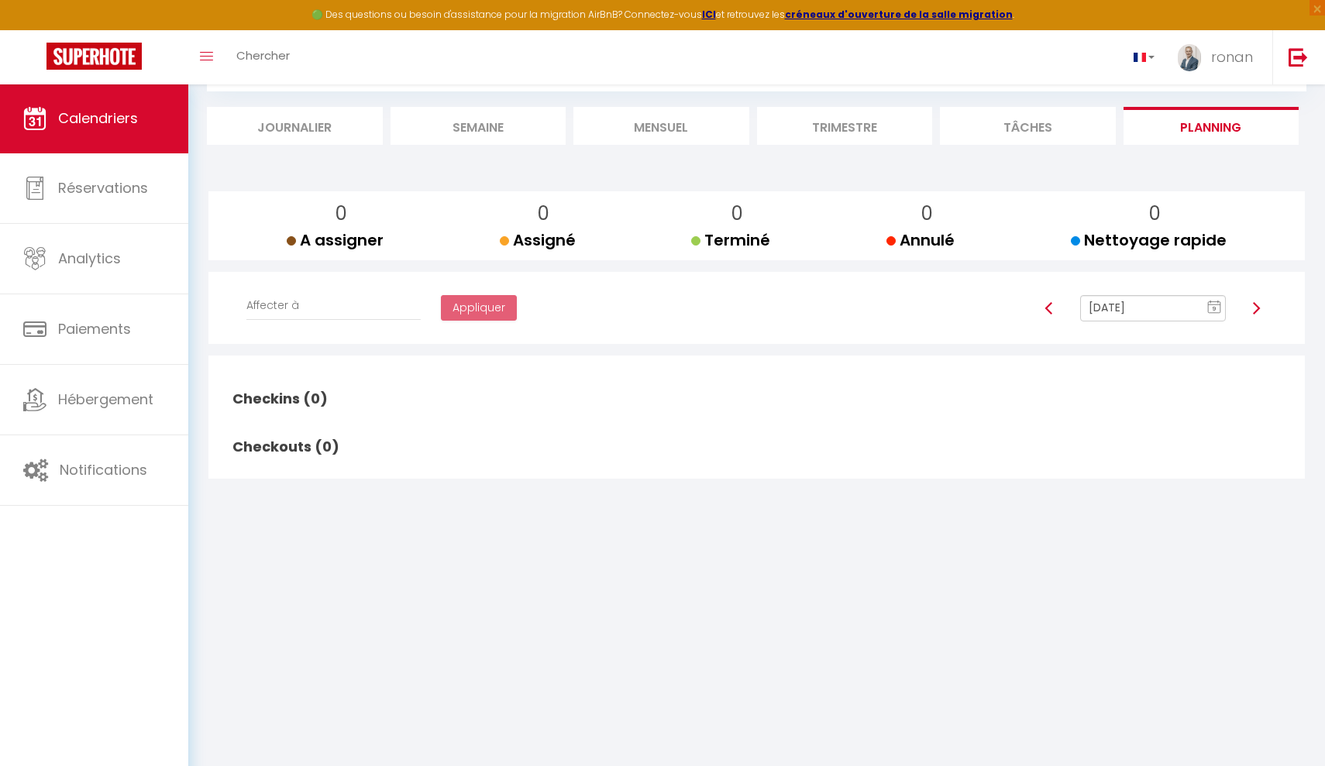
click at [98, 126] on span "Calendriers" at bounding box center [98, 117] width 80 height 19
click at [641, 129] on li "Mensuel" at bounding box center [661, 126] width 176 height 38
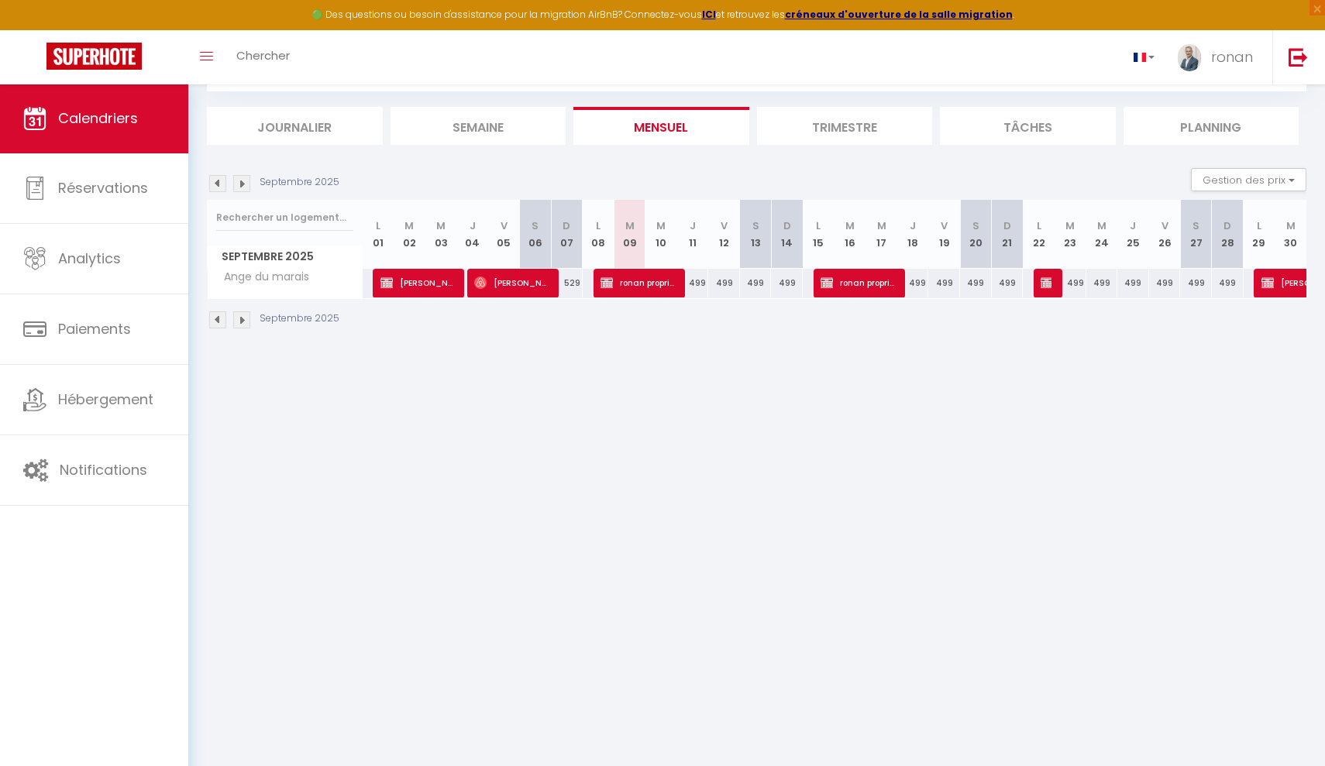
click at [246, 184] on img at bounding box center [241, 183] width 17 height 17
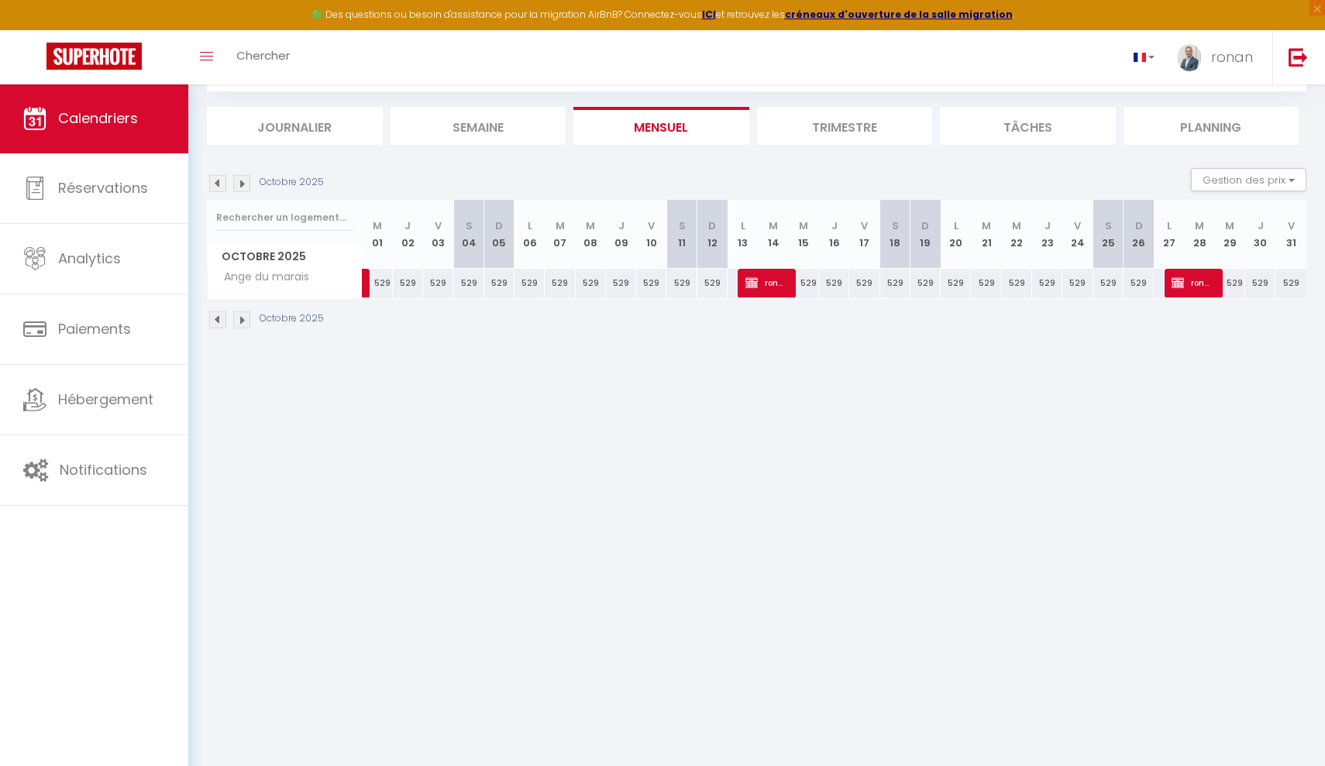
click at [246, 184] on img at bounding box center [241, 183] width 17 height 17
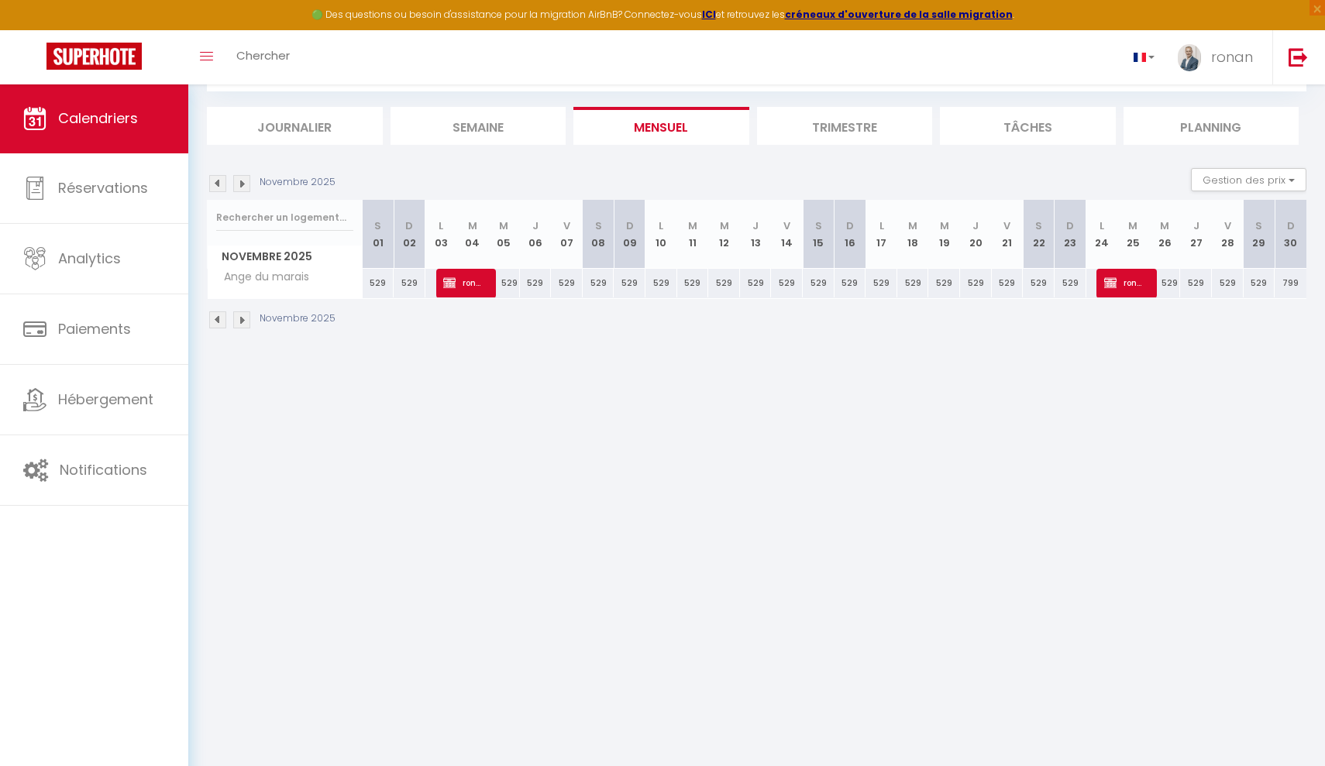
click at [246, 184] on img at bounding box center [241, 183] width 17 height 17
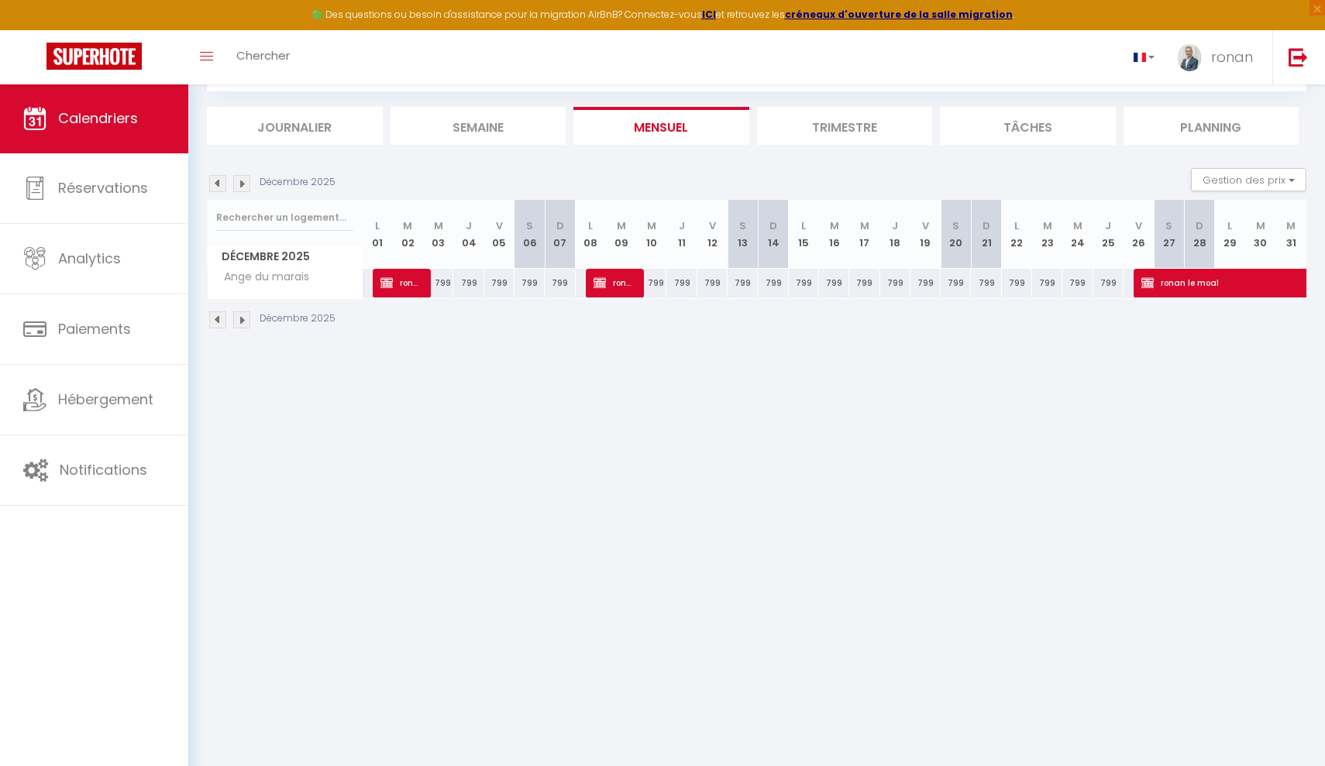
click at [246, 184] on img at bounding box center [241, 183] width 17 height 17
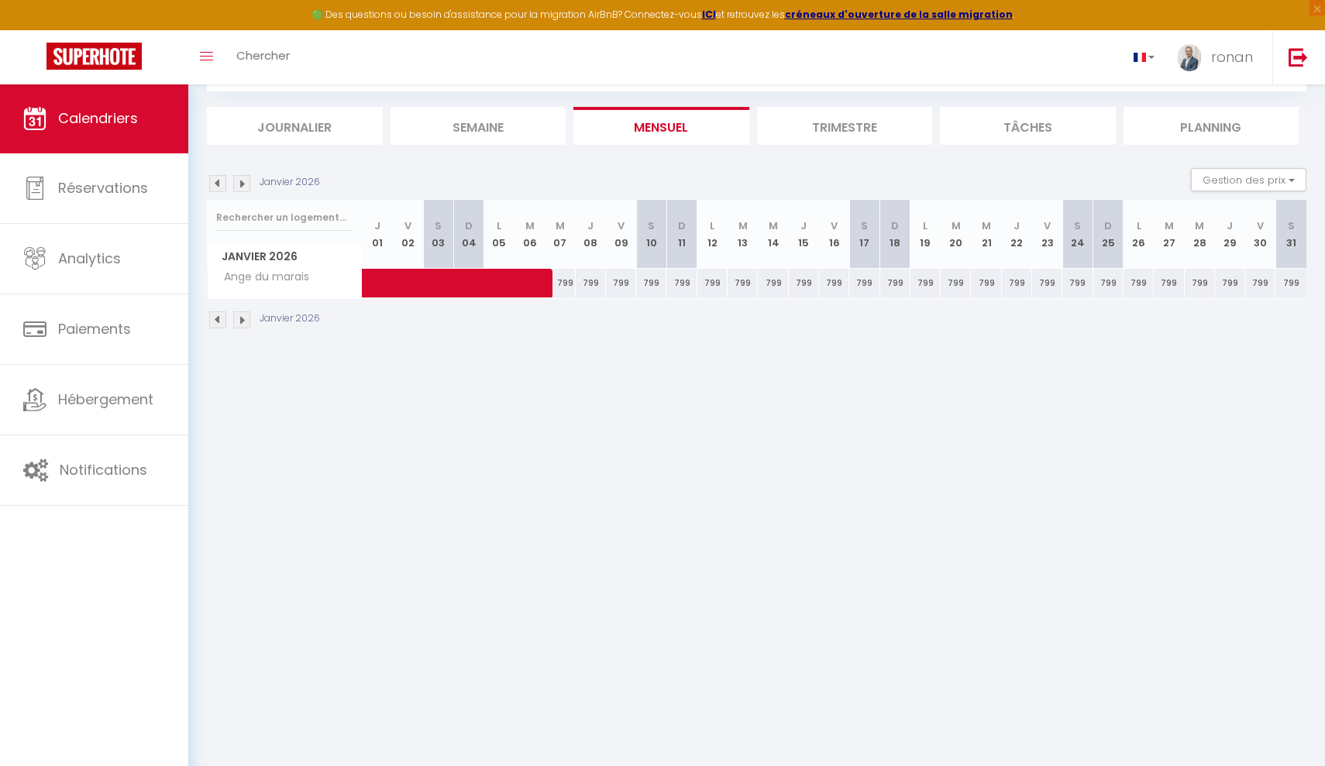
click at [224, 184] on img at bounding box center [217, 183] width 17 height 17
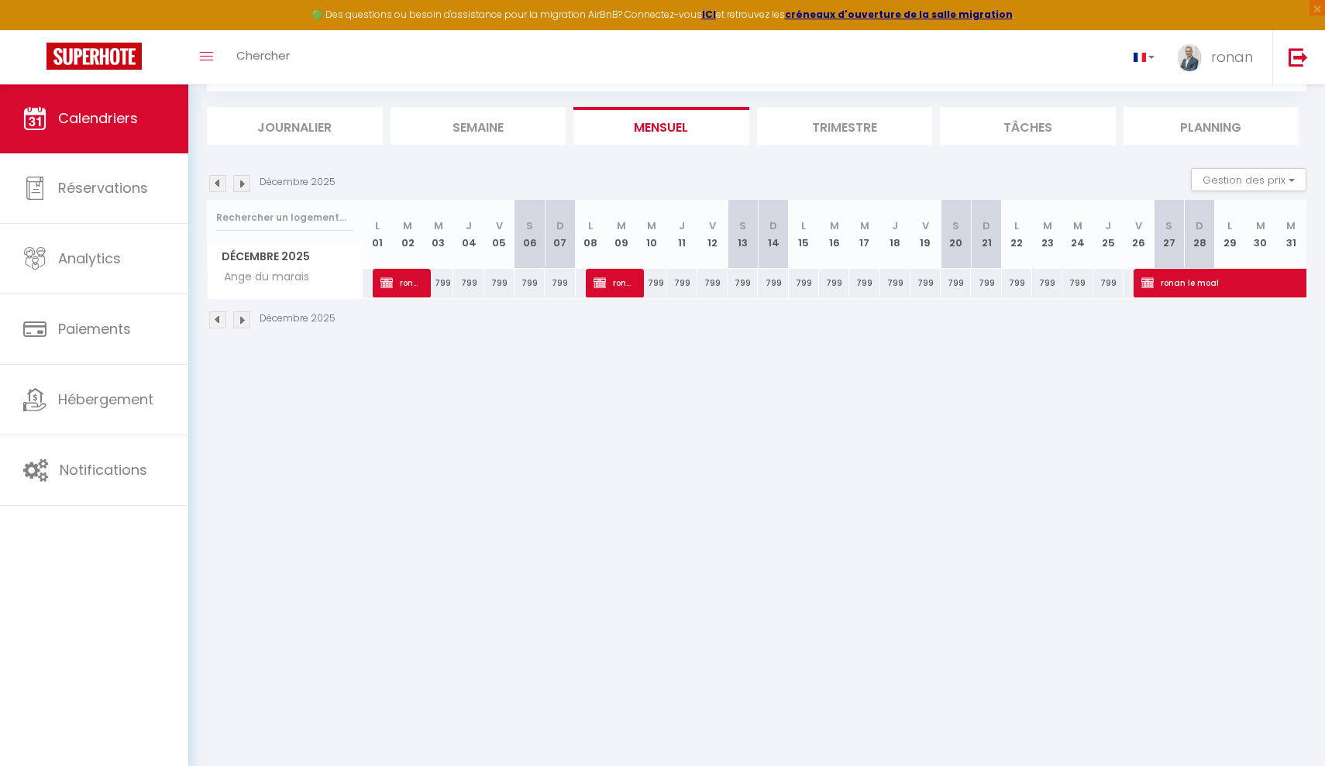
click at [224, 184] on img at bounding box center [217, 183] width 17 height 17
